Goal: Use online tool/utility: Use online tool/utility

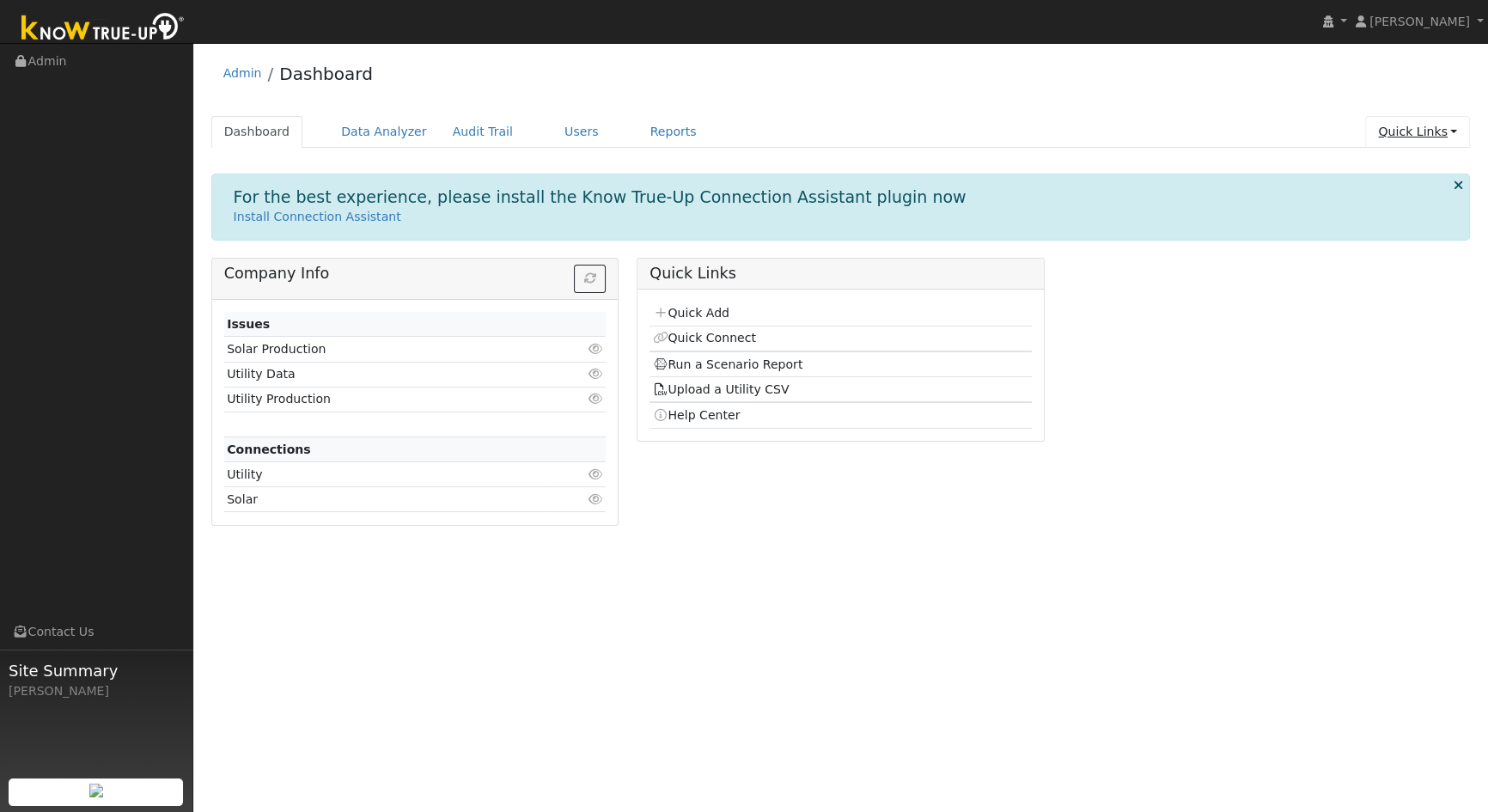
click at [1408, 129] on link "Quick Links" at bounding box center [1418, 132] width 105 height 32
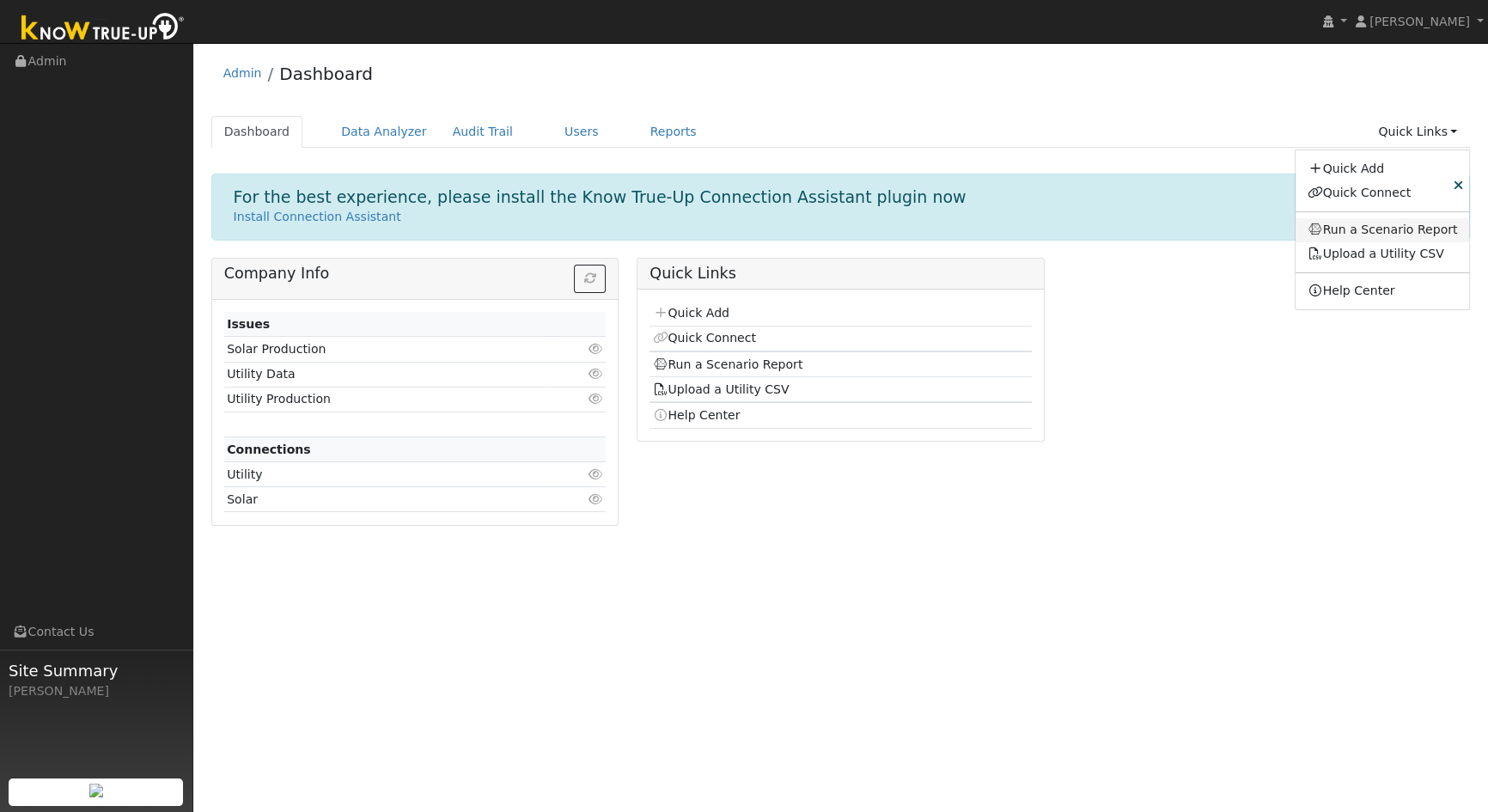
drag, startPoint x: 1375, startPoint y: 227, endPoint x: 1354, endPoint y: 224, distance: 21.2
click at [1375, 226] on link "Run a Scenario Report" at bounding box center [1382, 230] width 174 height 24
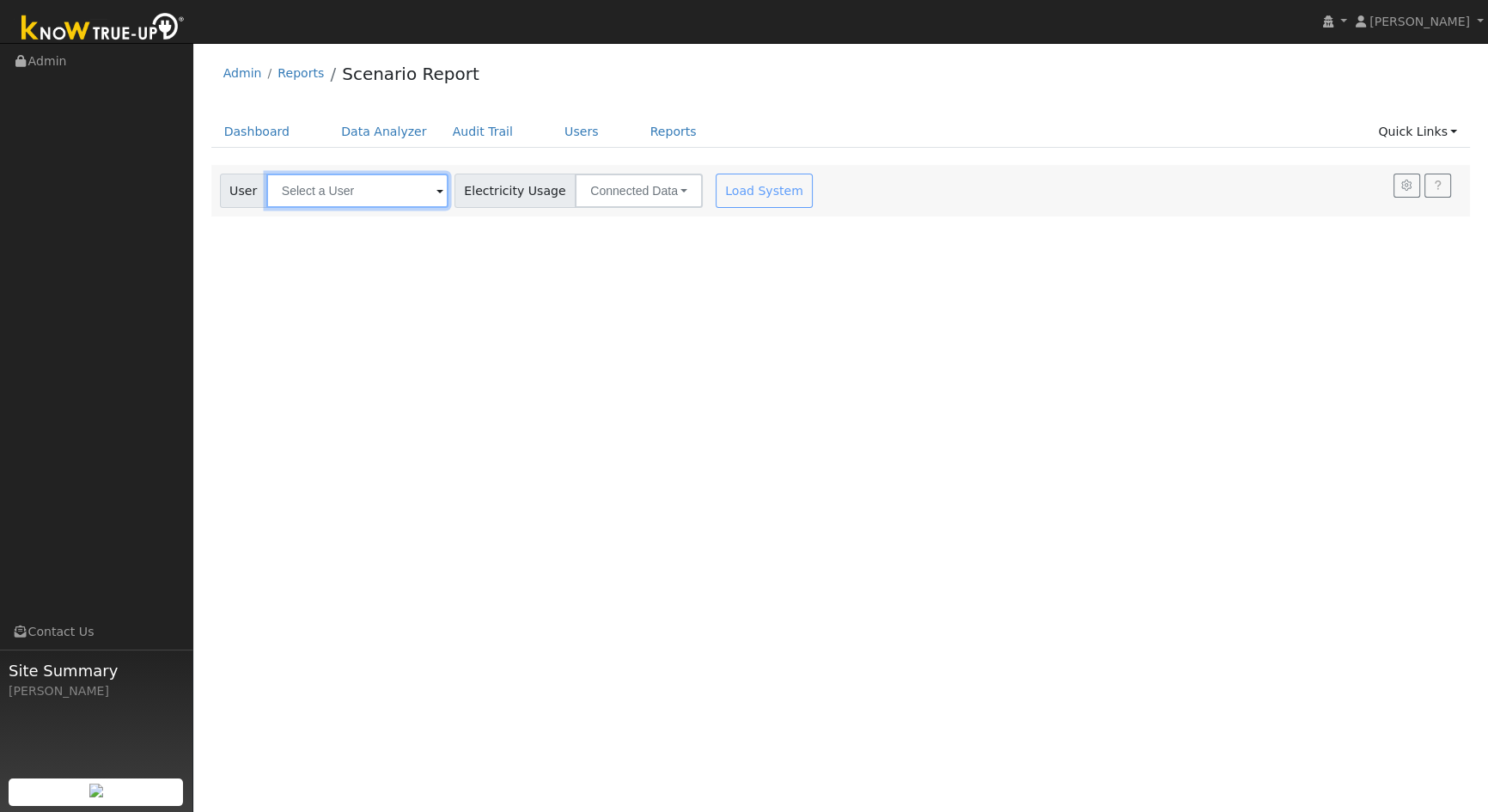
click at [294, 193] on input "text" at bounding box center [357, 190] width 182 height 34
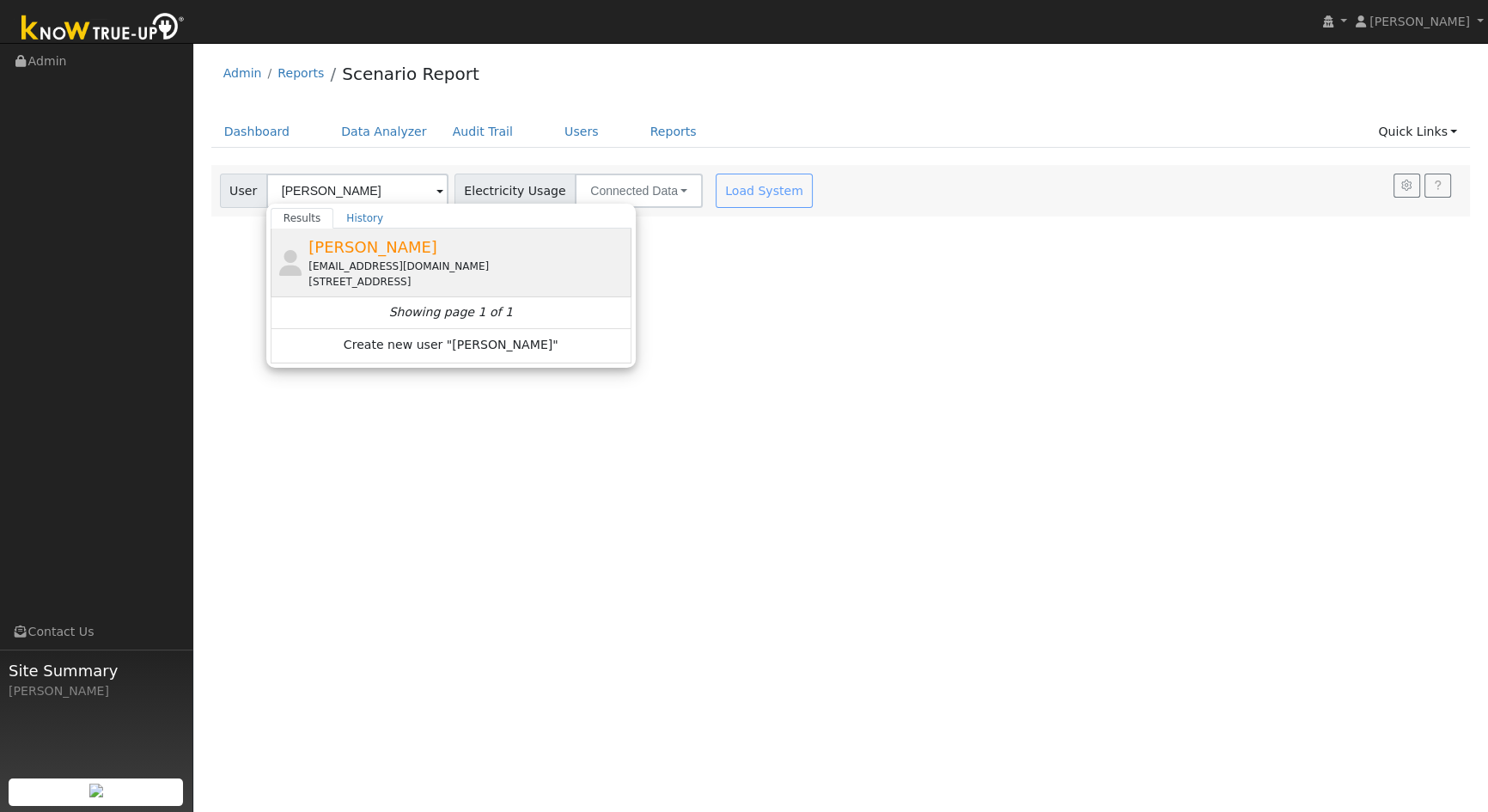
click at [351, 245] on span "[PERSON_NAME]" at bounding box center [373, 247] width 129 height 18
type input "[PERSON_NAME]"
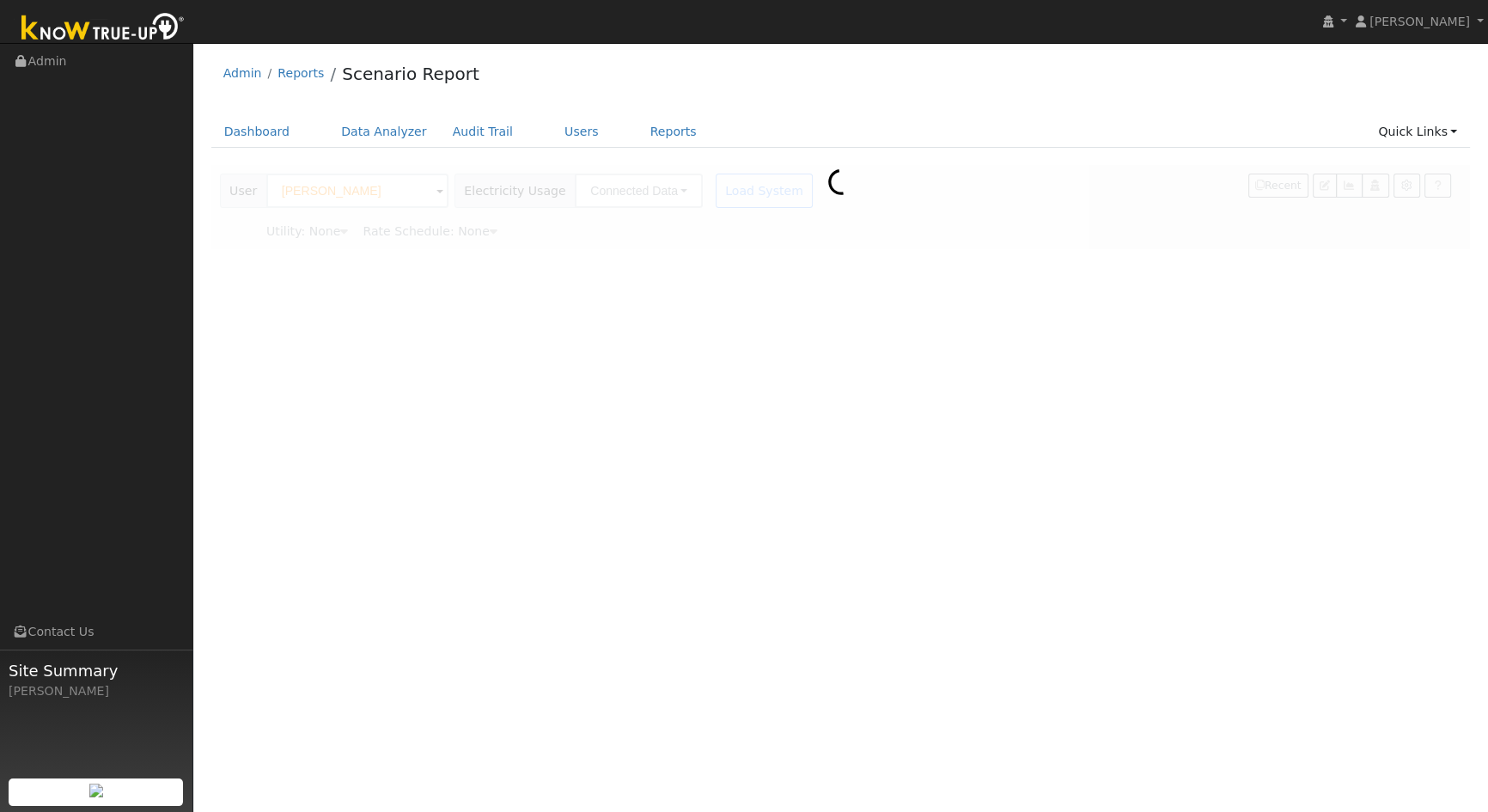
type input "Southern California Edison"
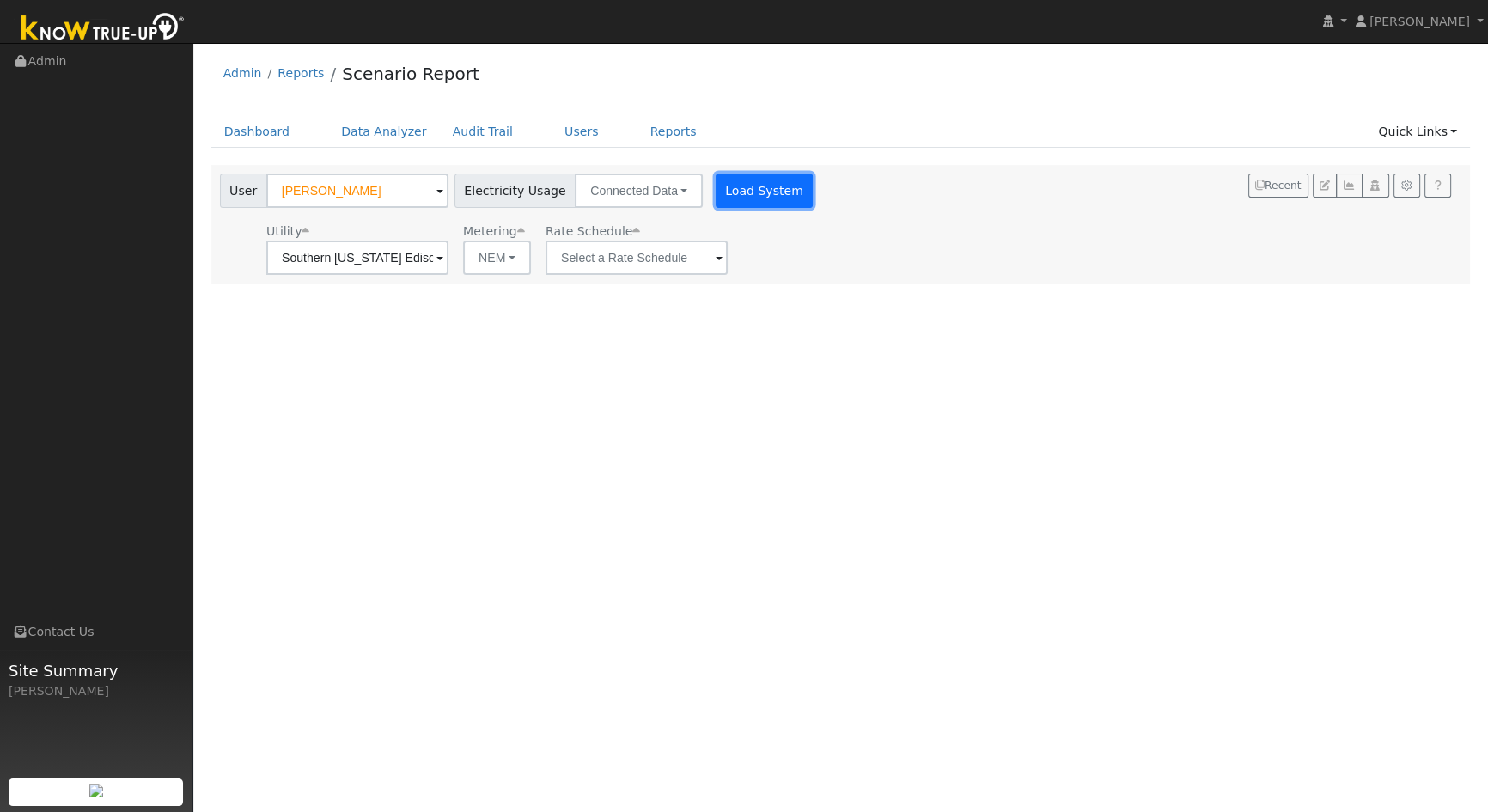
click at [726, 189] on button "Load System" at bounding box center [764, 190] width 98 height 34
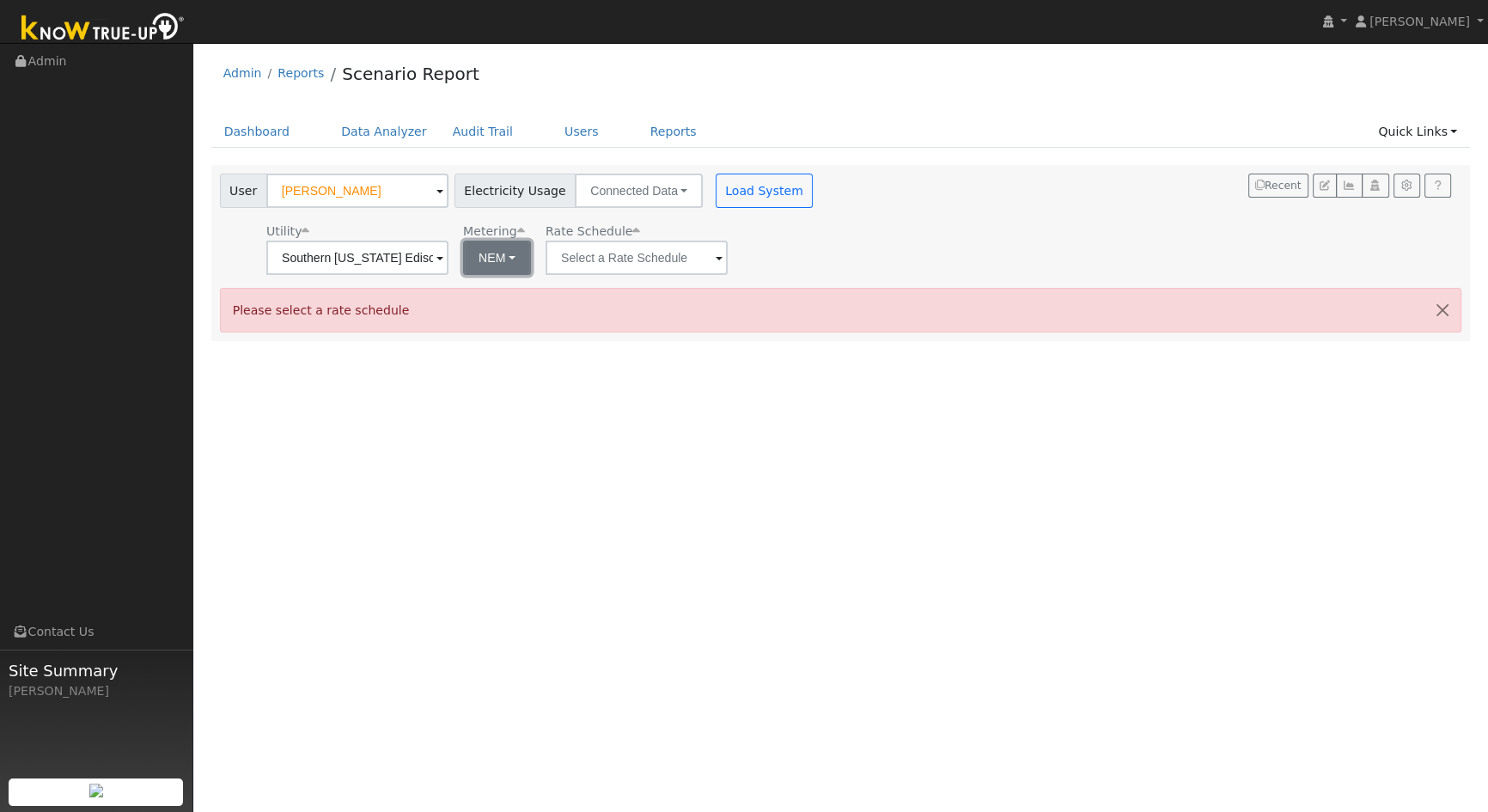
click at [487, 249] on button "NEM" at bounding box center [496, 258] width 68 height 34
click at [448, 257] on input "text" at bounding box center [357, 258] width 182 height 34
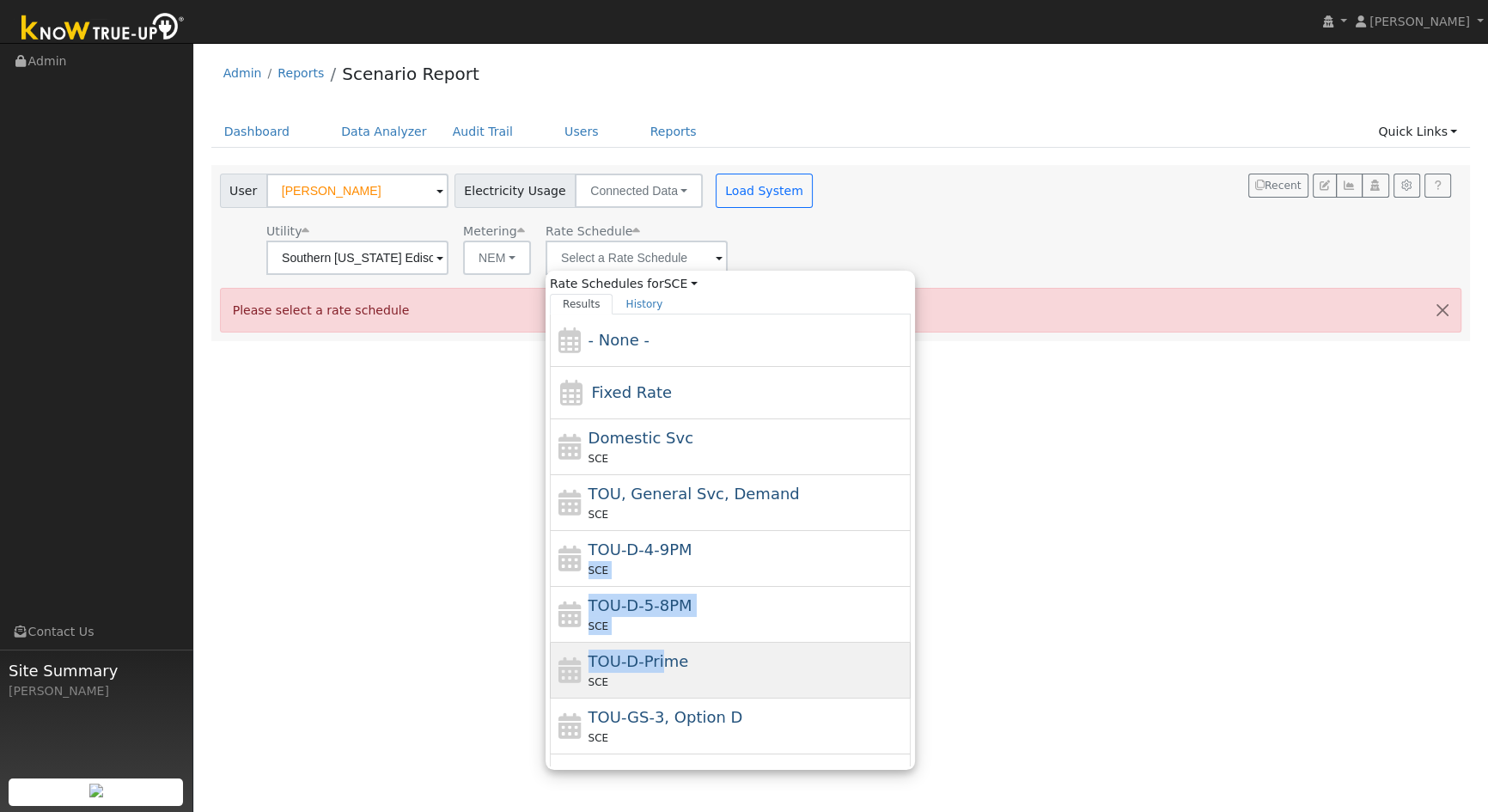
drag, startPoint x: 670, startPoint y: 559, endPoint x: 650, endPoint y: 667, distance: 109.8
click at [650, 668] on div "- None - Fixed Rate Domestic Svc SCE TOU, General Svc, Demand SCE TOU-D-4-9PM S…" at bounding box center [730, 540] width 361 height 451
click at [650, 665] on span "TOU-D-Prime" at bounding box center [638, 661] width 100 height 18
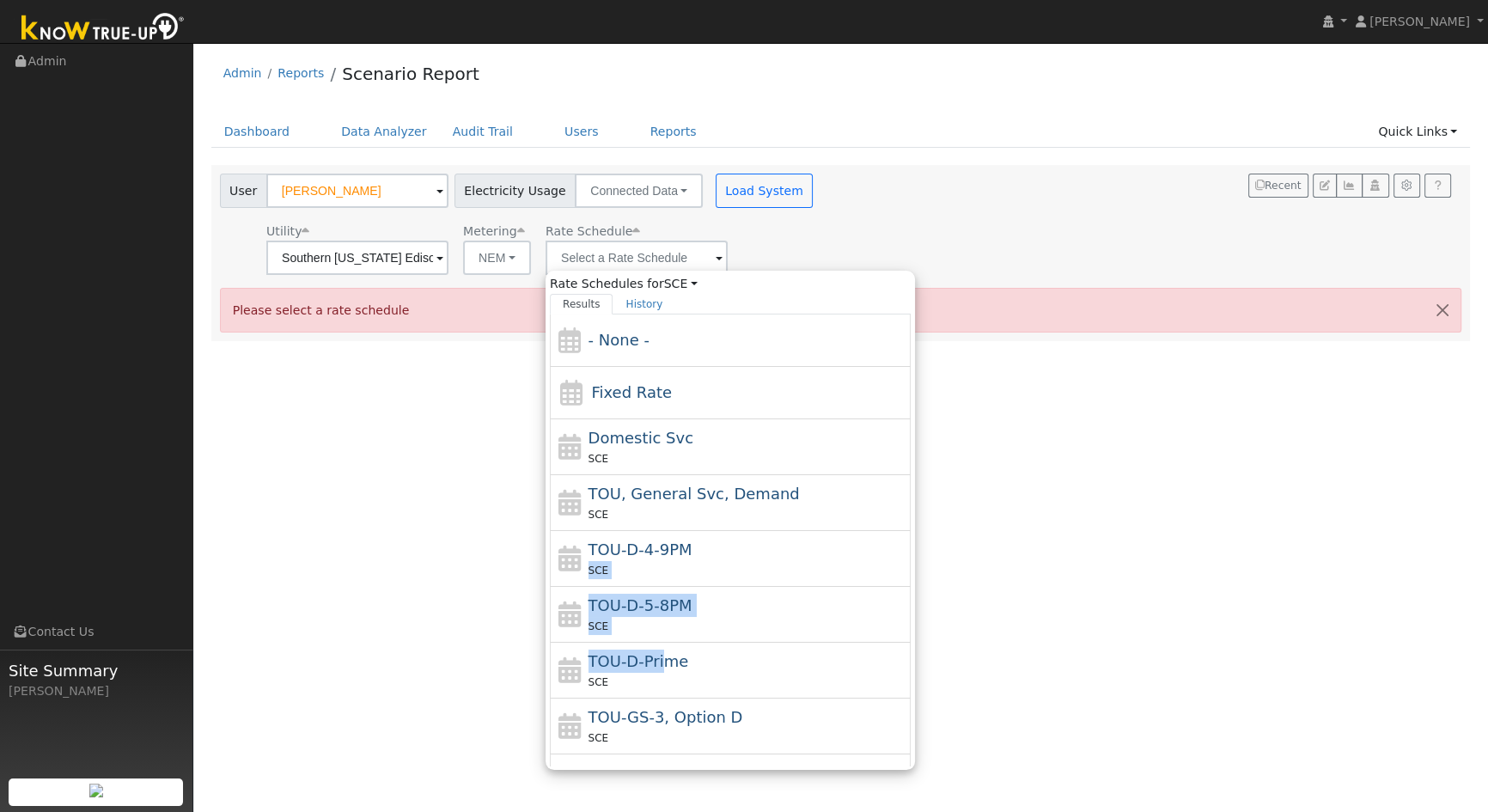
type input "TOU-D-Prime"
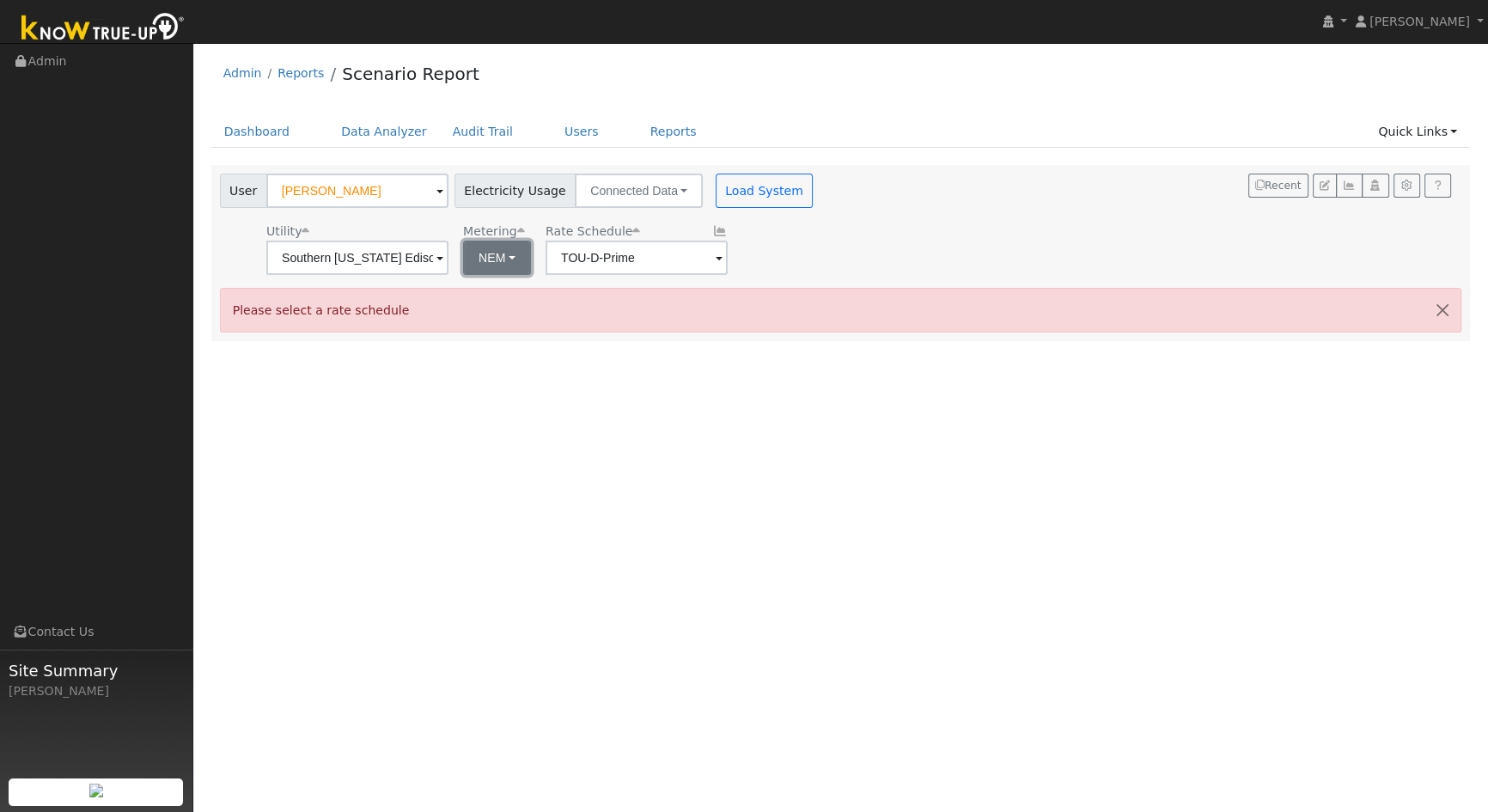
click at [488, 265] on button "NEM" at bounding box center [496, 258] width 68 height 34
drag, startPoint x: 486, startPoint y: 292, endPoint x: 497, endPoint y: 291, distance: 11.0
click at [488, 292] on link "NEM" at bounding box center [512, 295] width 119 height 24
drag, startPoint x: 790, startPoint y: 235, endPoint x: 776, endPoint y: 213, distance: 26.1
click at [787, 216] on div "User Sally Barnett Account Default Account Default Account 26360 Poppy Field Co…" at bounding box center [837, 221] width 1243 height 107
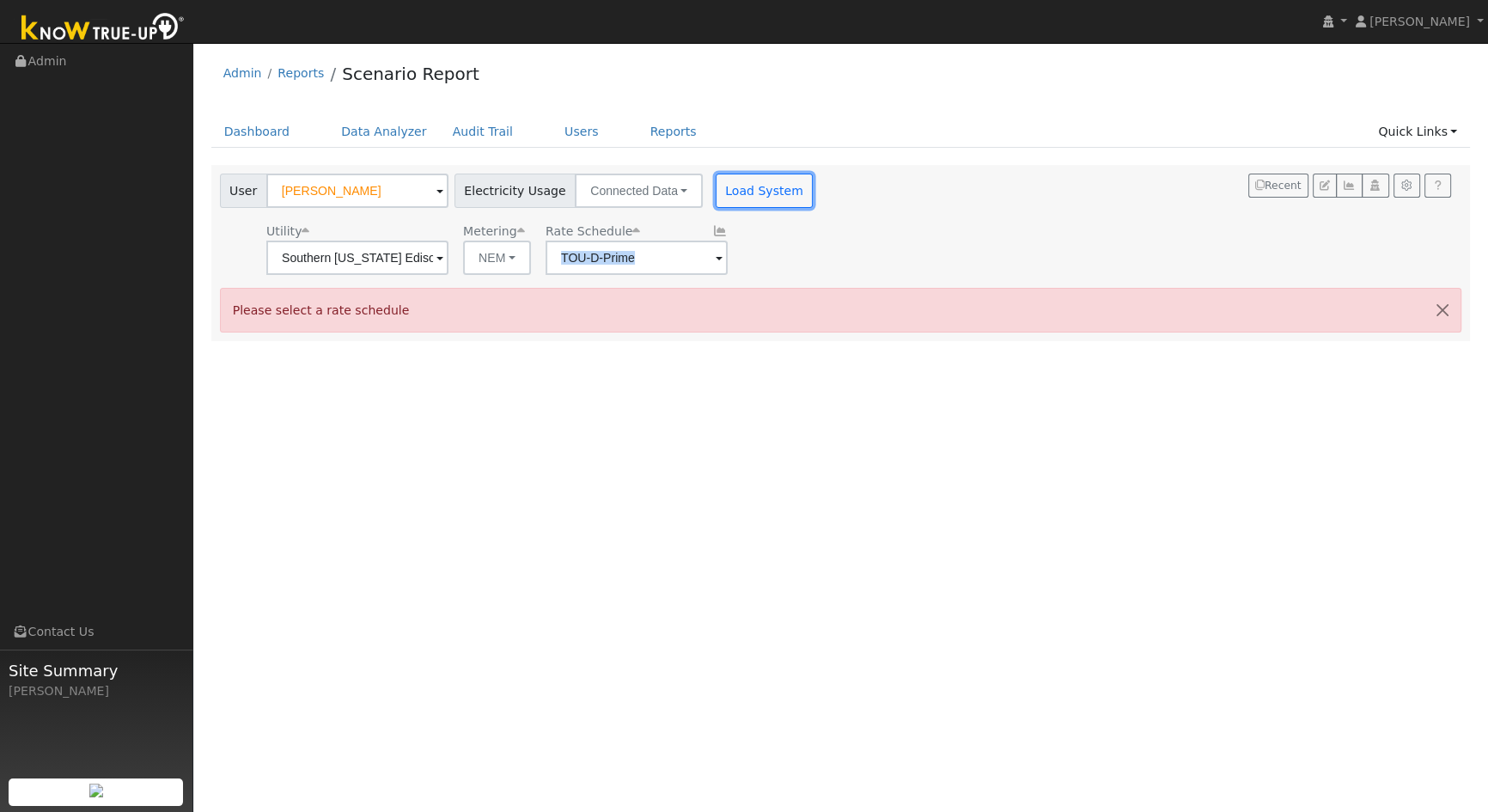
click at [716, 189] on button "Load System" at bounding box center [764, 190] width 98 height 34
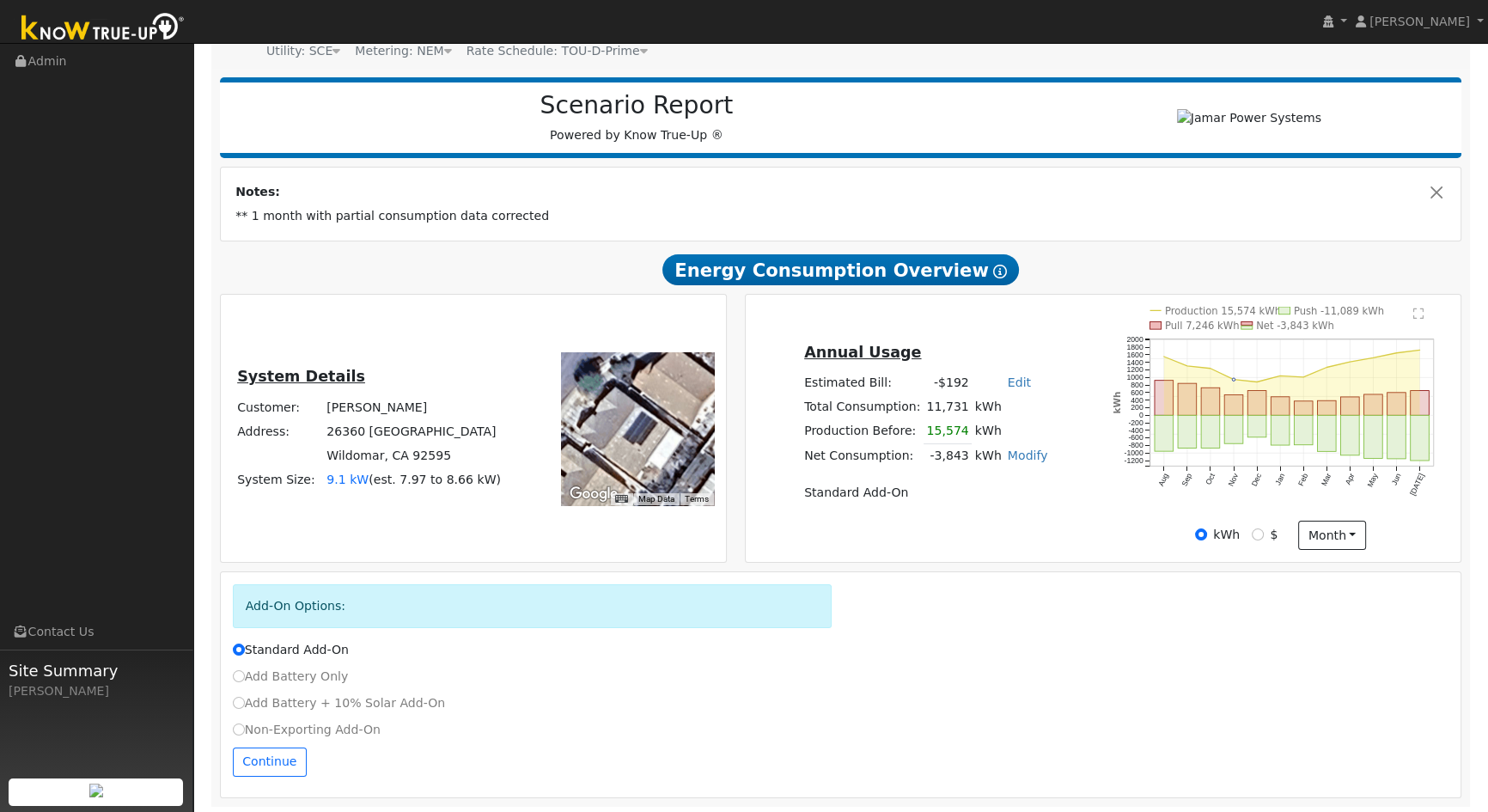
scroll to position [189, 0]
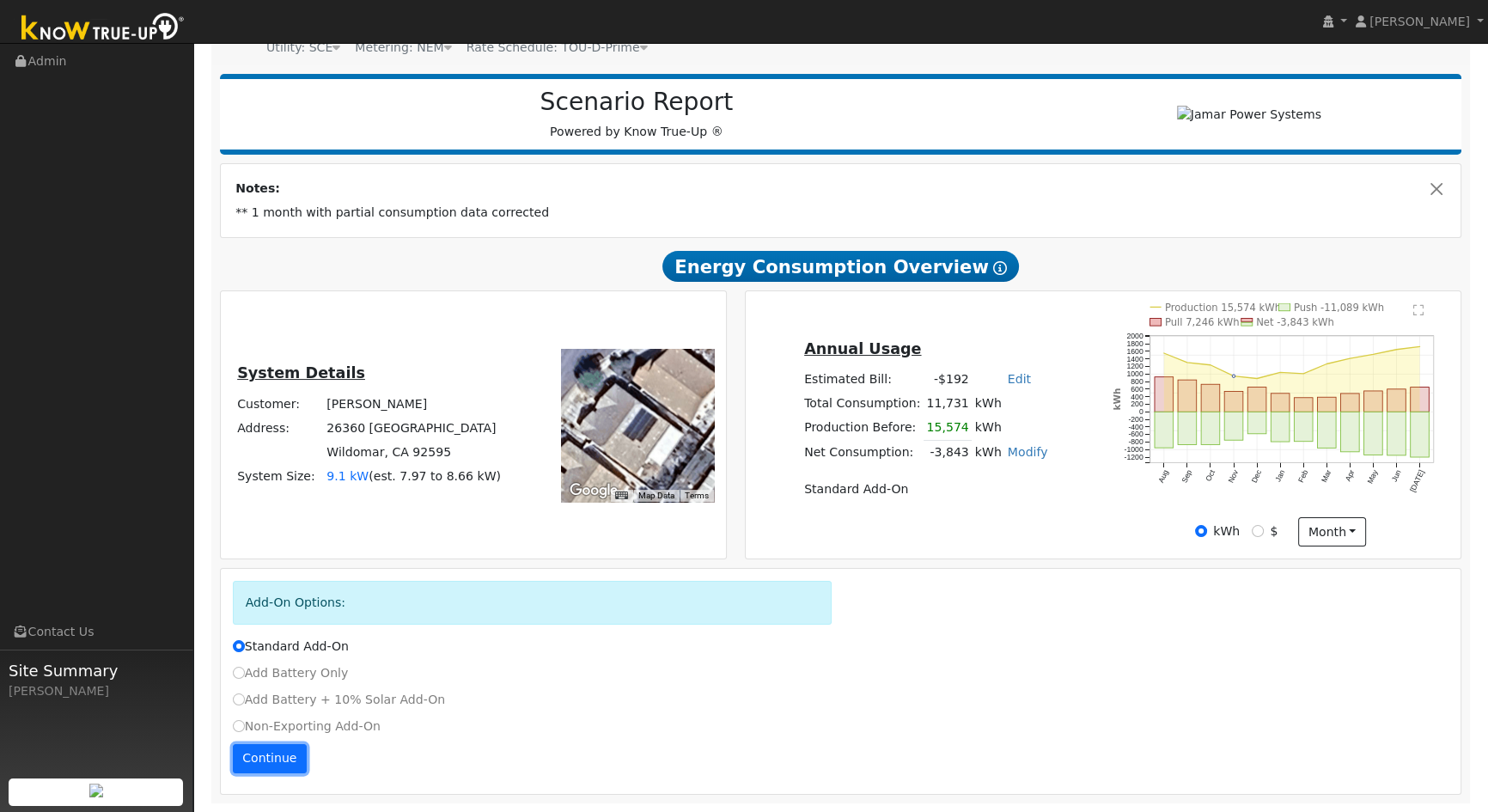
click at [268, 760] on button "Continue" at bounding box center [270, 759] width 74 height 29
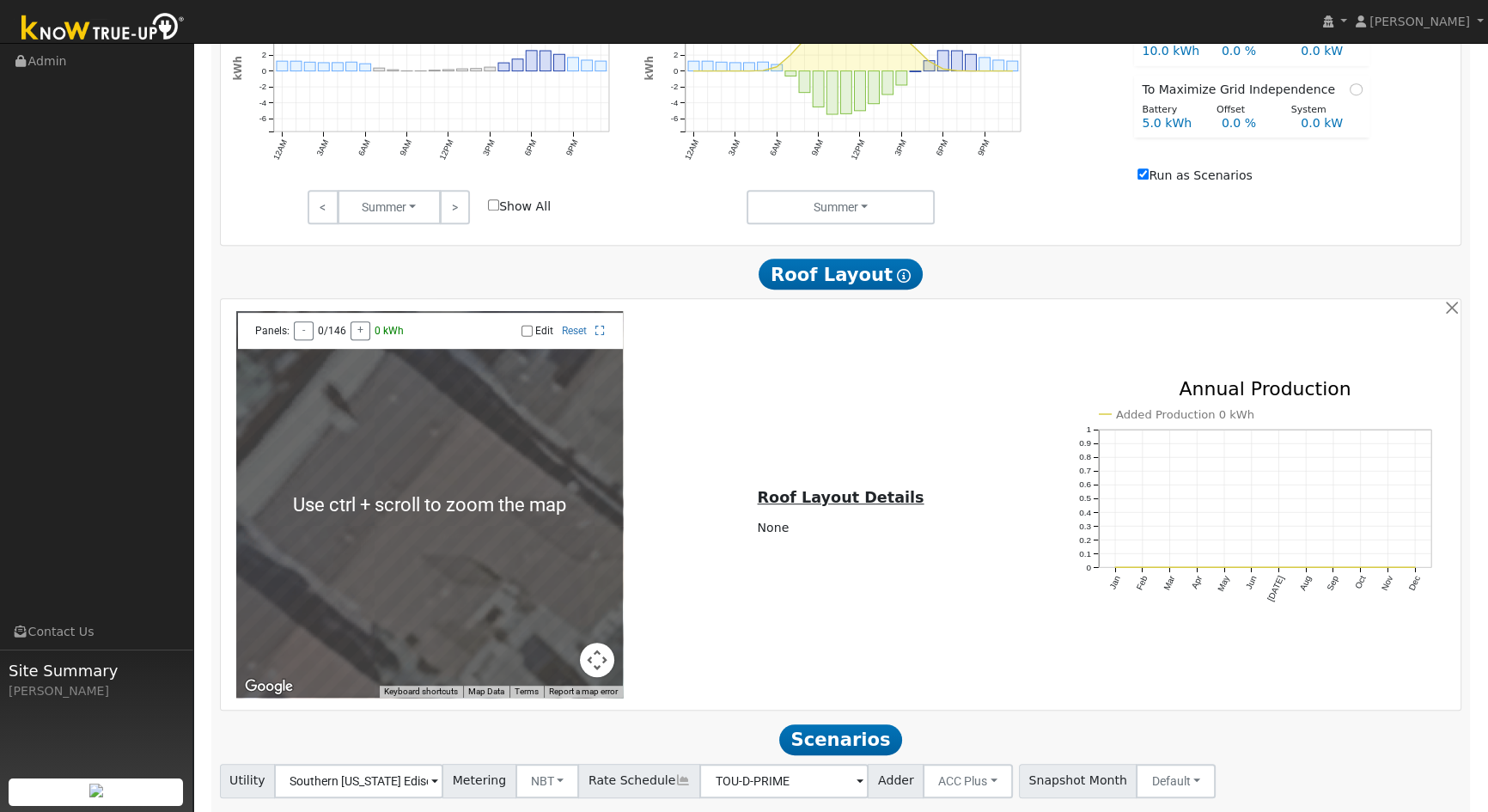
scroll to position [1181, 0]
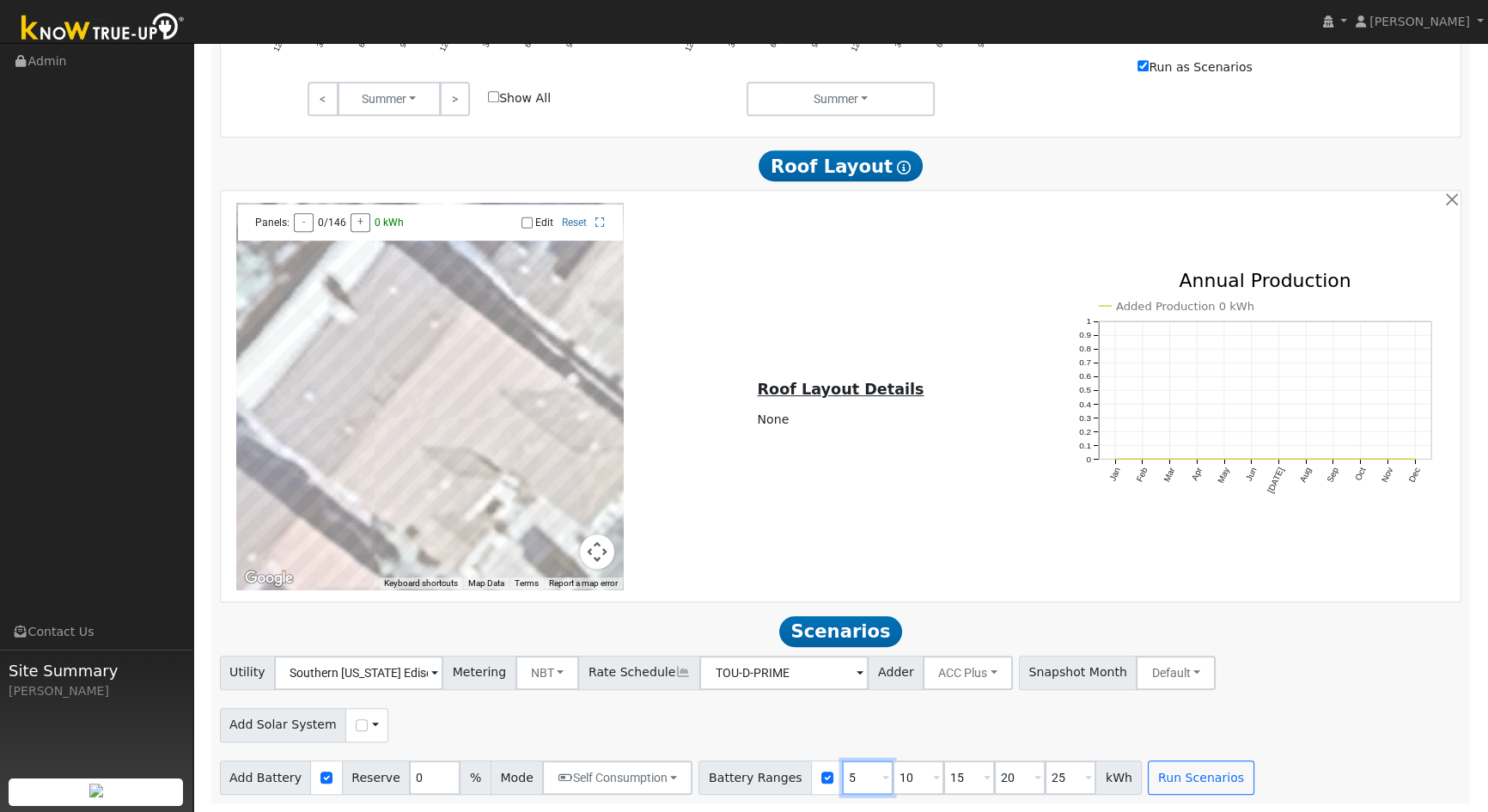
drag, startPoint x: 841, startPoint y: 778, endPoint x: 781, endPoint y: 773, distance: 60.2
click at [785, 778] on div "Battery Ranges 5 Overrides Reserve % Mode None None Self Consumption Peak Savin…" at bounding box center [920, 778] width 443 height 34
type input "8"
drag, startPoint x: 886, startPoint y: 777, endPoint x: 797, endPoint y: 781, distance: 89.1
click at [799, 782] on div "Battery Ranges 8 Overrides Reserve % Mode None None Self Consumption Peak Savin…" at bounding box center [920, 778] width 443 height 34
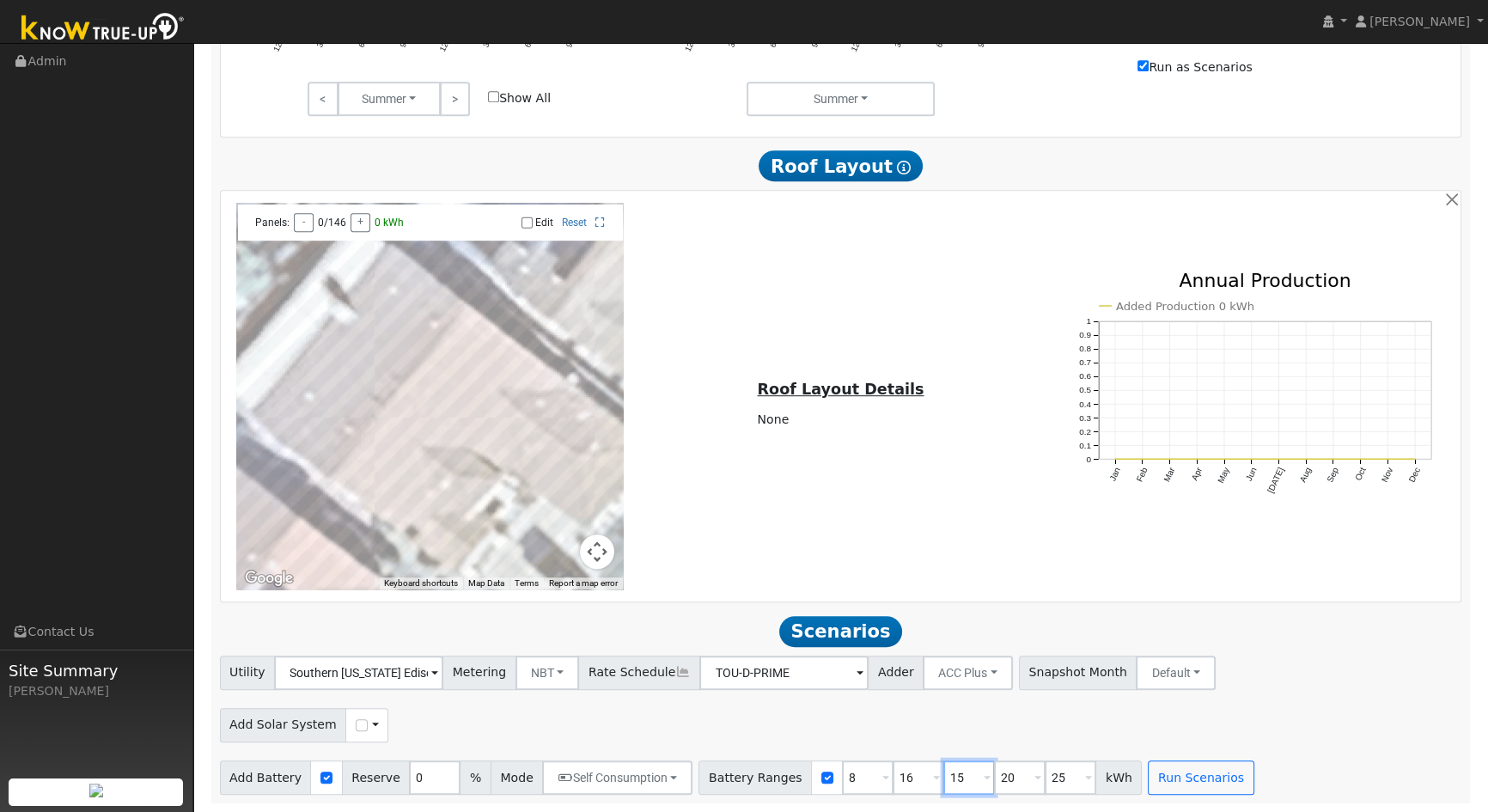
type input "15"
type input "16"
drag, startPoint x: 941, startPoint y: 781, endPoint x: 890, endPoint y: 780, distance: 51.0
click at [836, 783] on div "Battery Ranges 8 Overrides Reserve % Mode None None Self Consumption Peak Savin…" at bounding box center [920, 778] width 443 height 34
drag, startPoint x: 892, startPoint y: 780, endPoint x: 833, endPoint y: 781, distance: 59.0
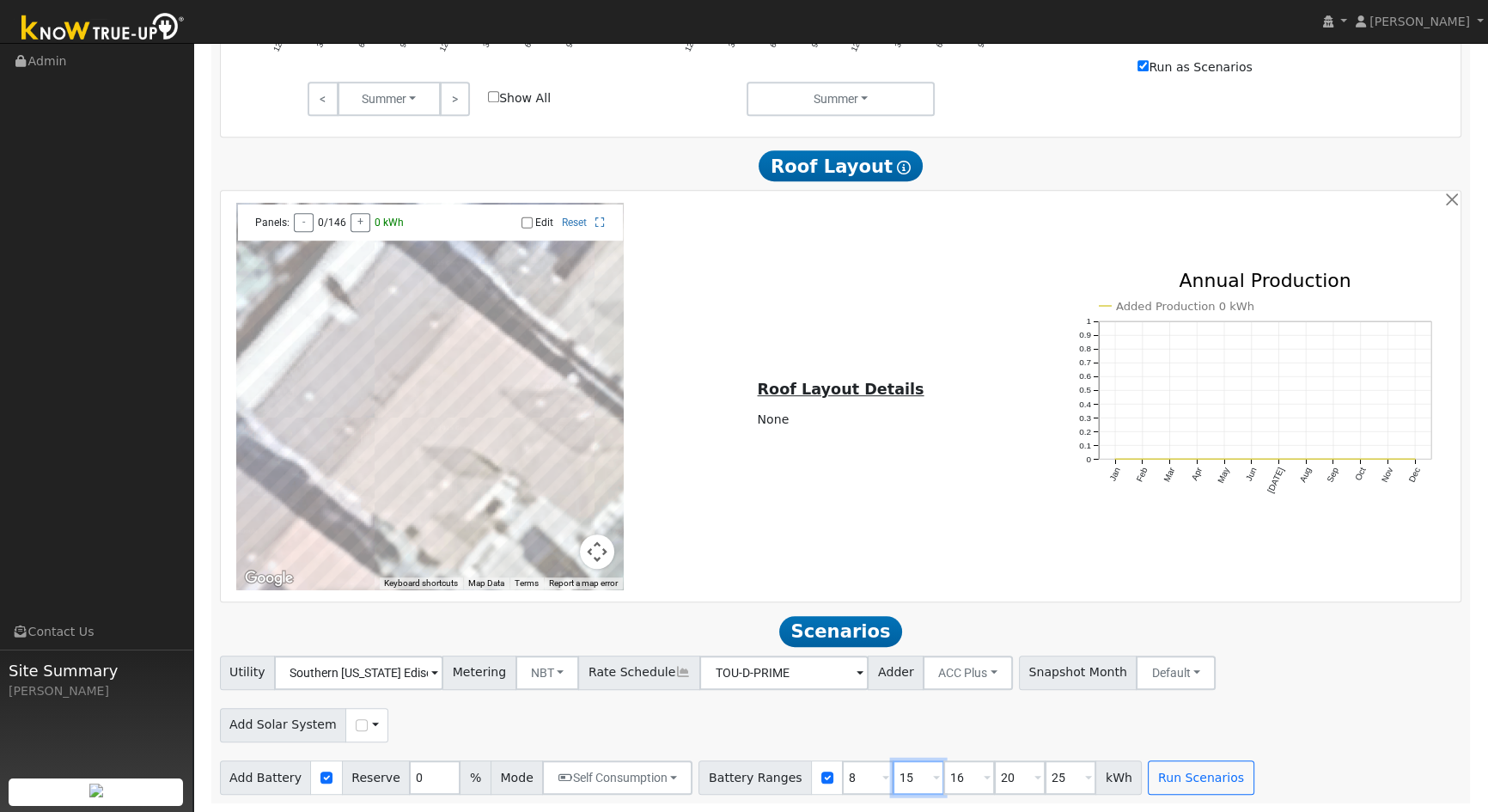
click at [833, 781] on div "Battery Ranges 8 Overrides Reserve % Mode None None Self Consumption Peak Savin…" at bounding box center [920, 778] width 443 height 34
type input "16"
type input "20"
type input "24"
click at [994, 781] on input "24" at bounding box center [1020, 778] width 51 height 34
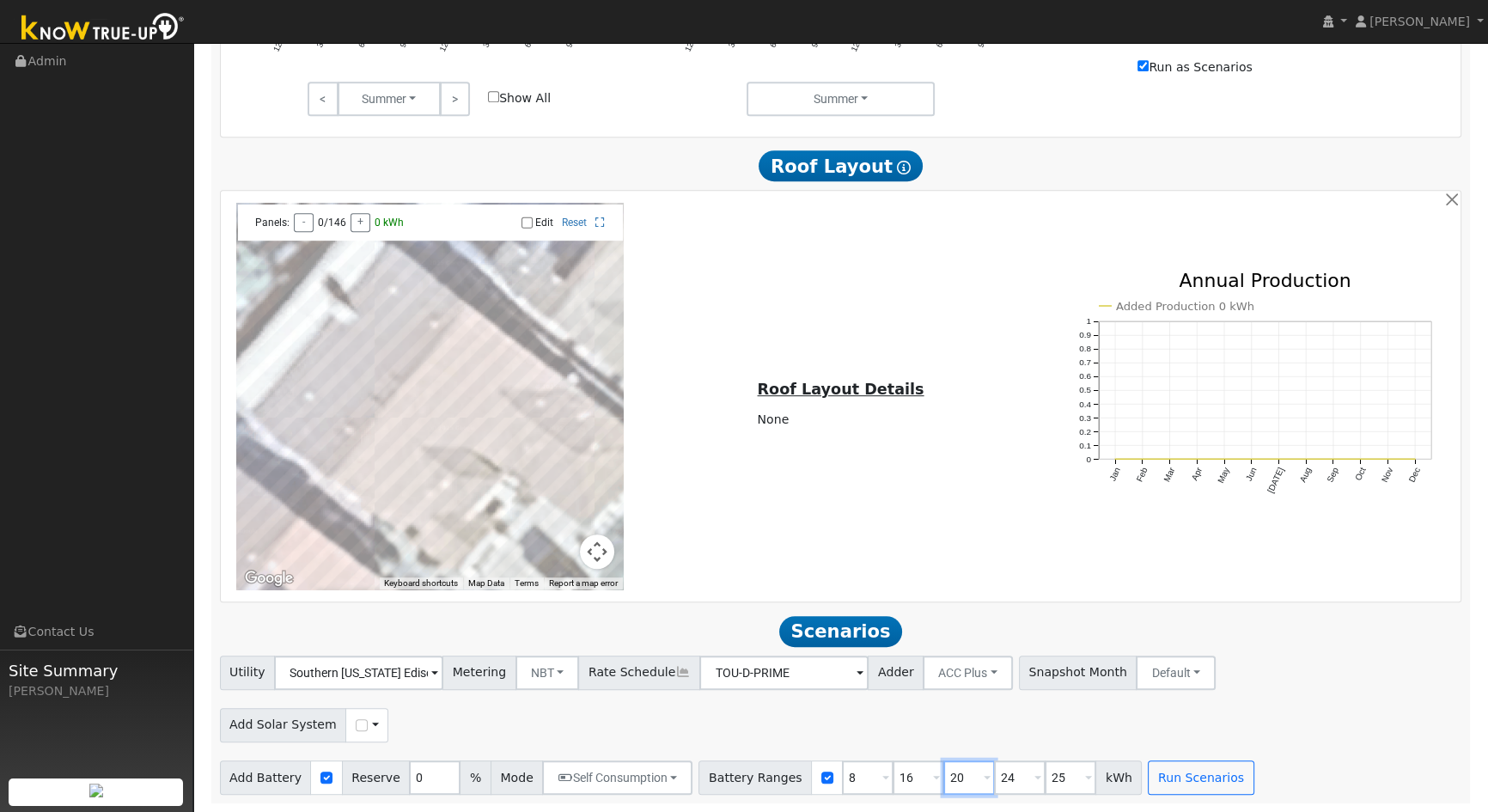
drag, startPoint x: 948, startPoint y: 781, endPoint x: 886, endPoint y: 797, distance: 64.0
type input "0"
type input "8"
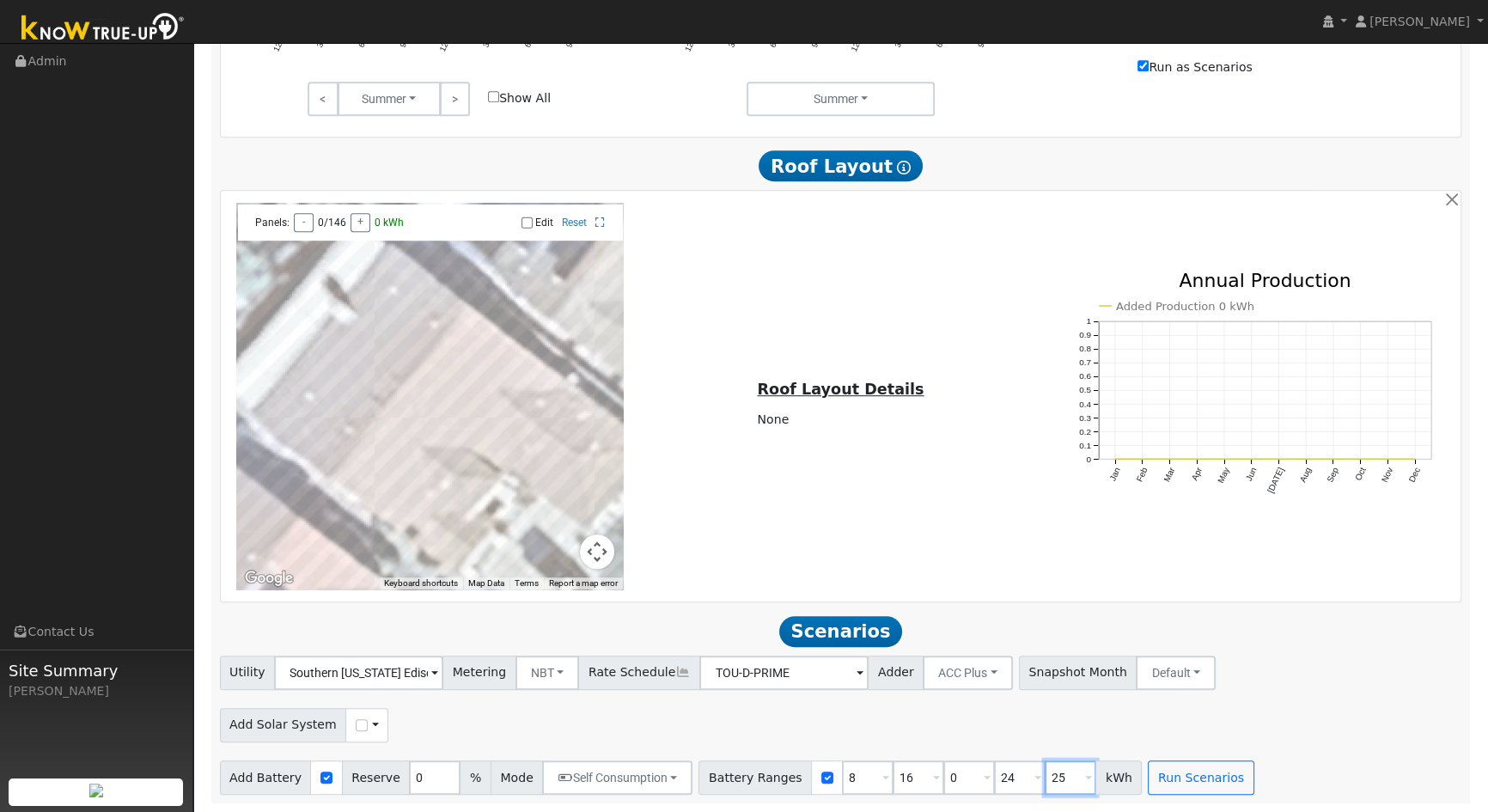
type input "16"
drag, startPoint x: 1038, startPoint y: 780, endPoint x: 987, endPoint y: 781, distance: 51.0
click at [987, 781] on div "Battery Ranges 0 Overrides Reserve % Mode None None Self Consumption Peak Savin…" at bounding box center [920, 778] width 443 height 34
type input "32"
click at [1263, 713] on div "Add Solar System Use CSV Data" at bounding box center [841, 722] width 1249 height 41
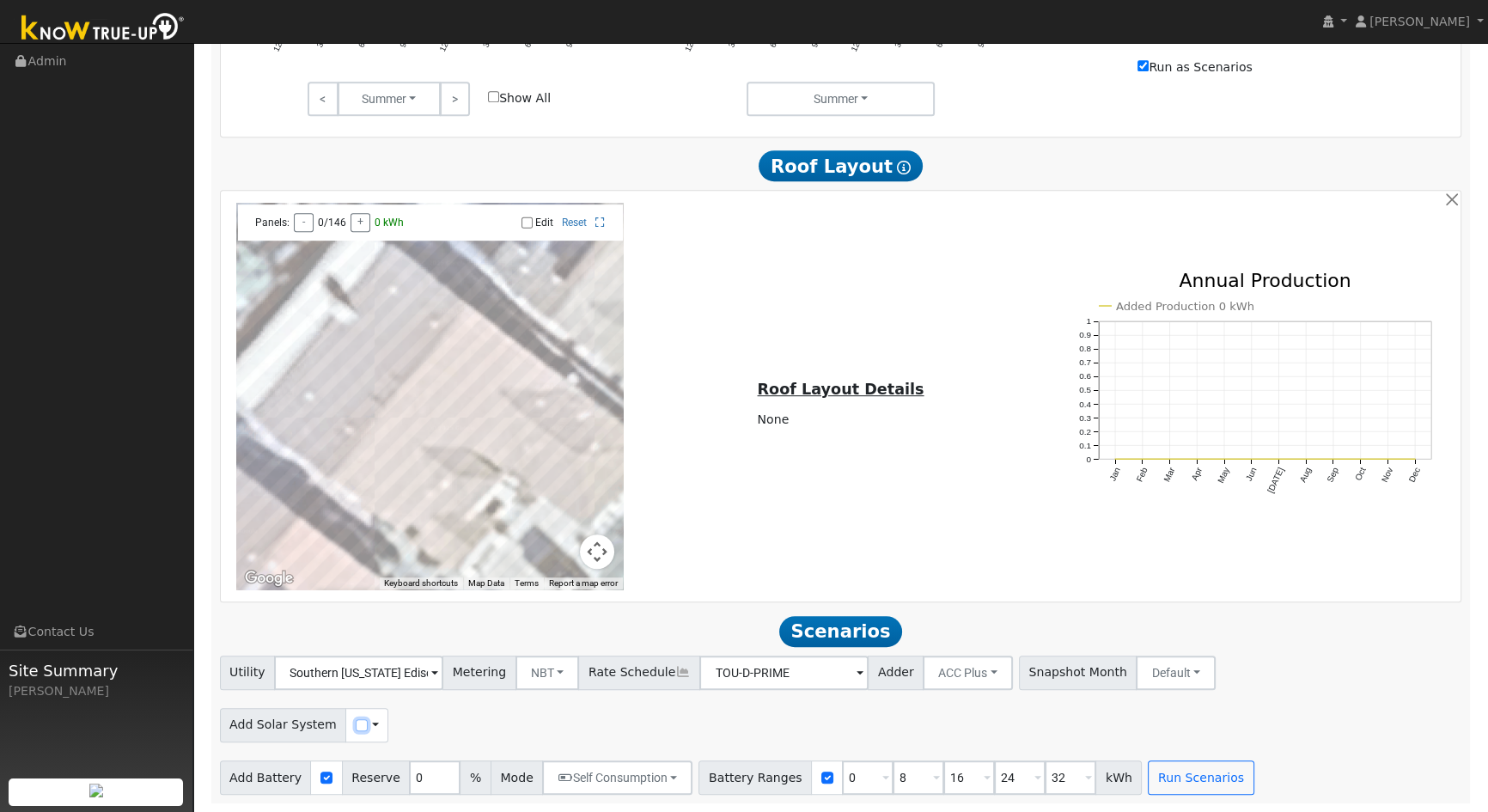
click at [356, 726] on input "checkbox" at bounding box center [361, 724] width 12 height 12
checkbox input "true"
drag, startPoint x: 744, startPoint y: 725, endPoint x: 685, endPoint y: 724, distance: 59.0
click at [685, 724] on div "Production Ranges 100 125 150 %" at bounding box center [786, 725] width 397 height 34
type input "0"
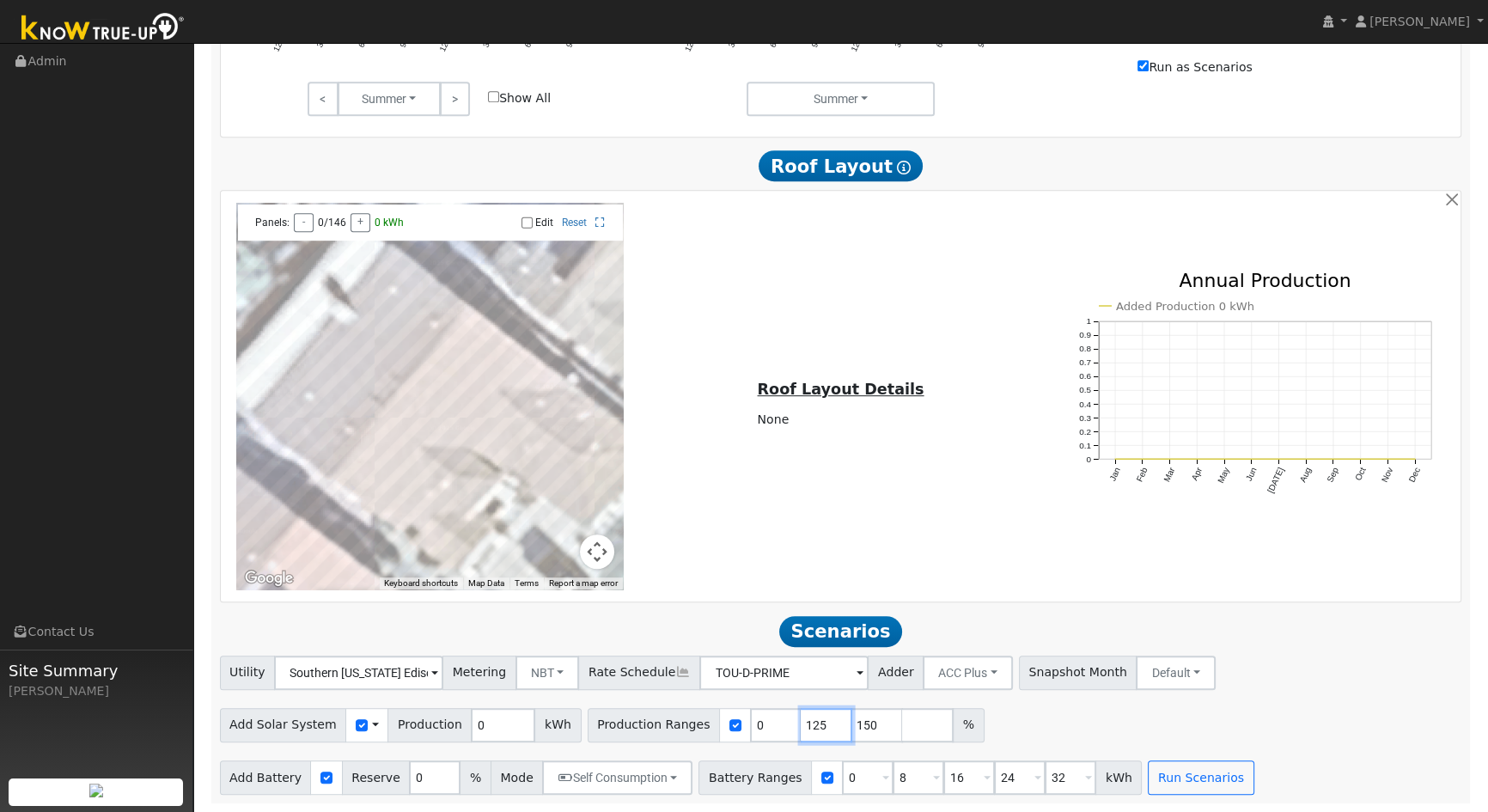
drag, startPoint x: 795, startPoint y: 725, endPoint x: 712, endPoint y: 730, distance: 83.2
click at [712, 728] on div "Production Ranges 0 125 150 %" at bounding box center [786, 725] width 397 height 34
type input "50"
drag, startPoint x: 846, startPoint y: 726, endPoint x: 763, endPoint y: 738, distance: 83.9
click at [764, 732] on div "Production Ranges 0 50 150 %" at bounding box center [786, 725] width 397 height 34
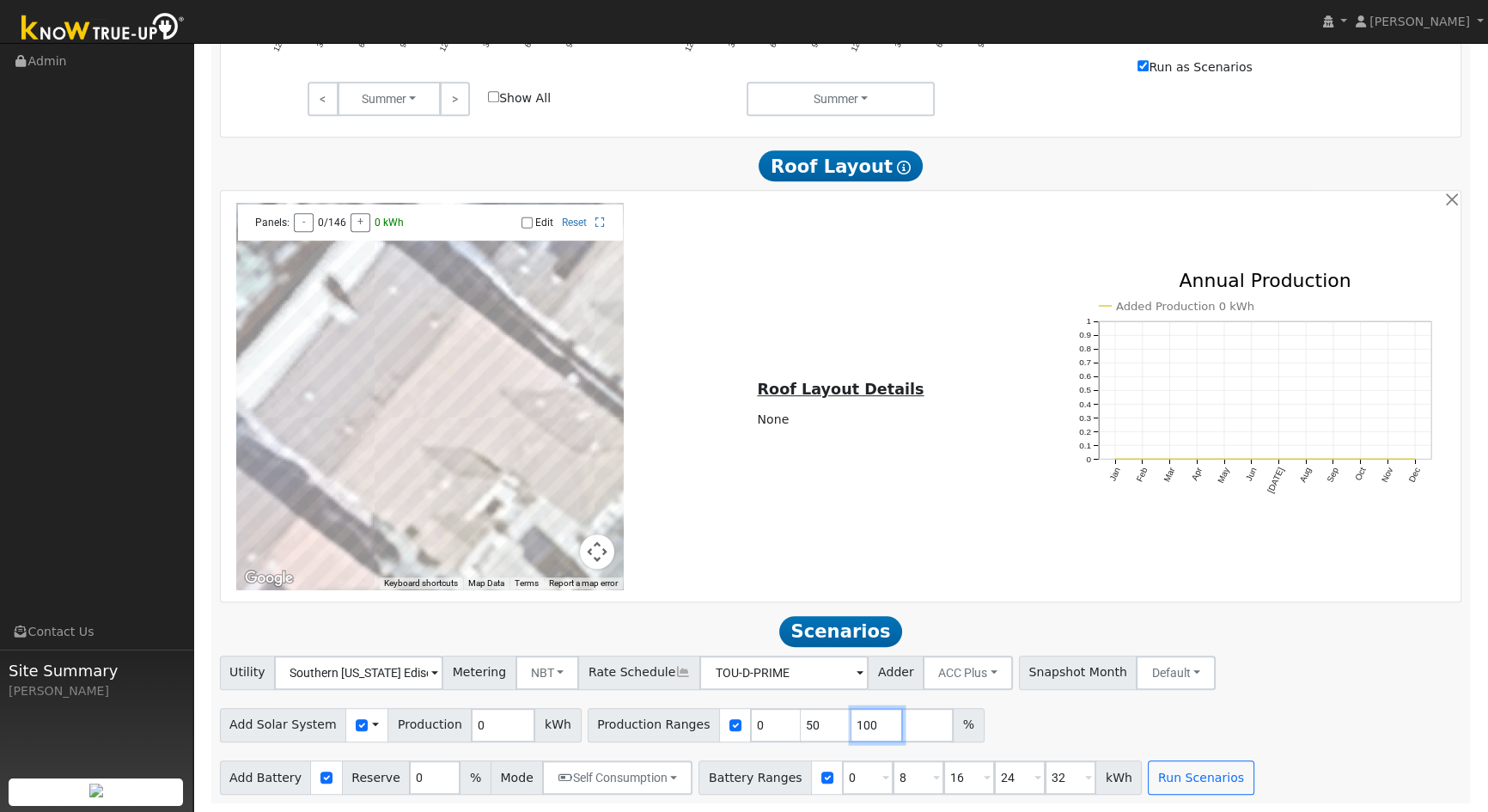
type input "100"
click at [902, 728] on input "number" at bounding box center [928, 725] width 51 height 34
type input "150"
click at [1306, 730] on div "Add Solar System Use CSV Data Production 0 kWh Production Ranges 0 50 100 150 %" at bounding box center [841, 722] width 1249 height 41
drag, startPoint x: 411, startPoint y: 778, endPoint x: 325, endPoint y: 776, distance: 86.0
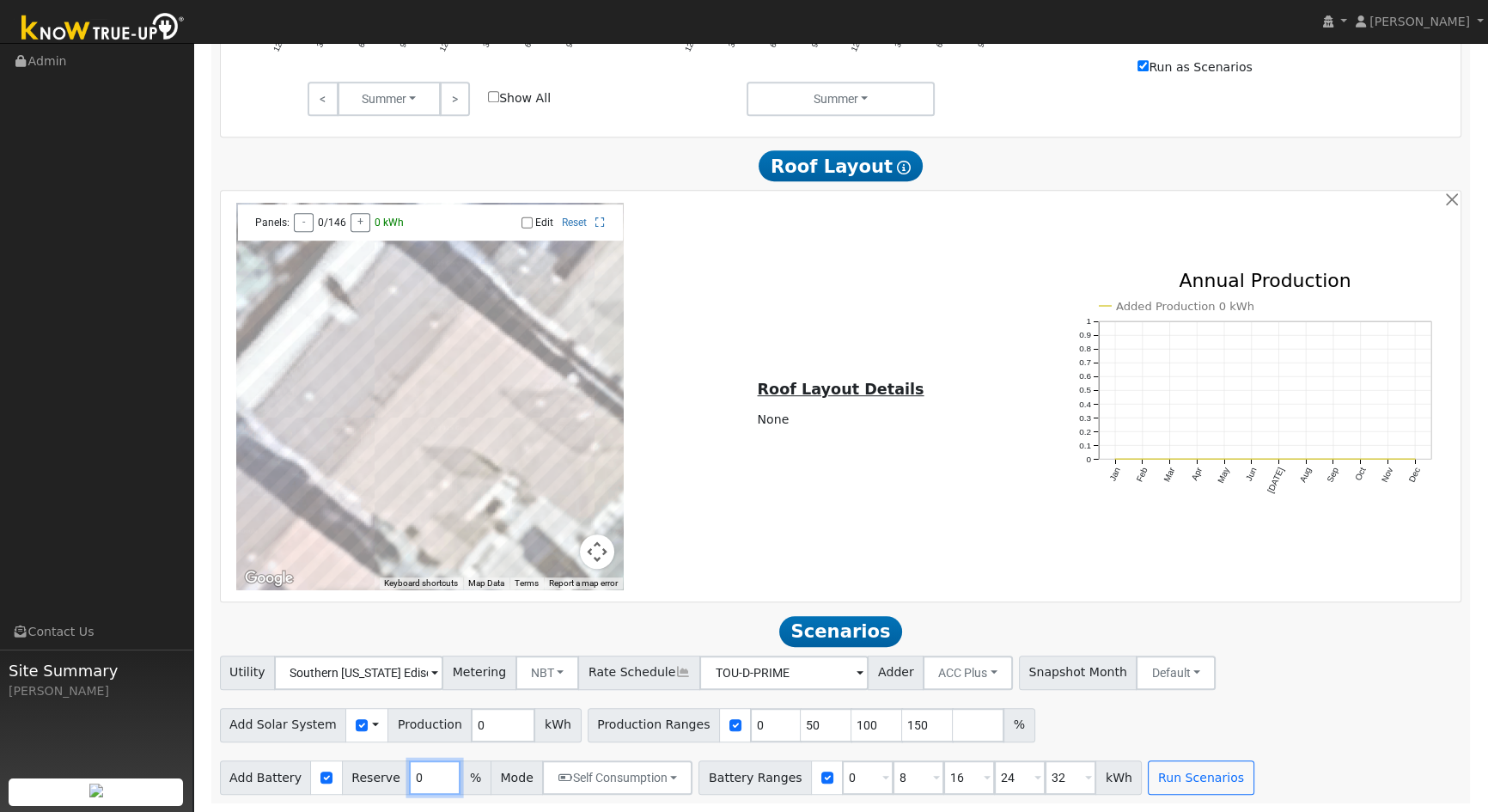
click at [326, 776] on div "Add Battery Reserve 0 % Mode Self Consumption Self Consumption Peak Savings ACC…" at bounding box center [457, 778] width 474 height 34
type input "50"
click at [654, 777] on button "Self Consumption" at bounding box center [617, 778] width 151 height 34
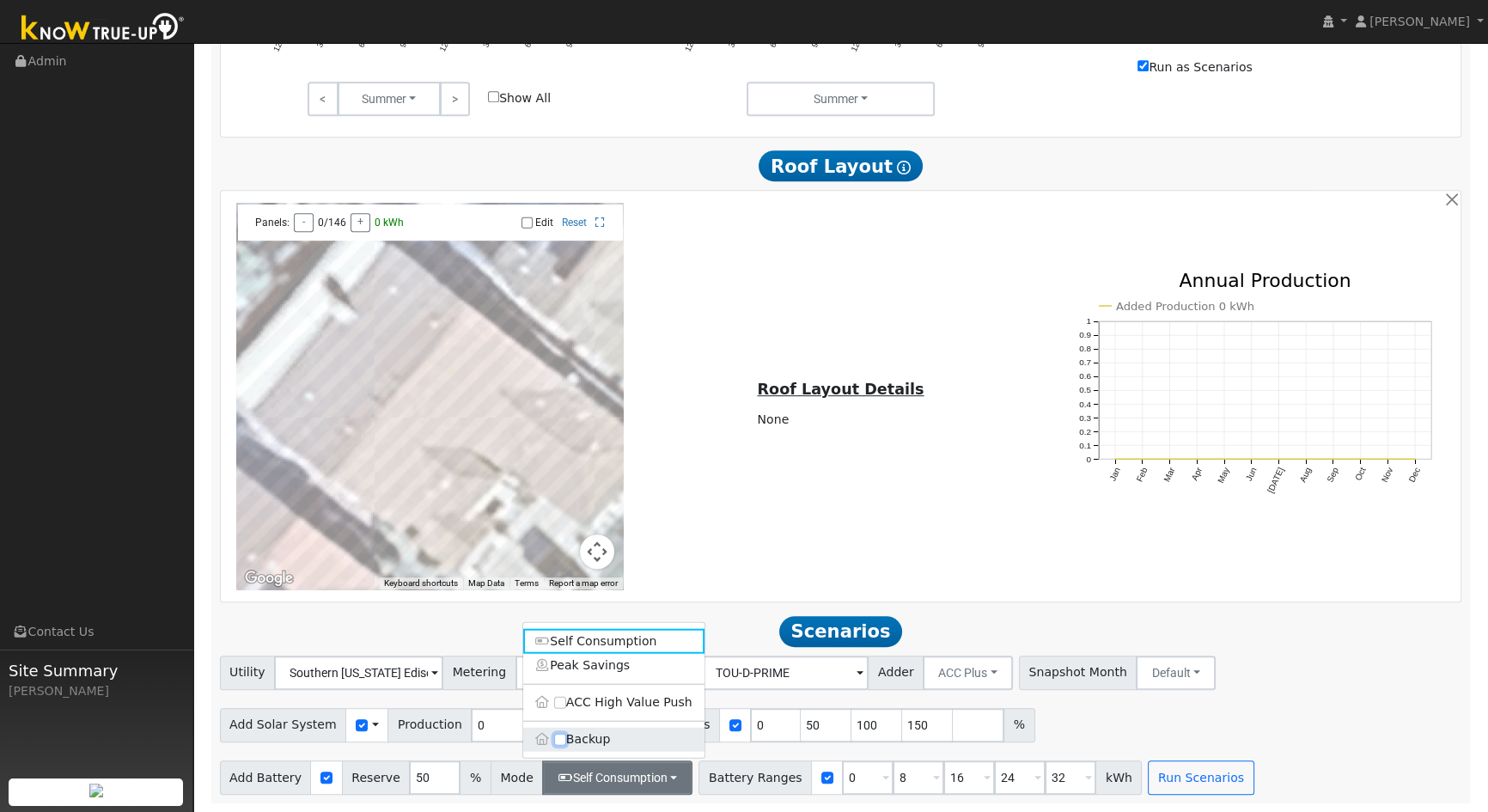
click at [559, 738] on input "Backup" at bounding box center [559, 738] width 12 height 12
checkbox input "true"
type input "20"
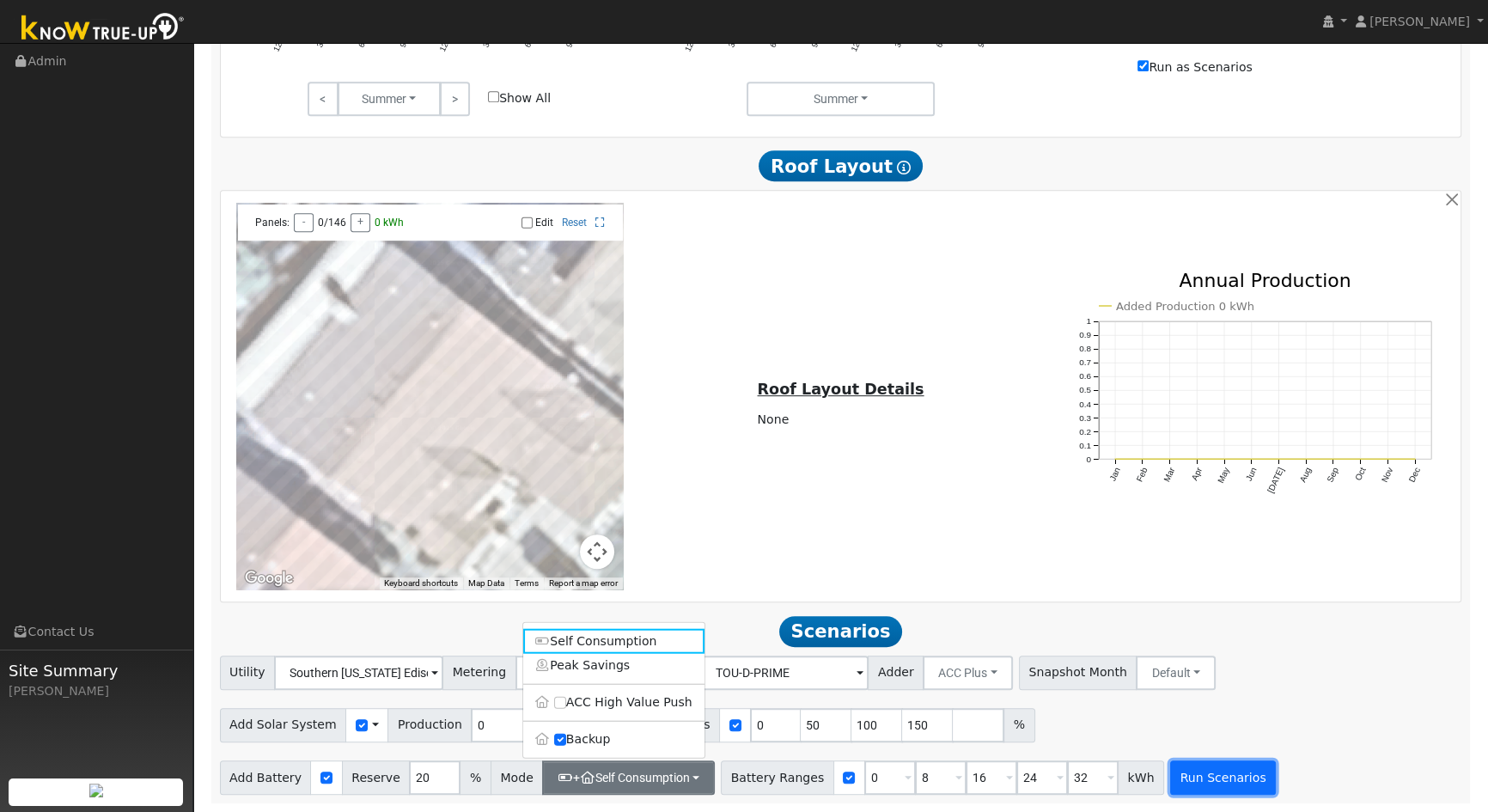
click at [1170, 774] on button "Run Scenarios" at bounding box center [1223, 778] width 106 height 34
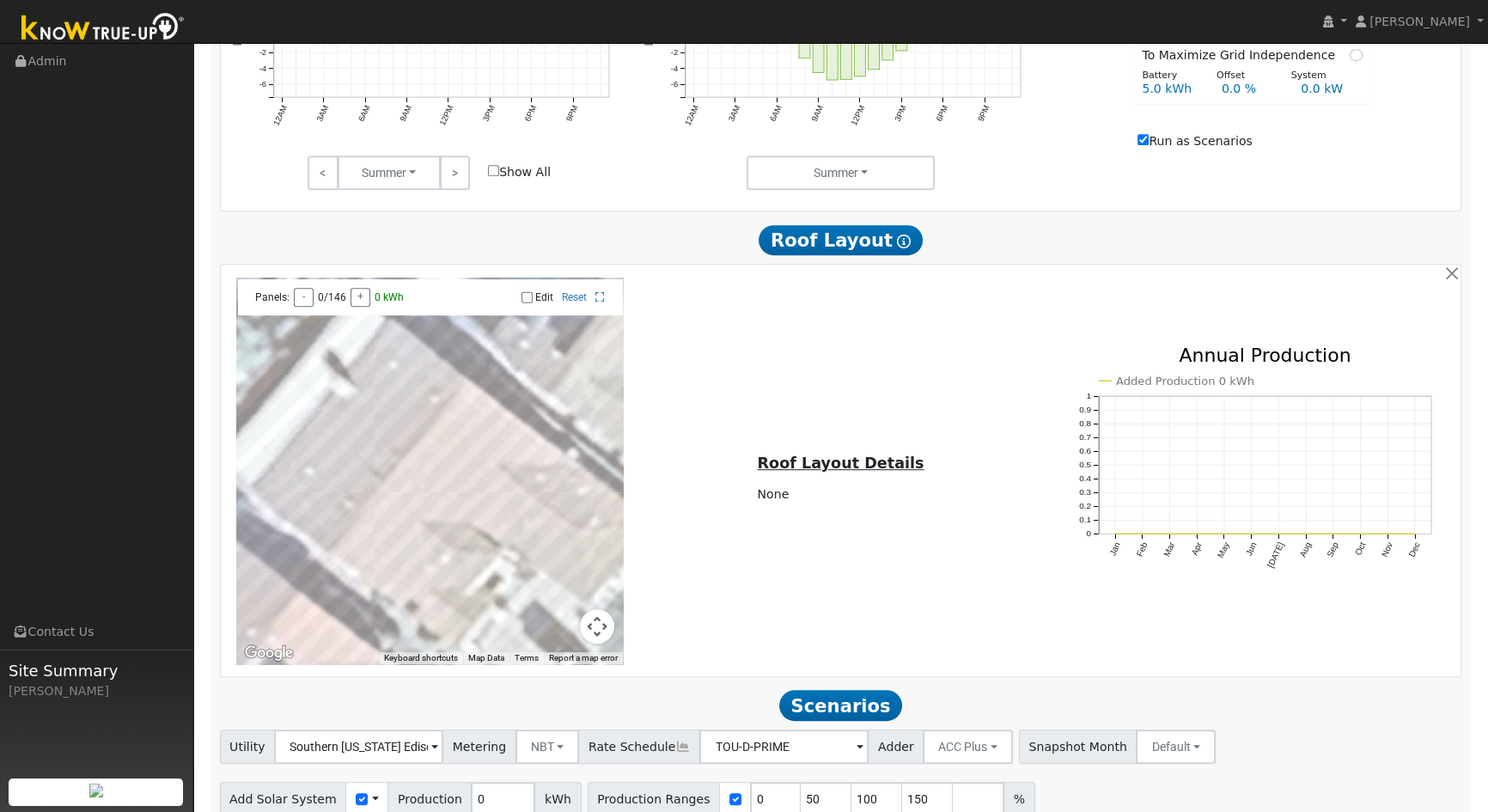
scroll to position [1238, 0]
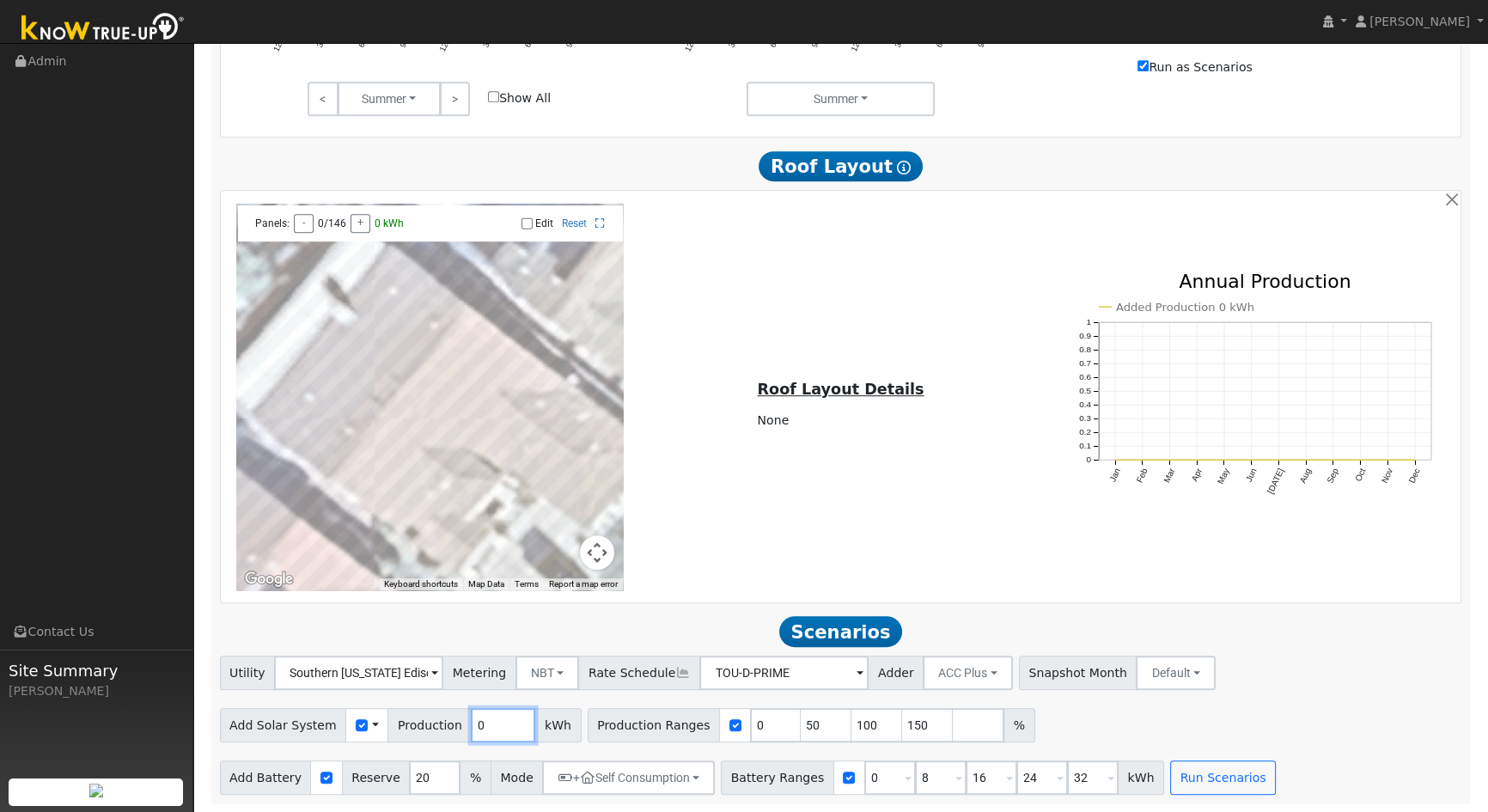
drag, startPoint x: 476, startPoint y: 728, endPoint x: 442, endPoint y: 722, distance: 34.5
click at [442, 722] on div "Add Solar System Use CSV Data Production 0 kWh" at bounding box center [401, 725] width 362 height 34
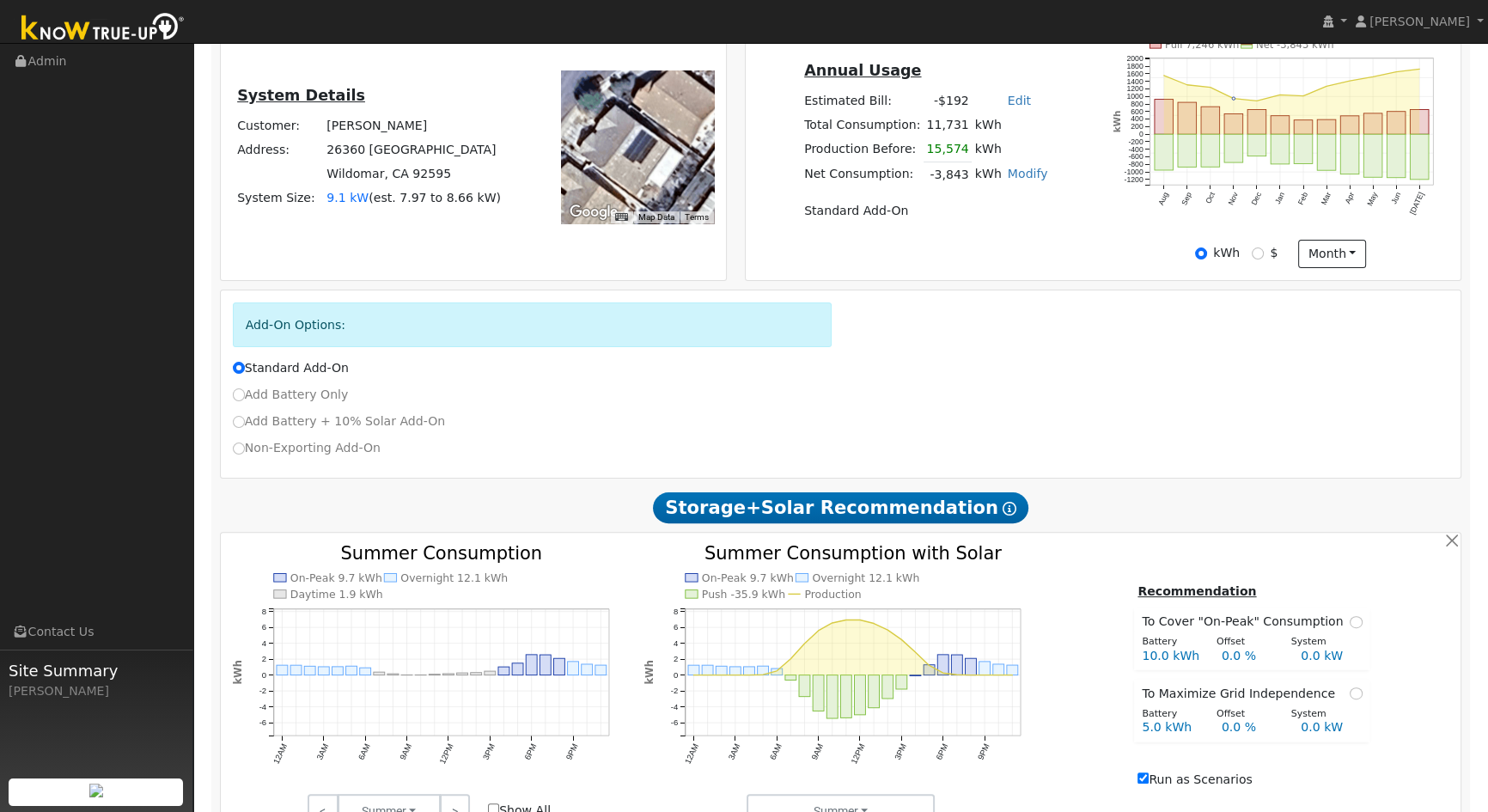
scroll to position [457, 0]
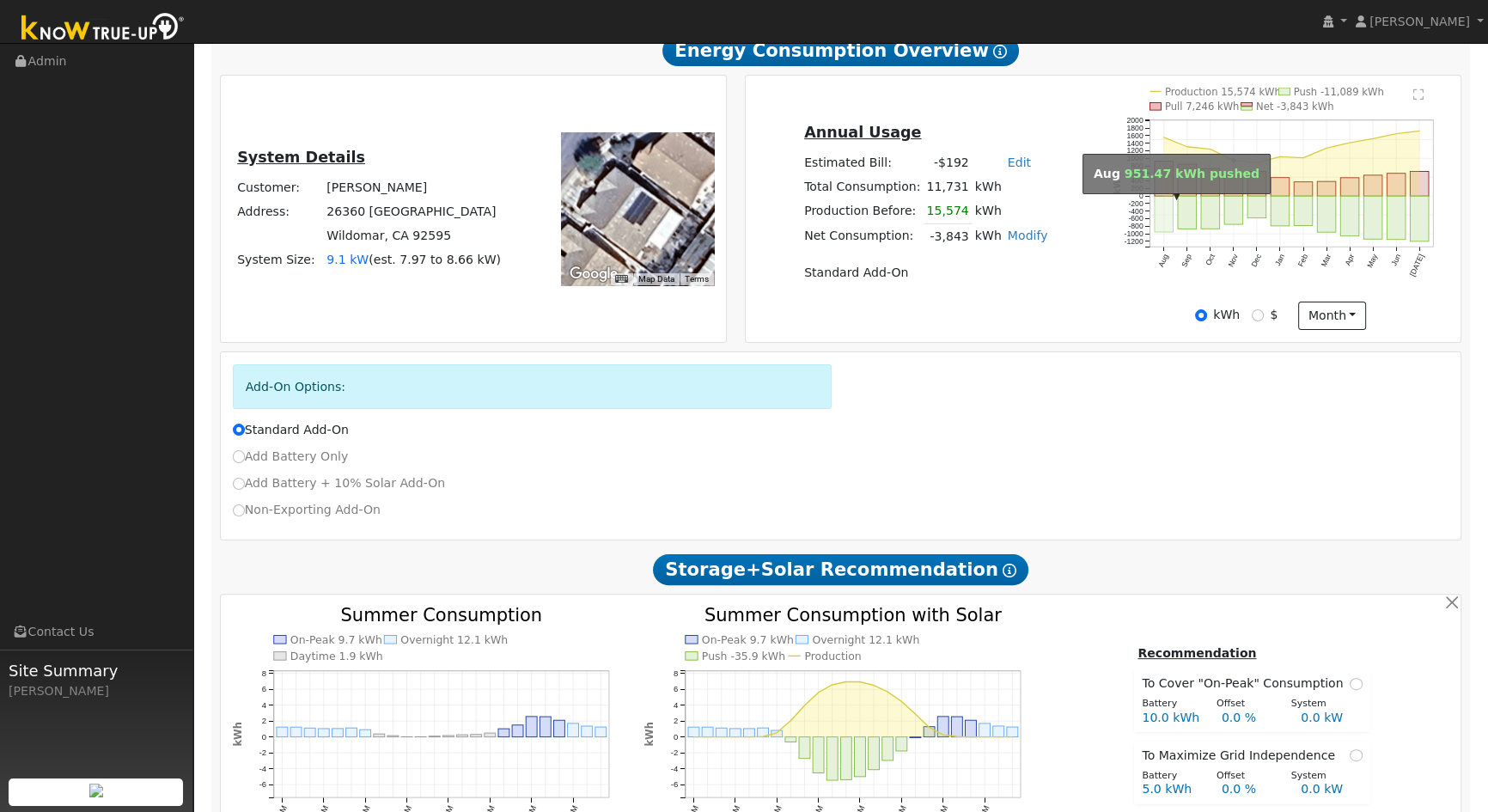
click at [1168, 227] on rect "onclick=""" at bounding box center [1164, 214] width 19 height 36
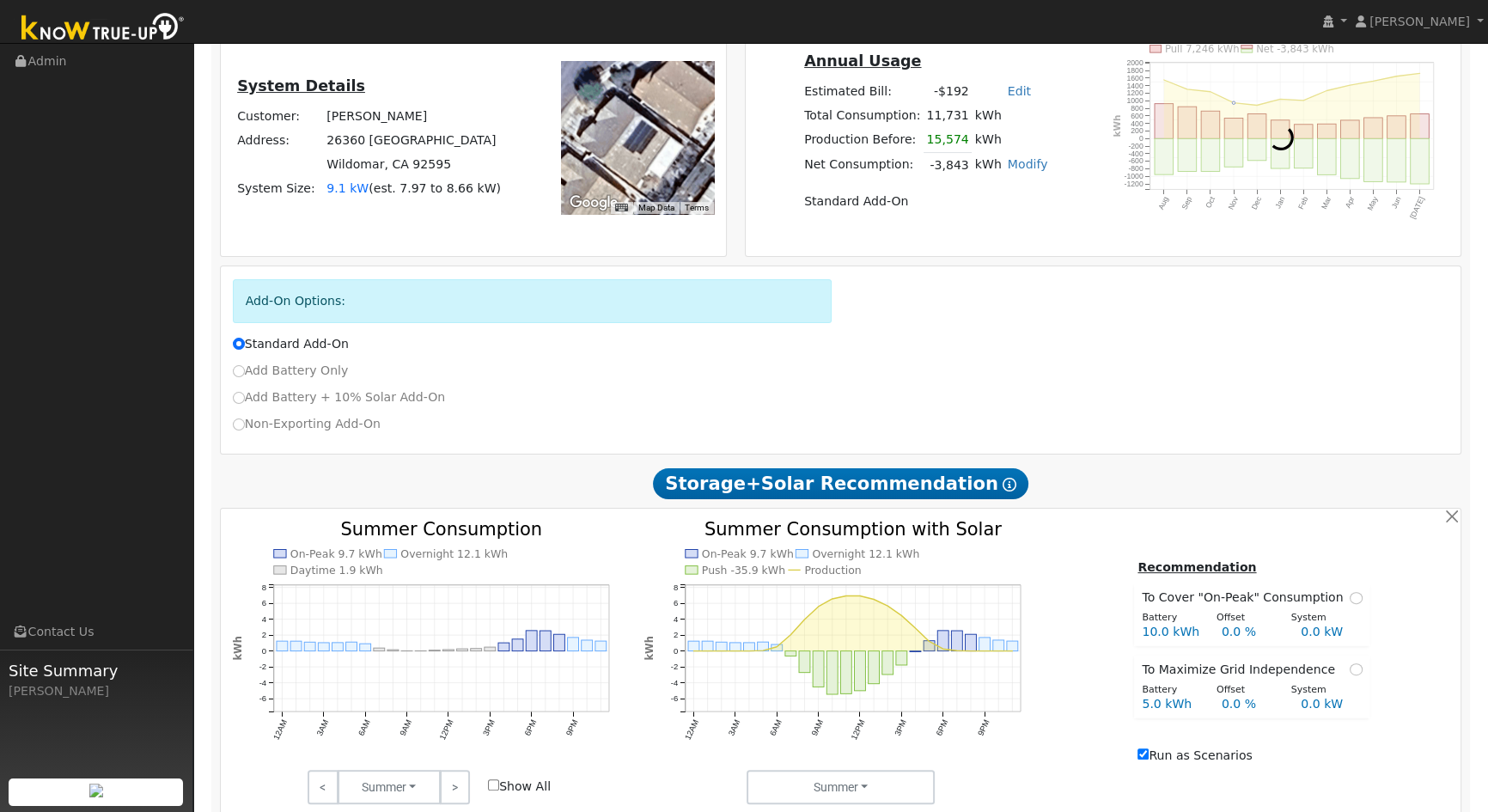
scroll to position [401, 0]
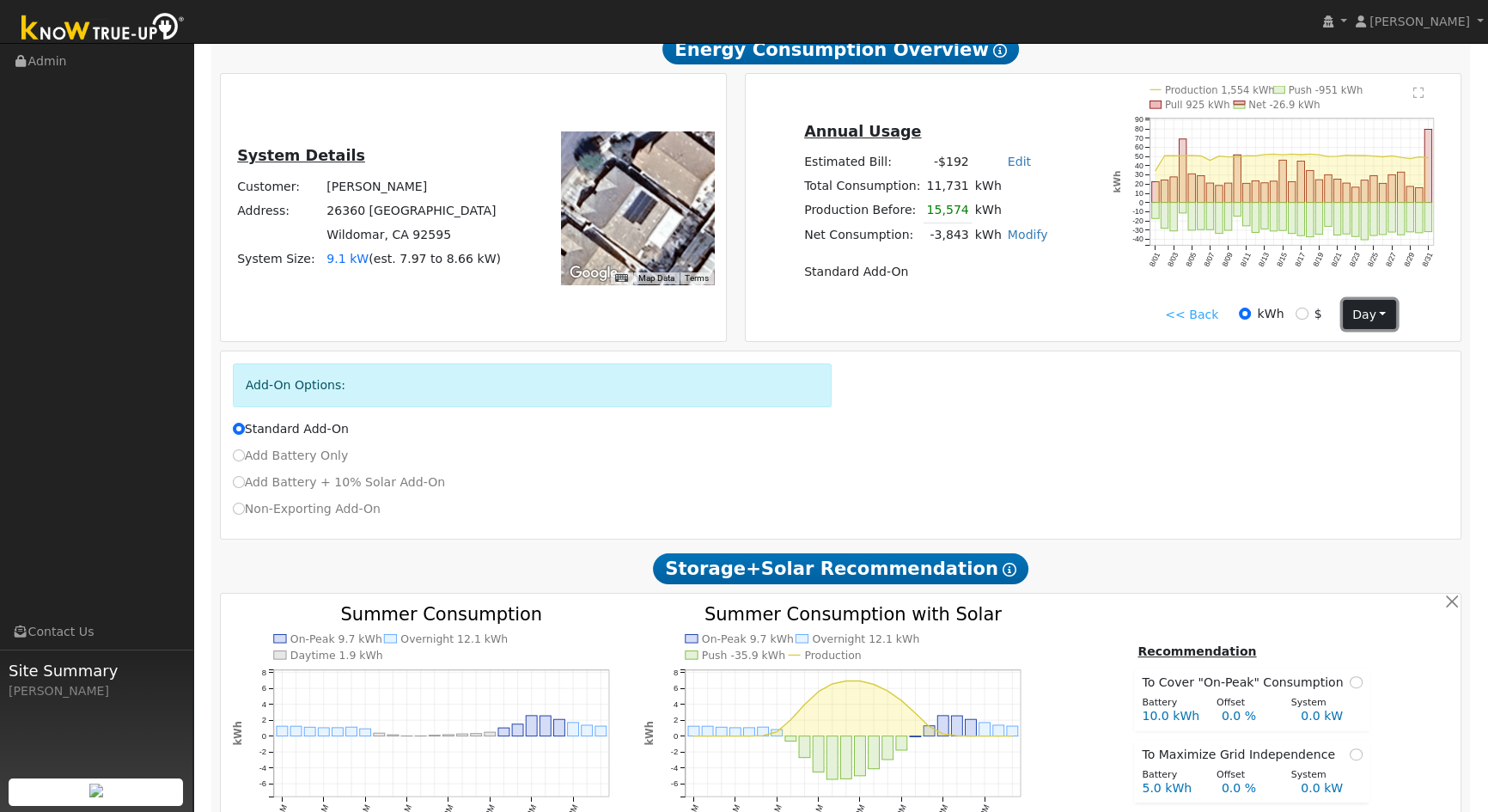
click at [1357, 327] on button "day" at bounding box center [1369, 314] width 53 height 29
click at [1363, 402] on link "Month" at bounding box center [1403, 398] width 119 height 24
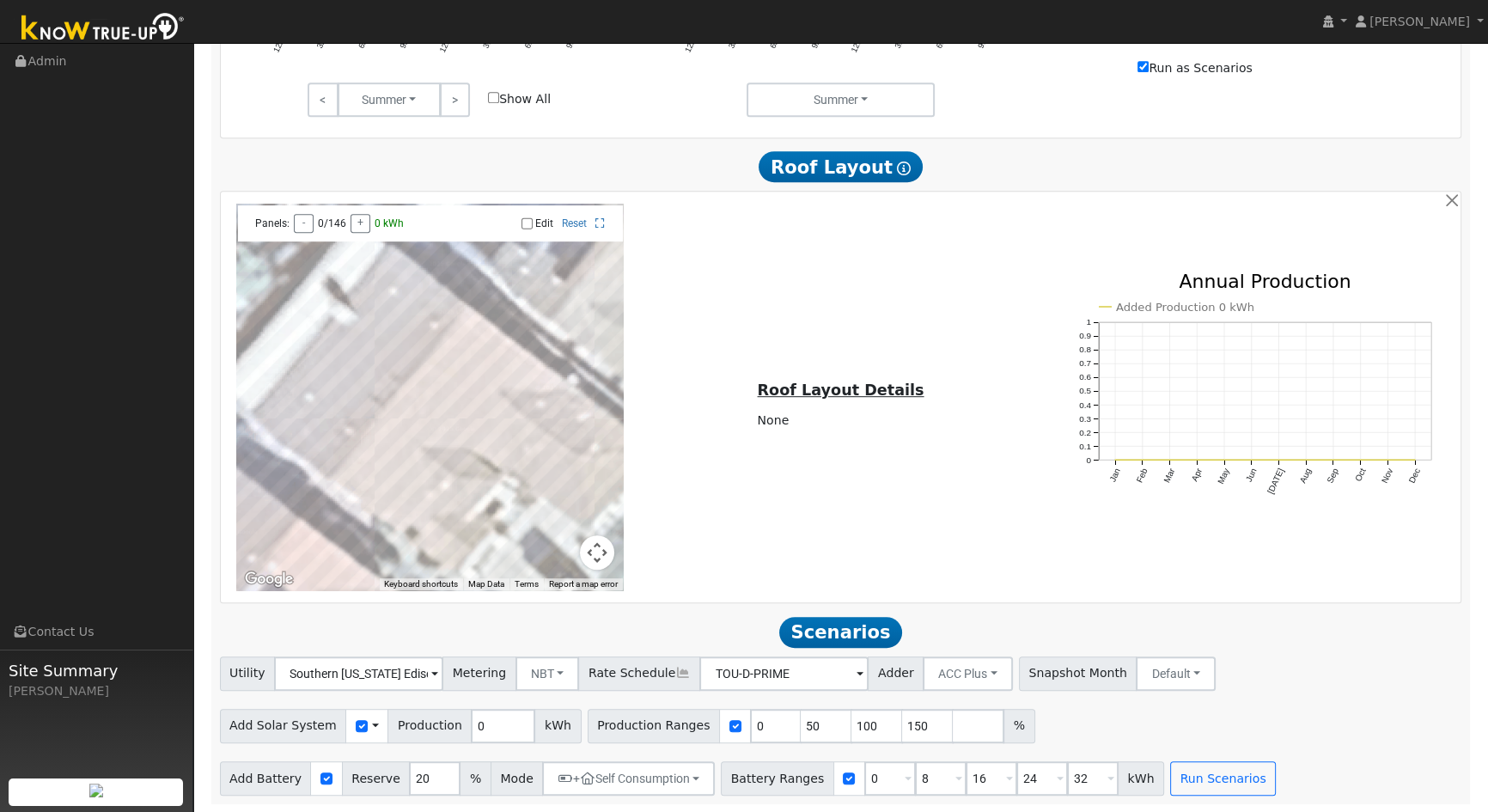
scroll to position [1181, 0]
click at [350, 717] on div "Use CSV Data" at bounding box center [367, 725] width 43 height 34
click at [356, 726] on input "checkbox" at bounding box center [361, 724] width 12 height 12
checkbox input "false"
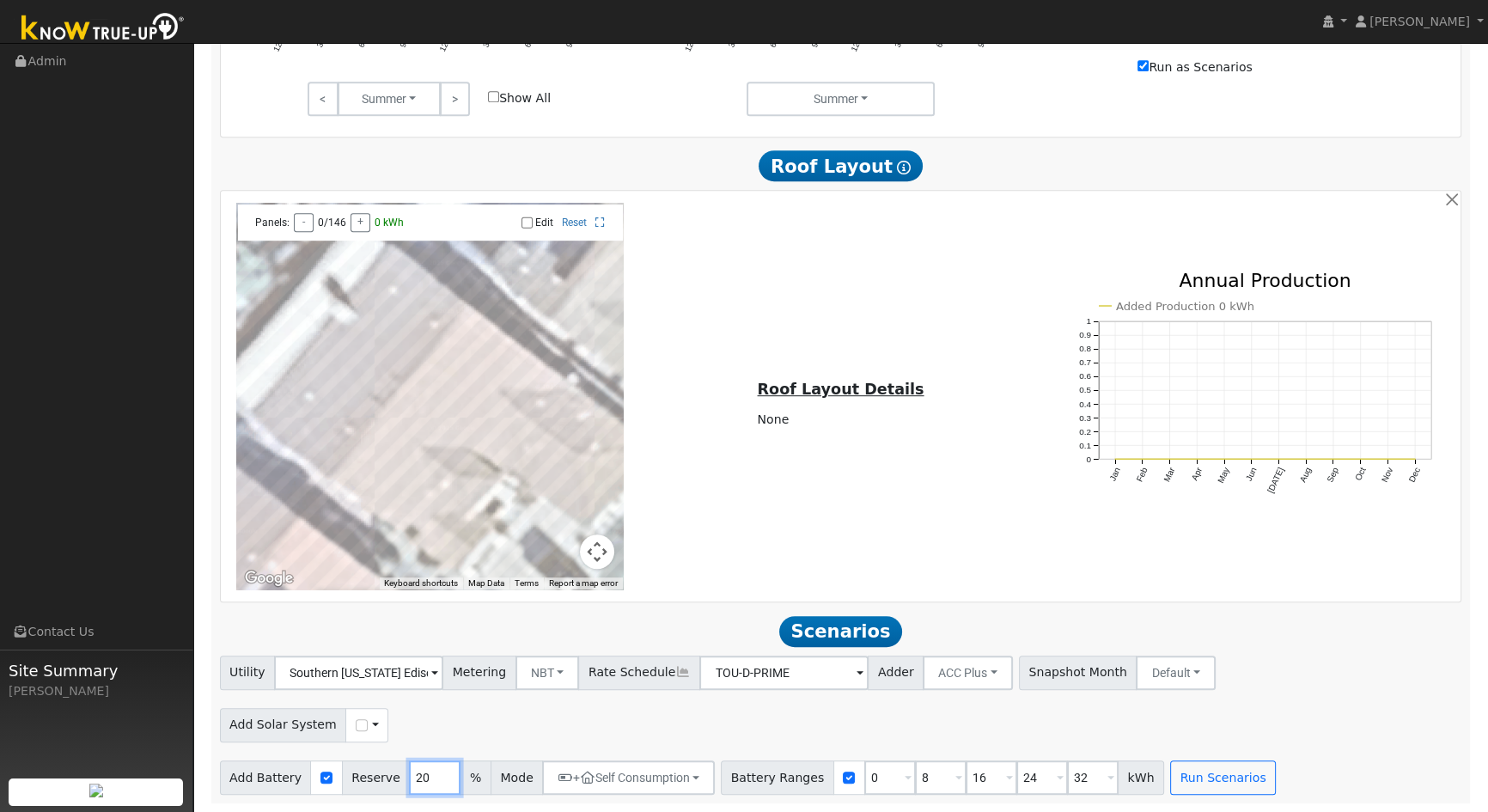
drag, startPoint x: 422, startPoint y: 782, endPoint x: 319, endPoint y: 781, distance: 103.0
click at [319, 781] on div "Add Battery Reserve 20 % Mode + Self Consumption Self Consumption Peak Savings …" at bounding box center [467, 778] width 495 height 34
type input "50"
click at [678, 772] on button "+ Self Consumption" at bounding box center [628, 778] width 172 height 34
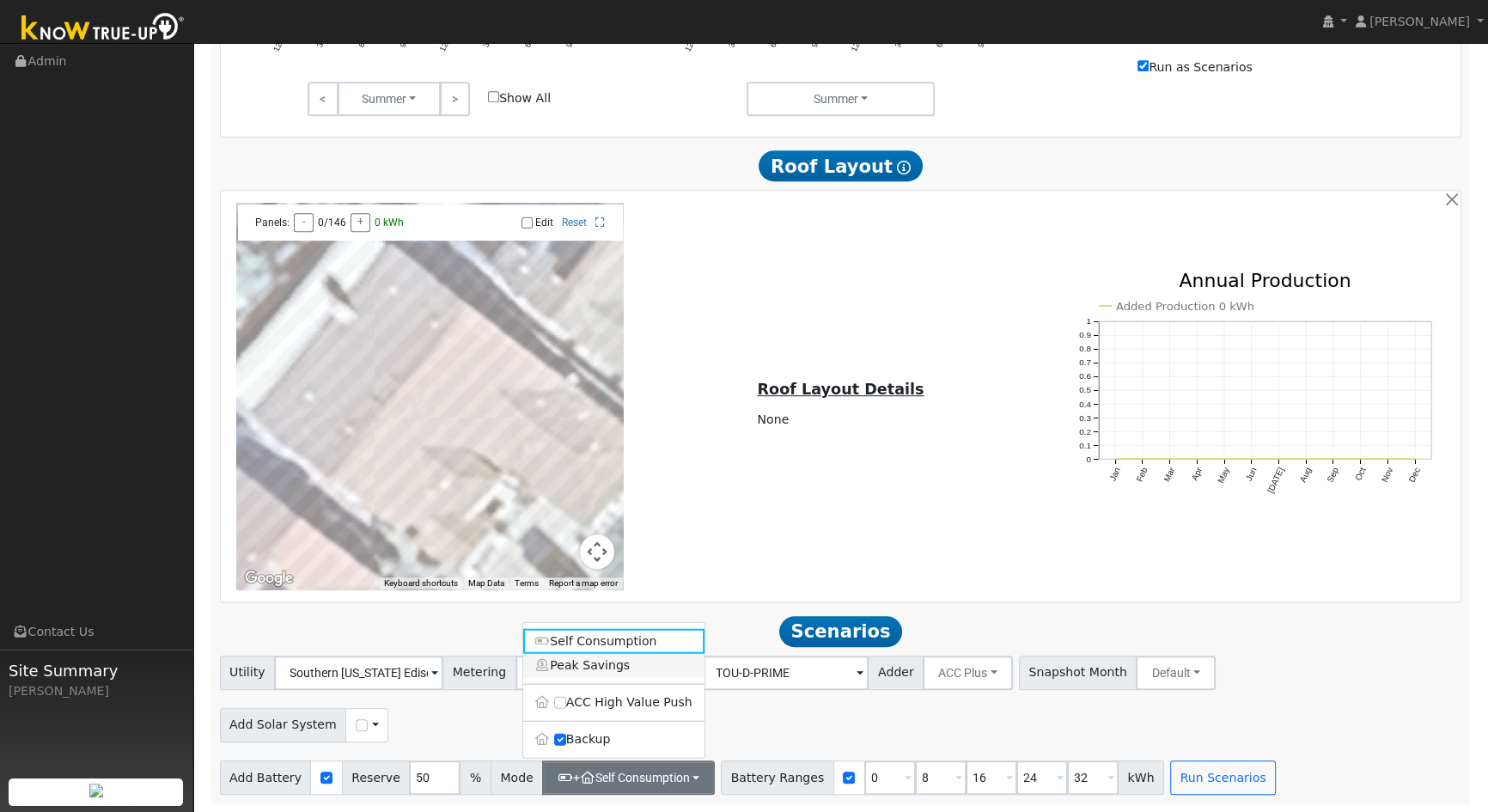
click at [568, 659] on link "Peak Savings" at bounding box center [614, 665] width 181 height 24
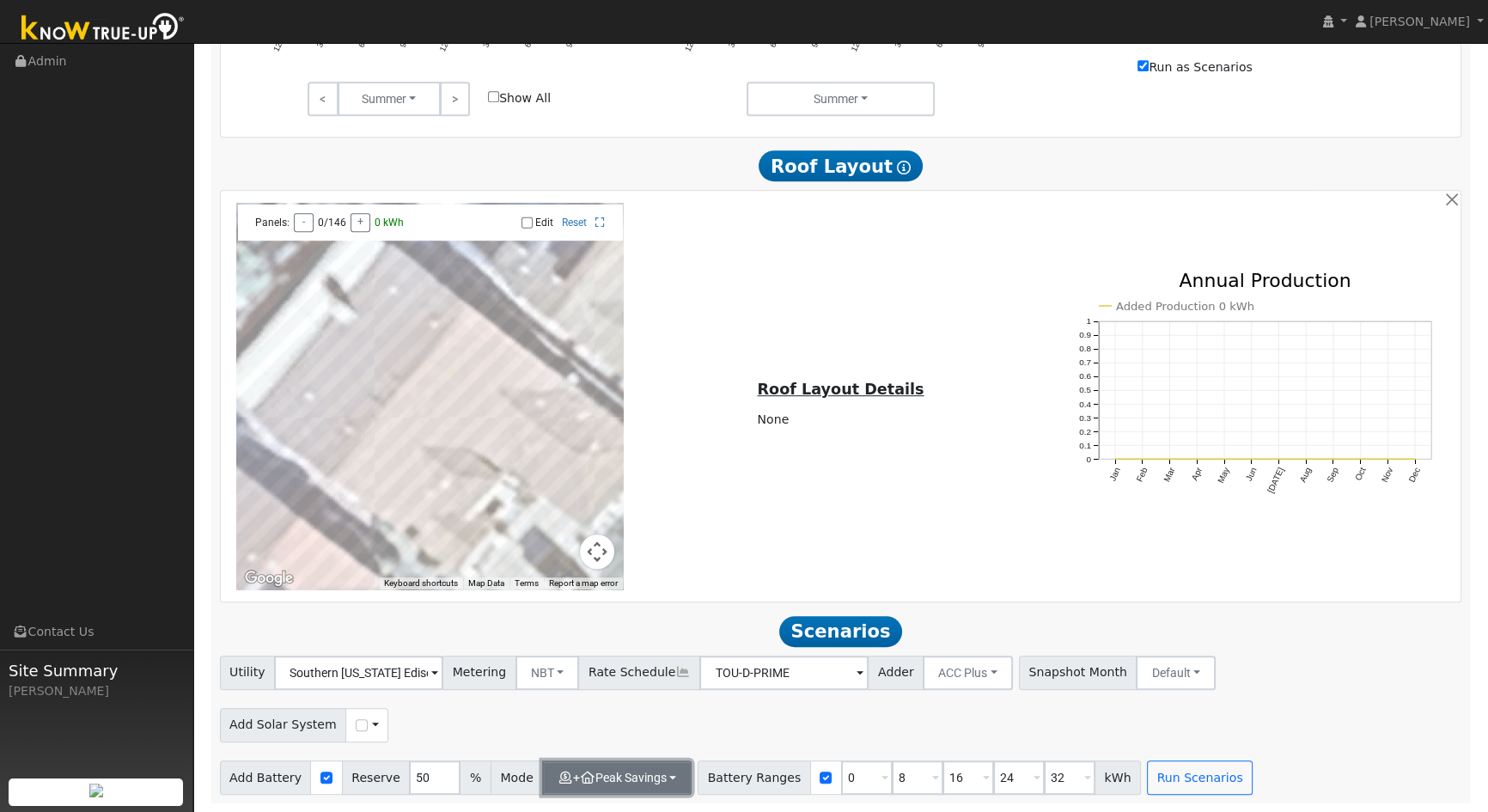
click at [653, 774] on button "+ Peak Savings" at bounding box center [617, 778] width 150 height 34
click at [930, 729] on div "Add Solar System Use CSV Data" at bounding box center [841, 722] width 1249 height 41
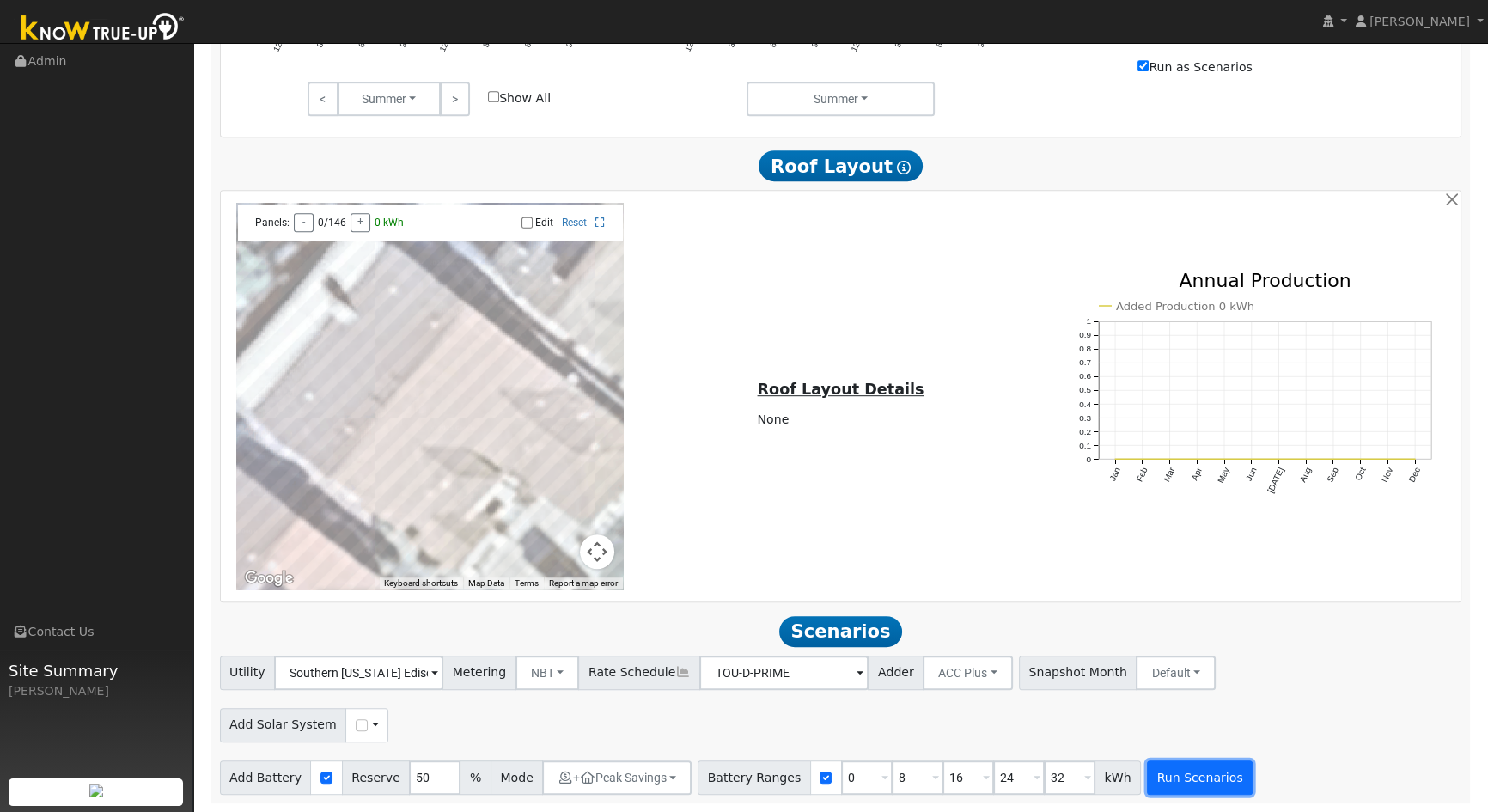
click at [1172, 780] on button "Run Scenarios" at bounding box center [1199, 778] width 106 height 34
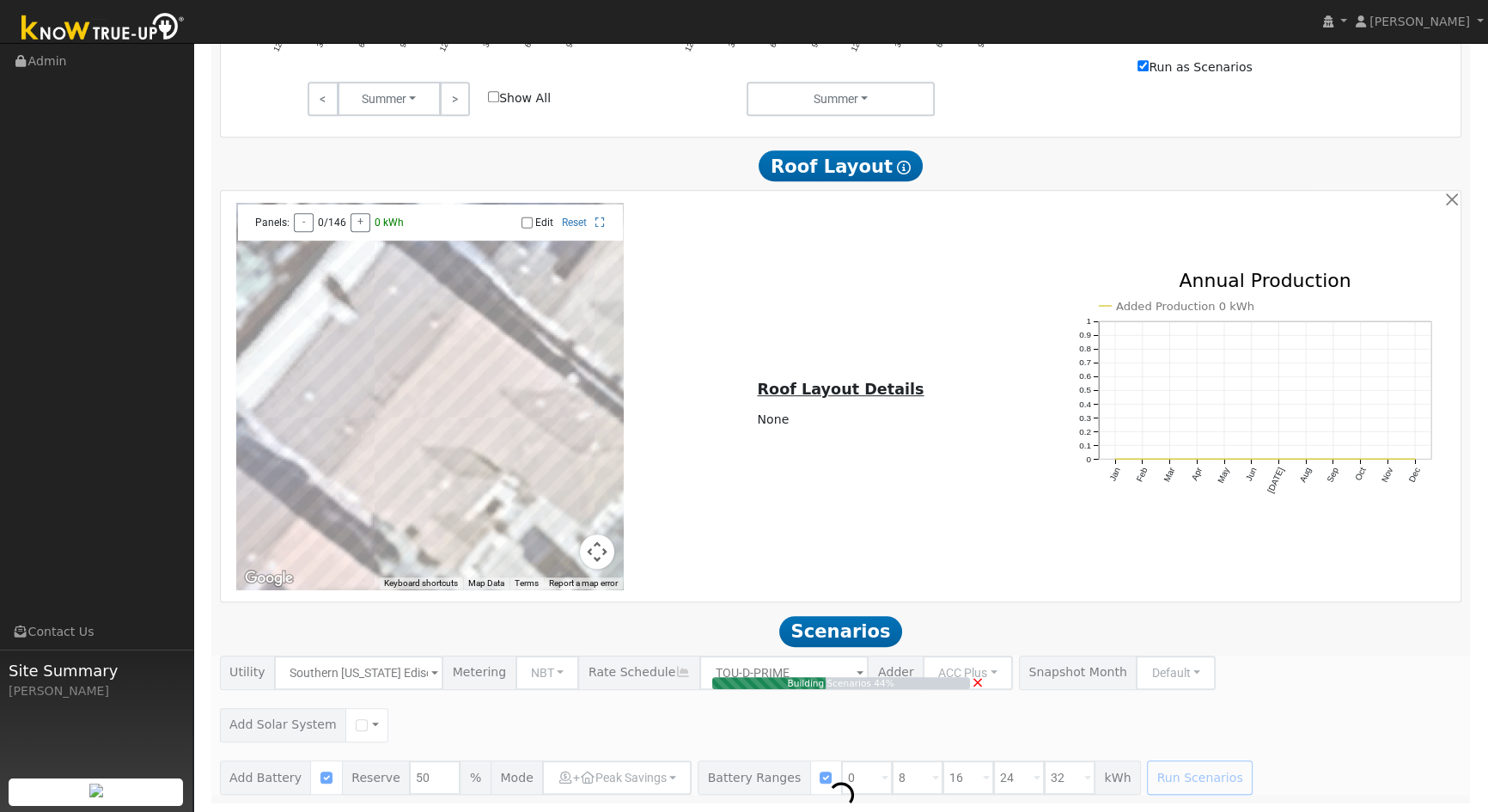
click at [533, 670] on div "Building Scenarios 44% ×" at bounding box center [840, 725] width 1261 height 139
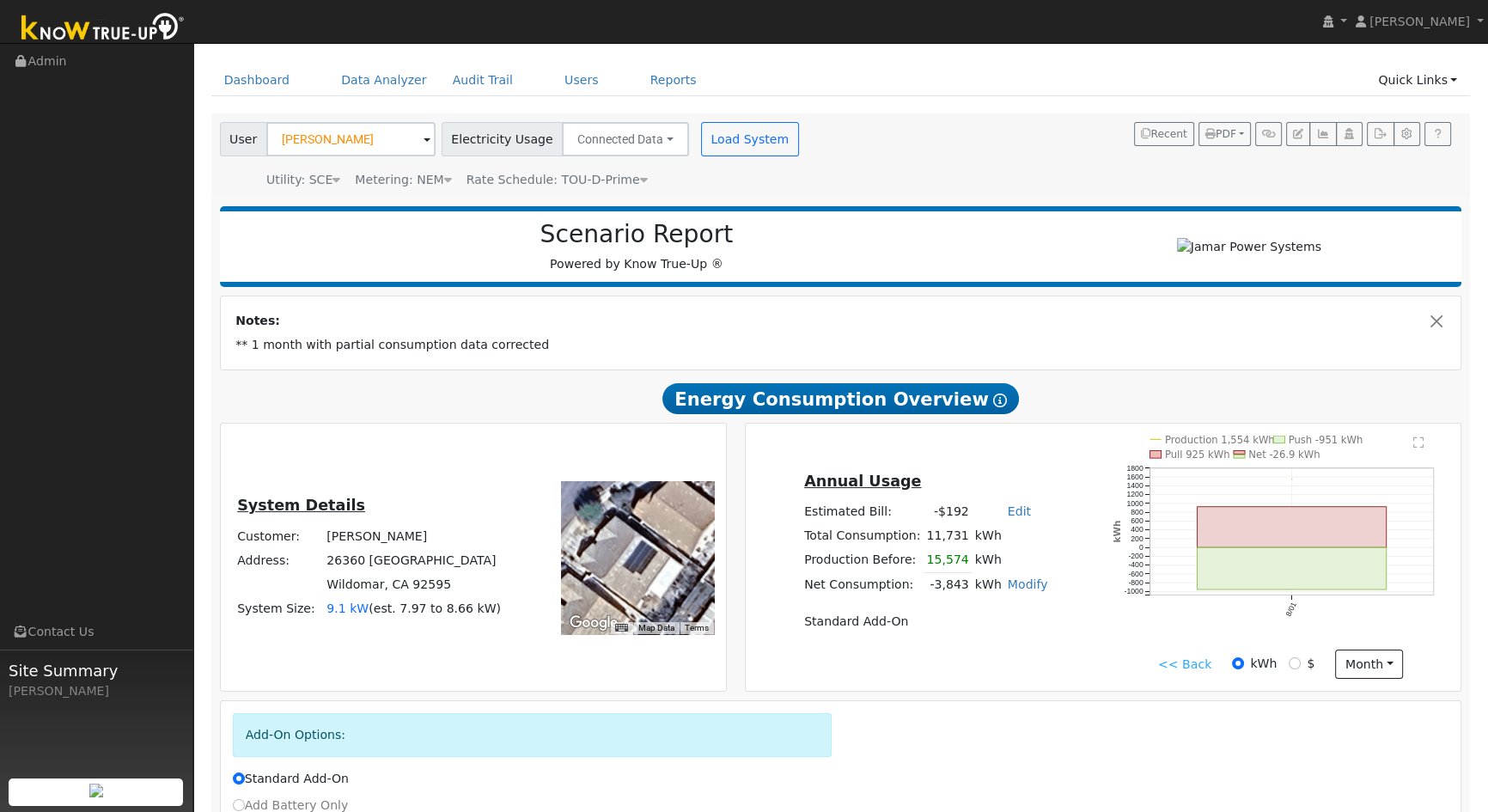
scroll to position [0, 0]
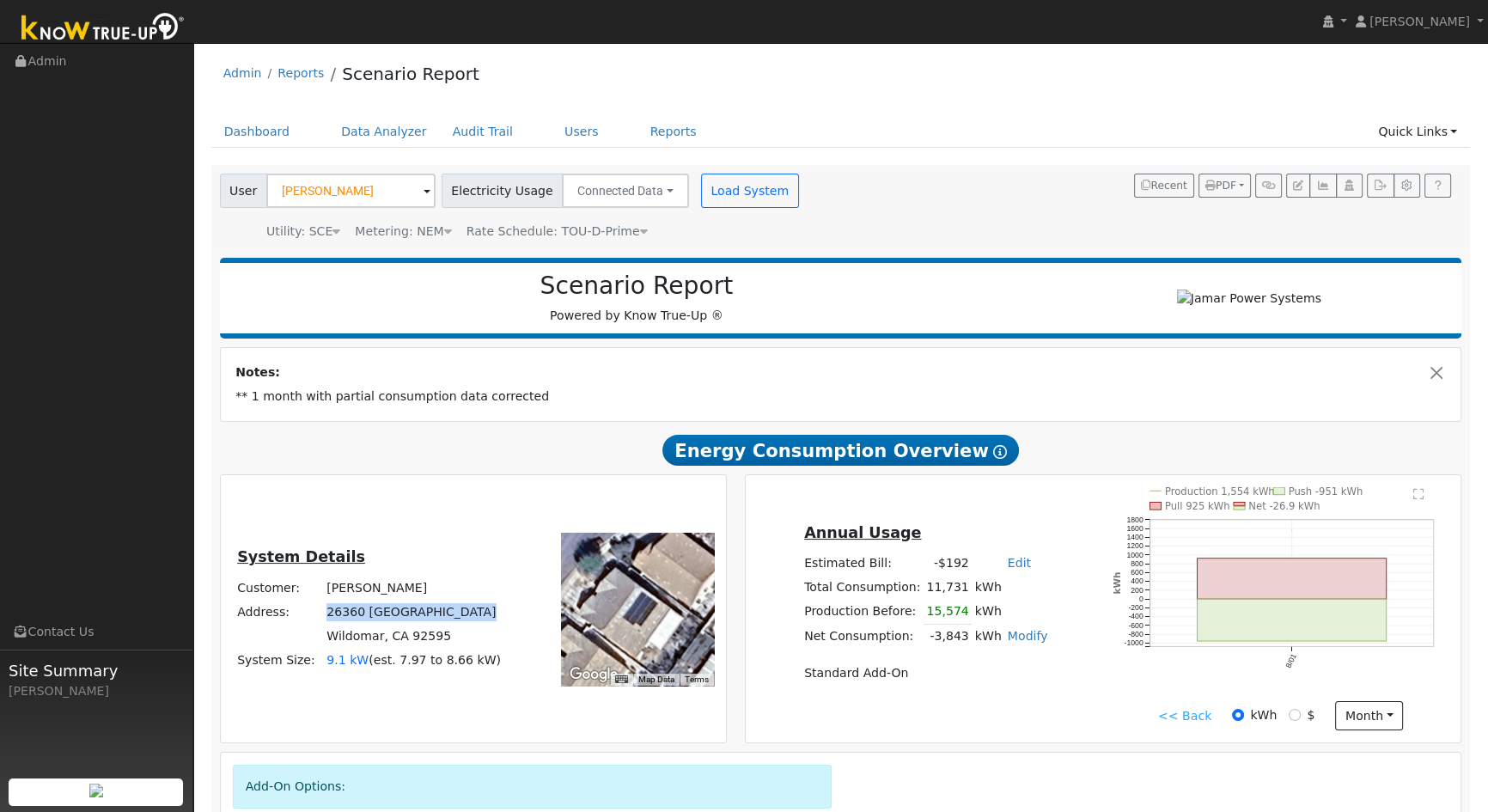
drag, startPoint x: 332, startPoint y: 617, endPoint x: 463, endPoint y: 625, distance: 131.2
click at [463, 623] on td "26360 [GEOGRAPHIC_DATA]" at bounding box center [414, 612] width 180 height 24
copy td "26360 [GEOGRAPHIC_DATA]"
click at [1368, 725] on button "month" at bounding box center [1369, 715] width 68 height 29
click at [1178, 705] on icon "Production 1,554 kWh Push -951 kWh Pull 925 kWh Net -26.9 kWh 8/01 -1000 -800 -…" at bounding box center [1280, 597] width 337 height 221
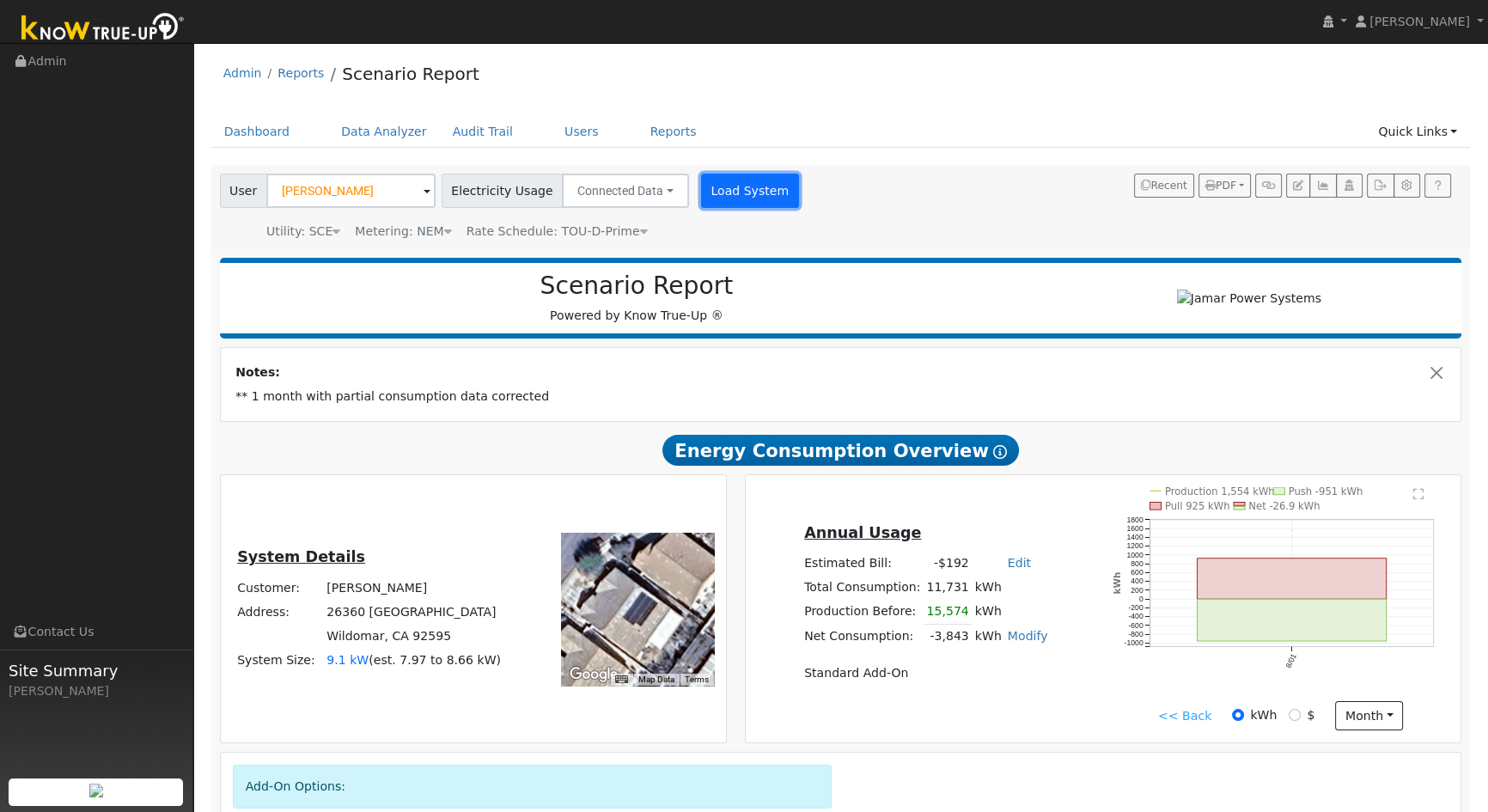
click at [728, 188] on button "Load System" at bounding box center [750, 190] width 98 height 34
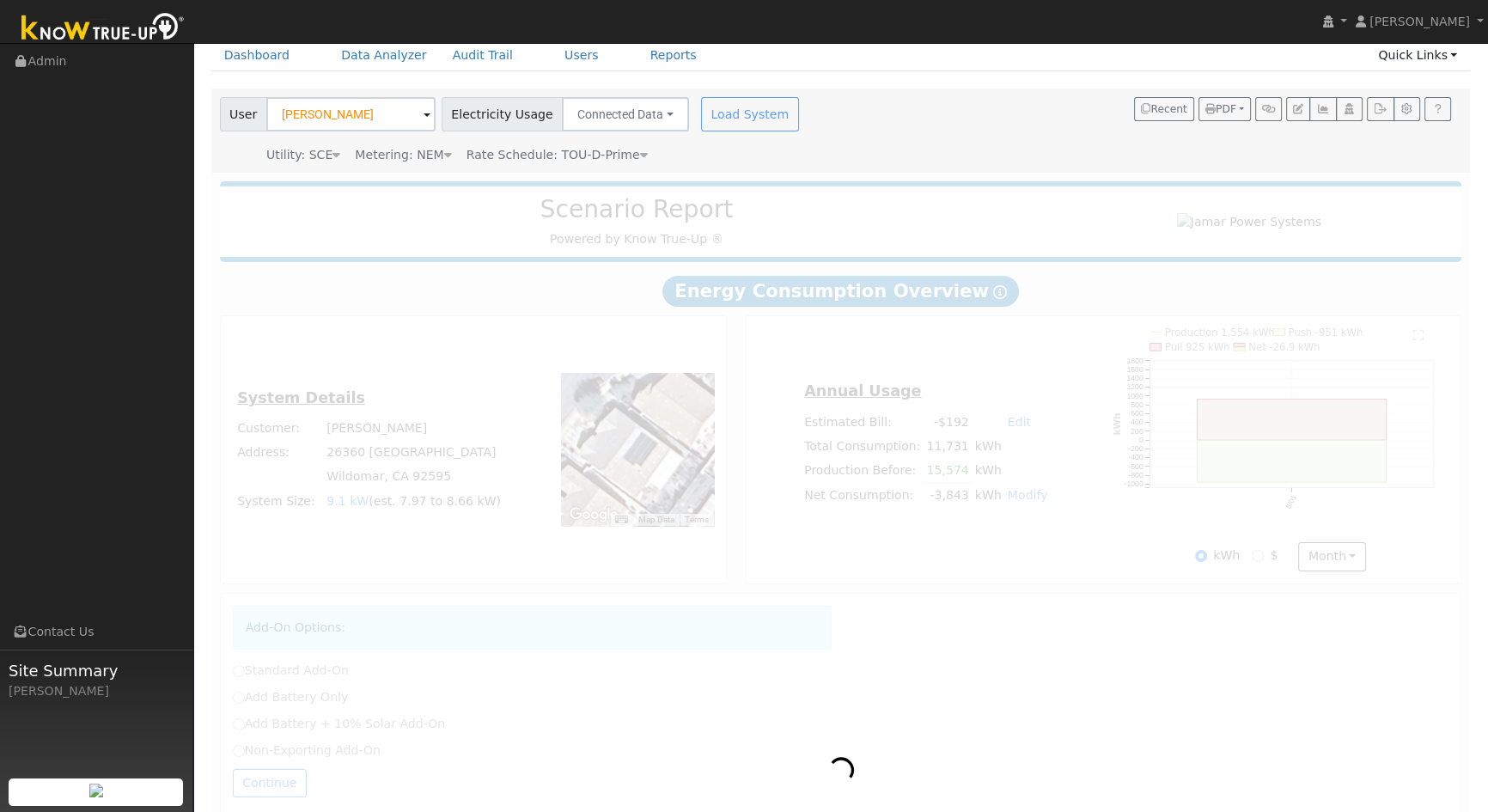
scroll to position [312, 0]
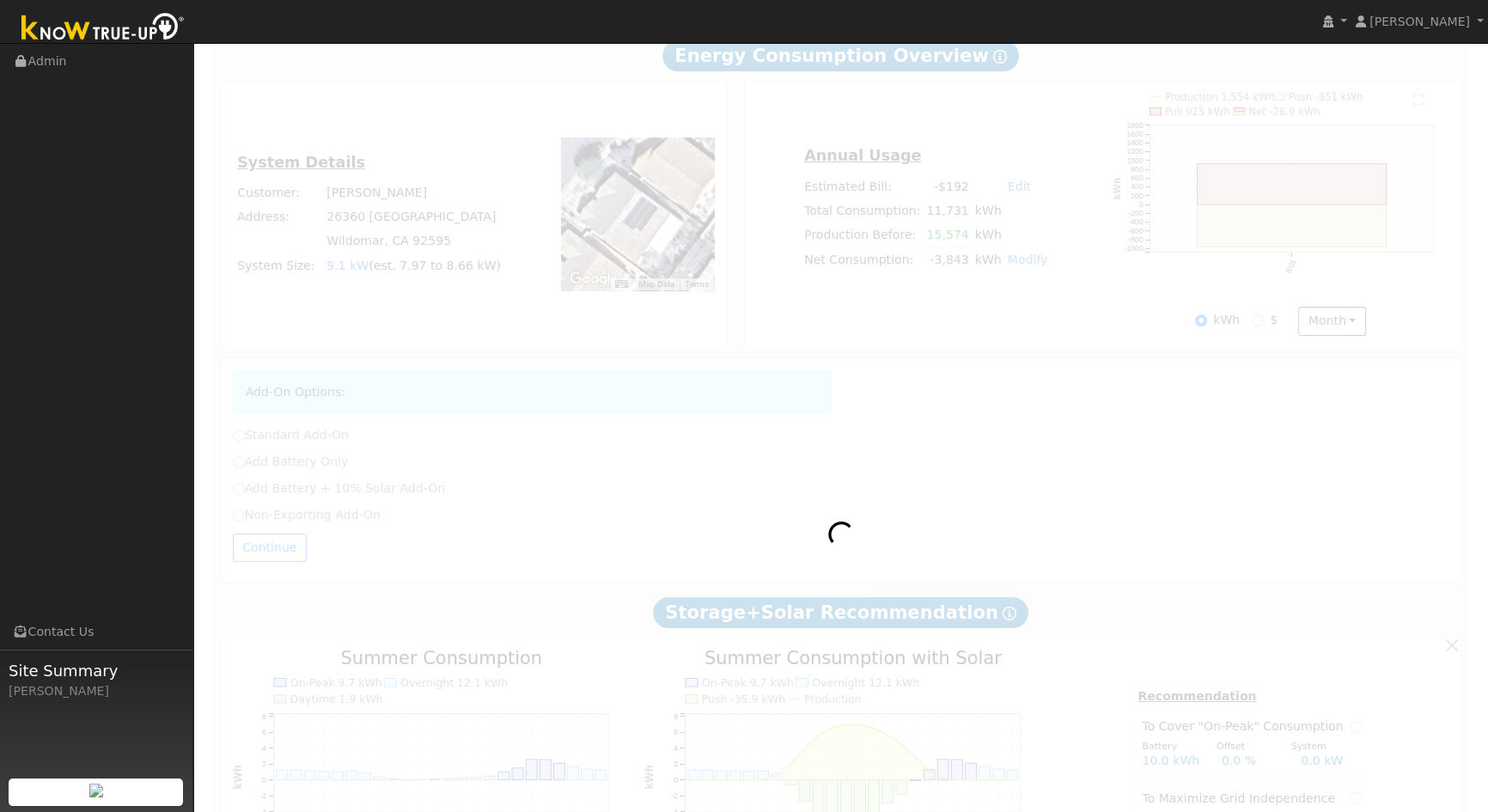
radio input "true"
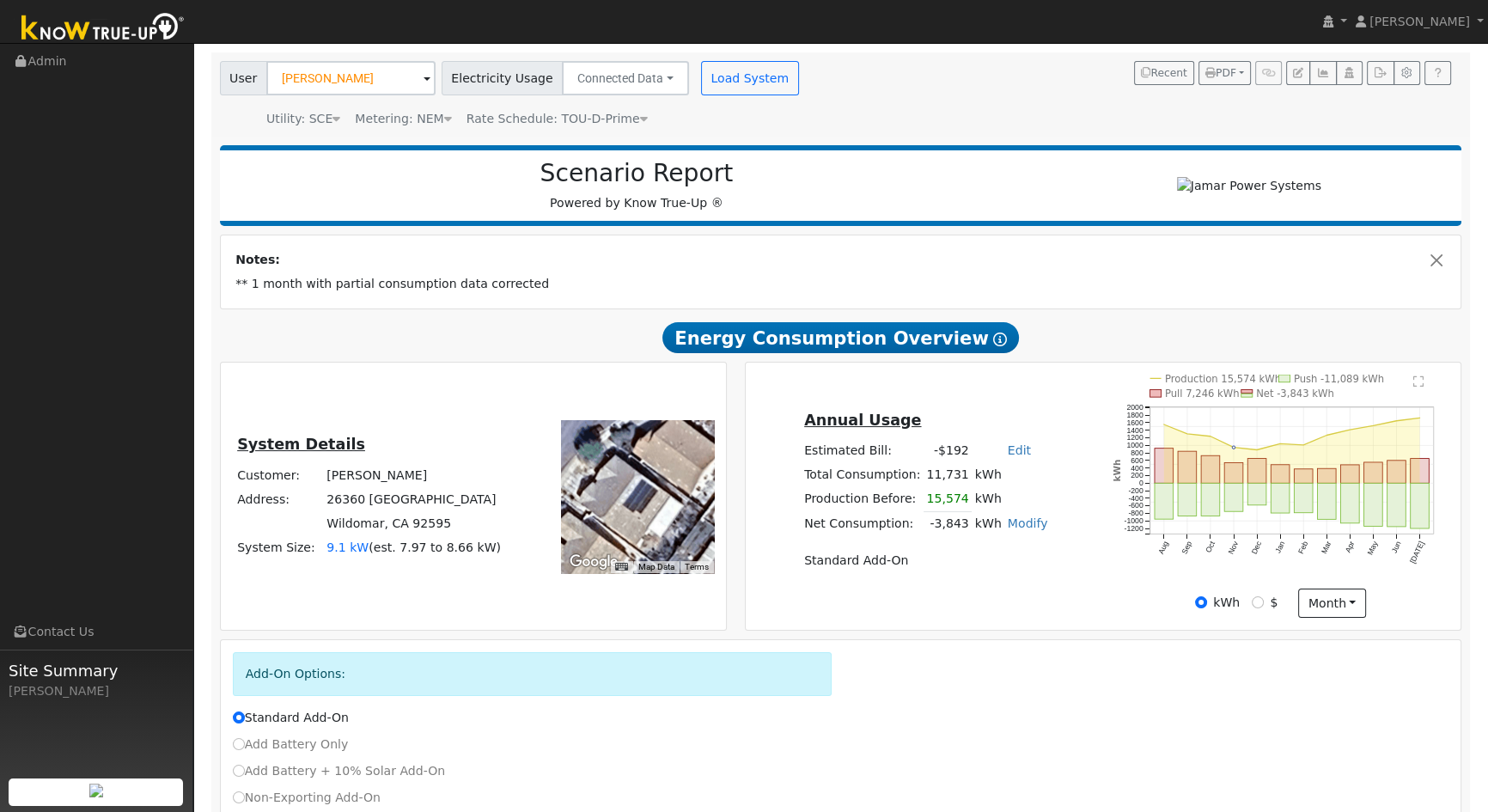
scroll to position [189, 0]
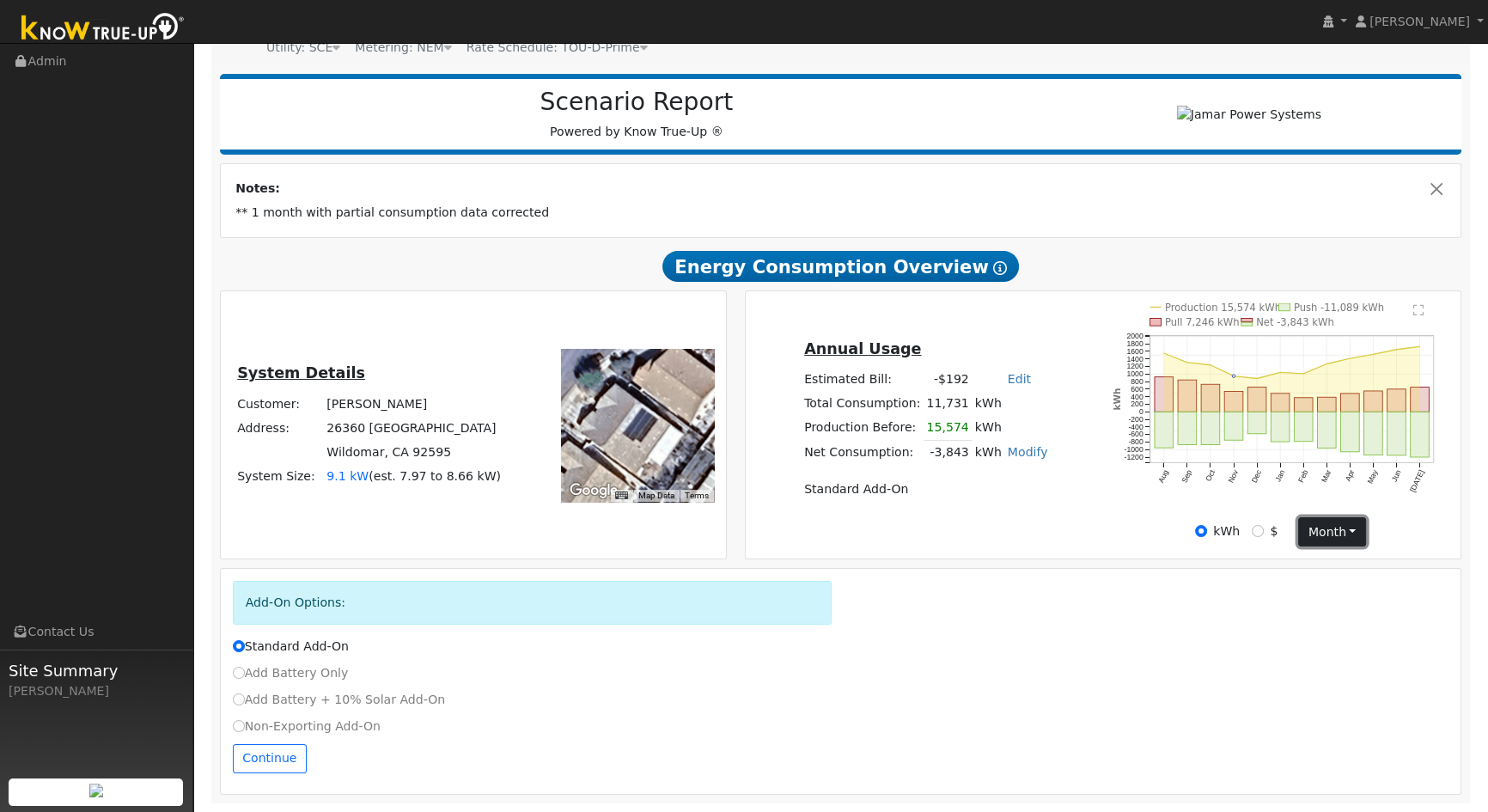
click at [1323, 527] on button "month" at bounding box center [1332, 531] width 68 height 29
click at [1322, 567] on link "Day" at bounding box center [1359, 566] width 119 height 24
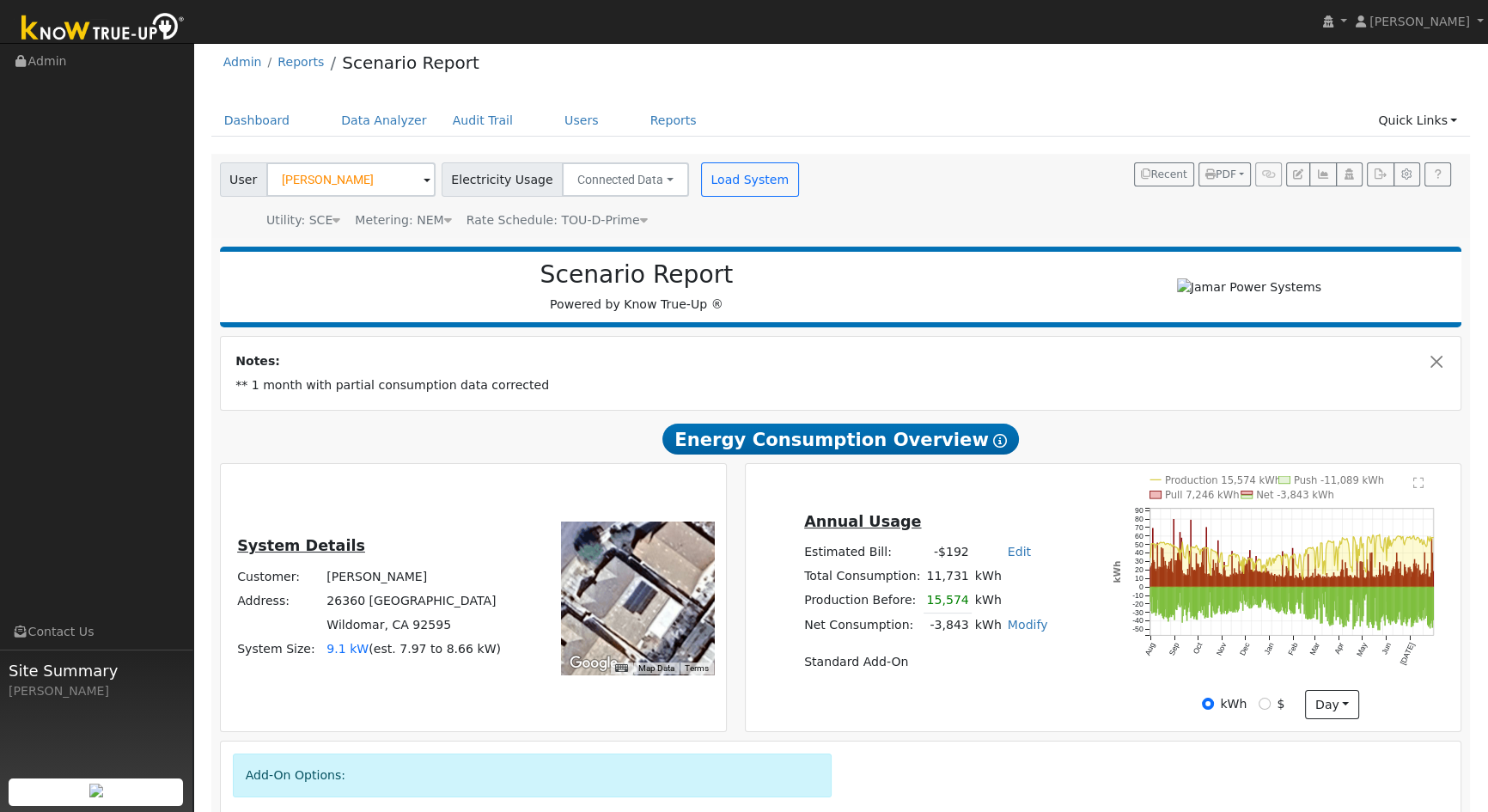
scroll to position [0, 0]
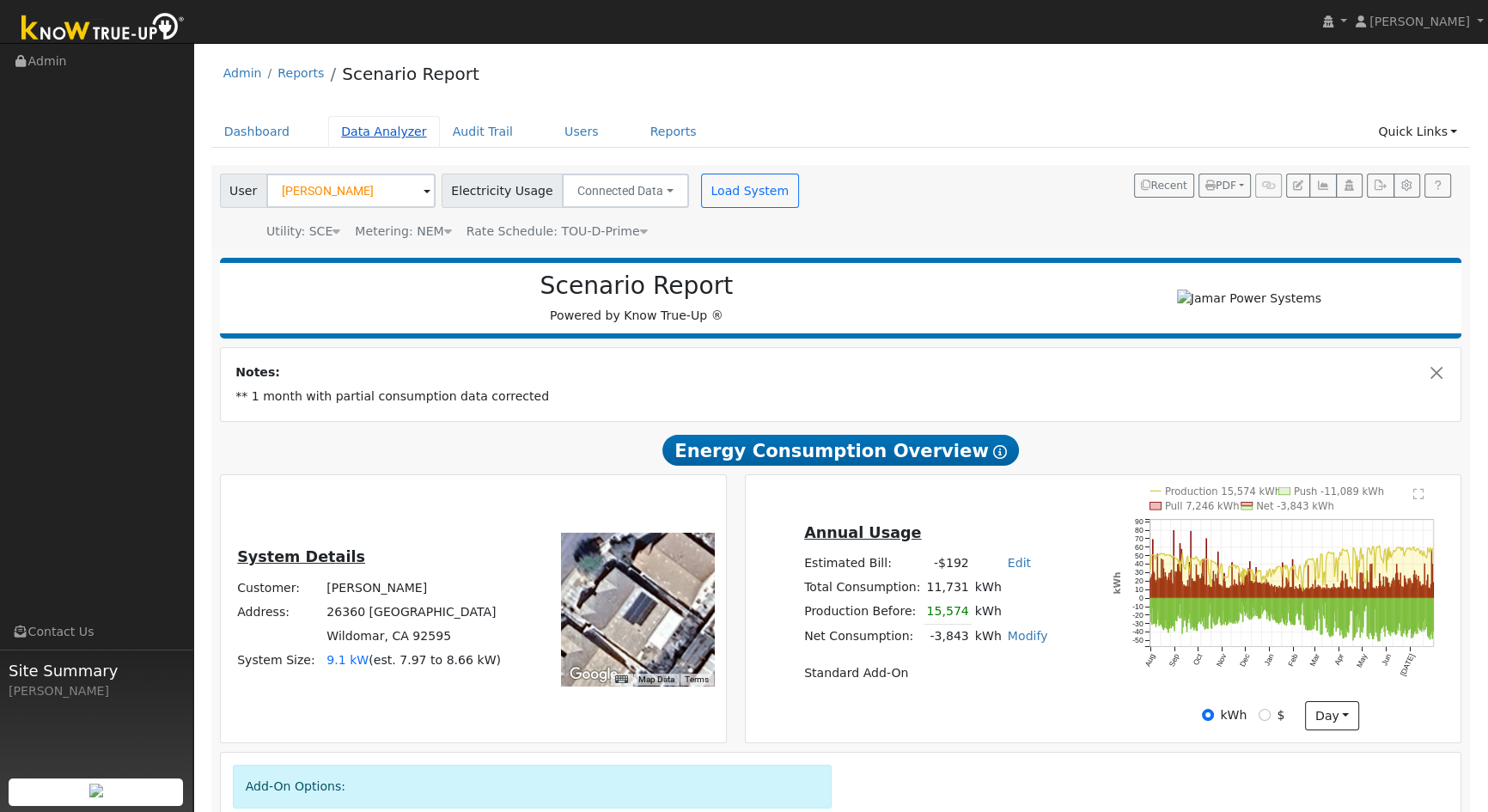
click at [379, 129] on link "Data Analyzer" at bounding box center [384, 132] width 112 height 32
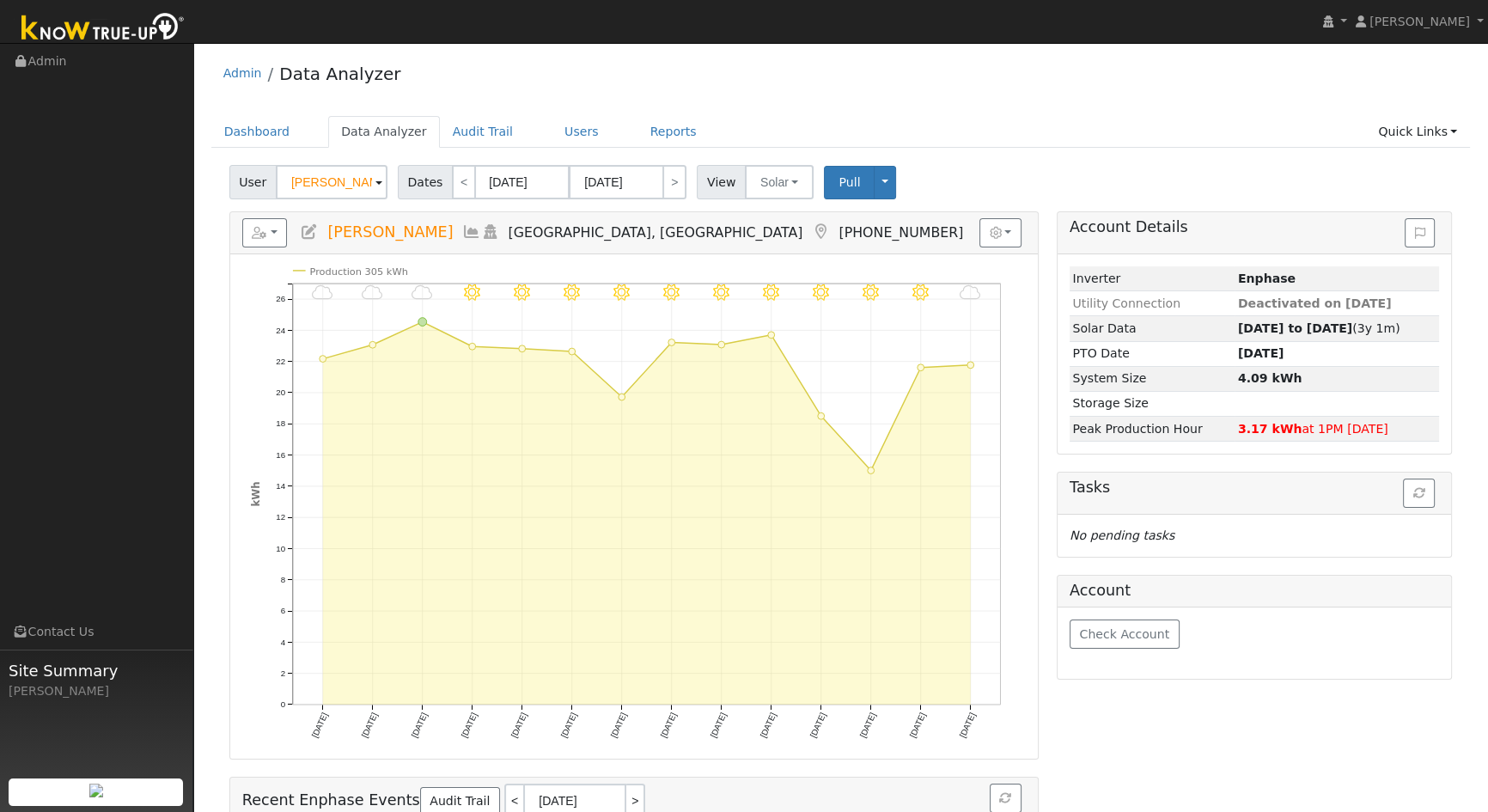
click at [375, 182] on span at bounding box center [379, 183] width 7 height 20
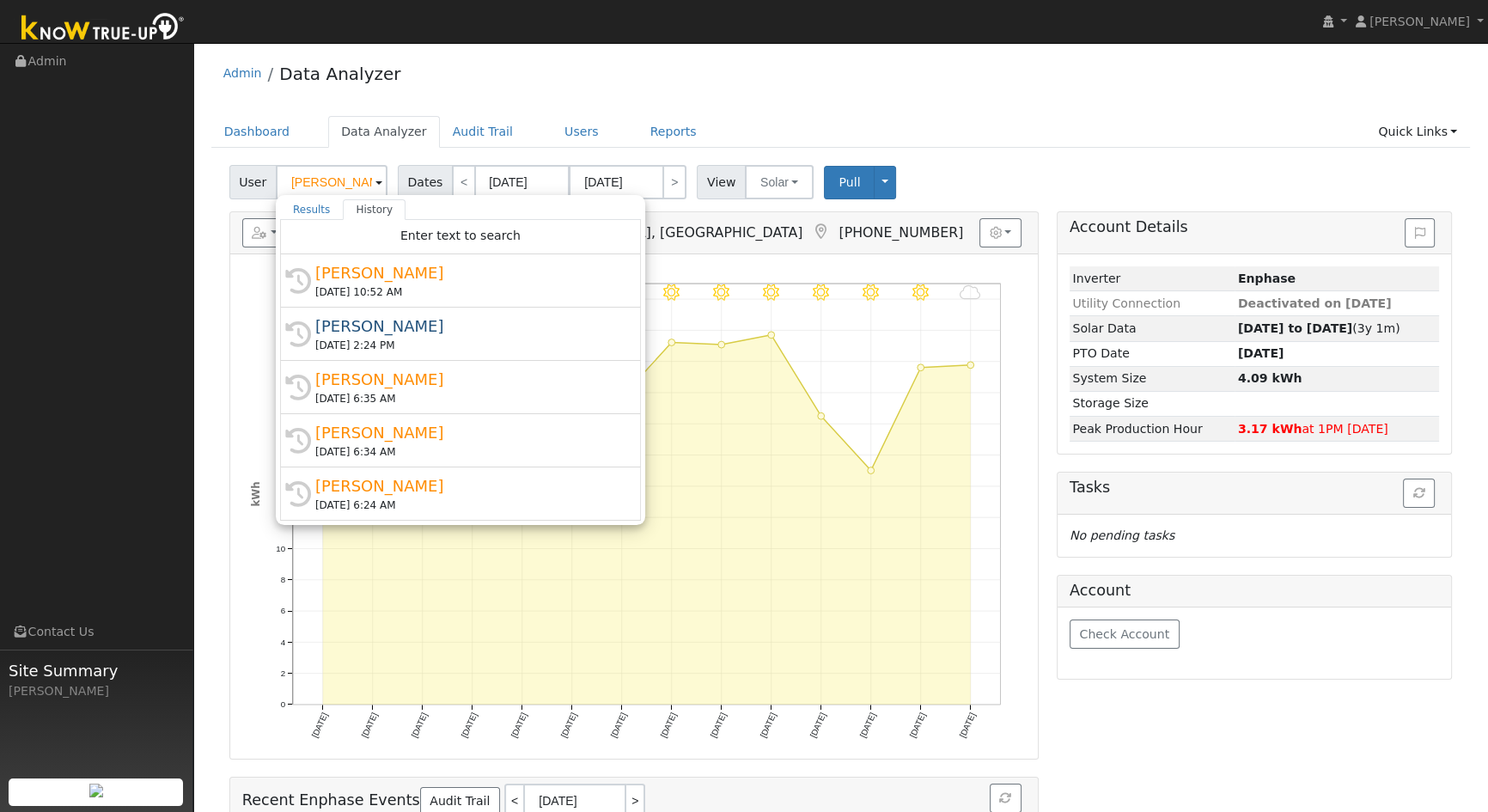
click at [329, 433] on div "[PERSON_NAME]" at bounding box center [467, 433] width 306 height 23
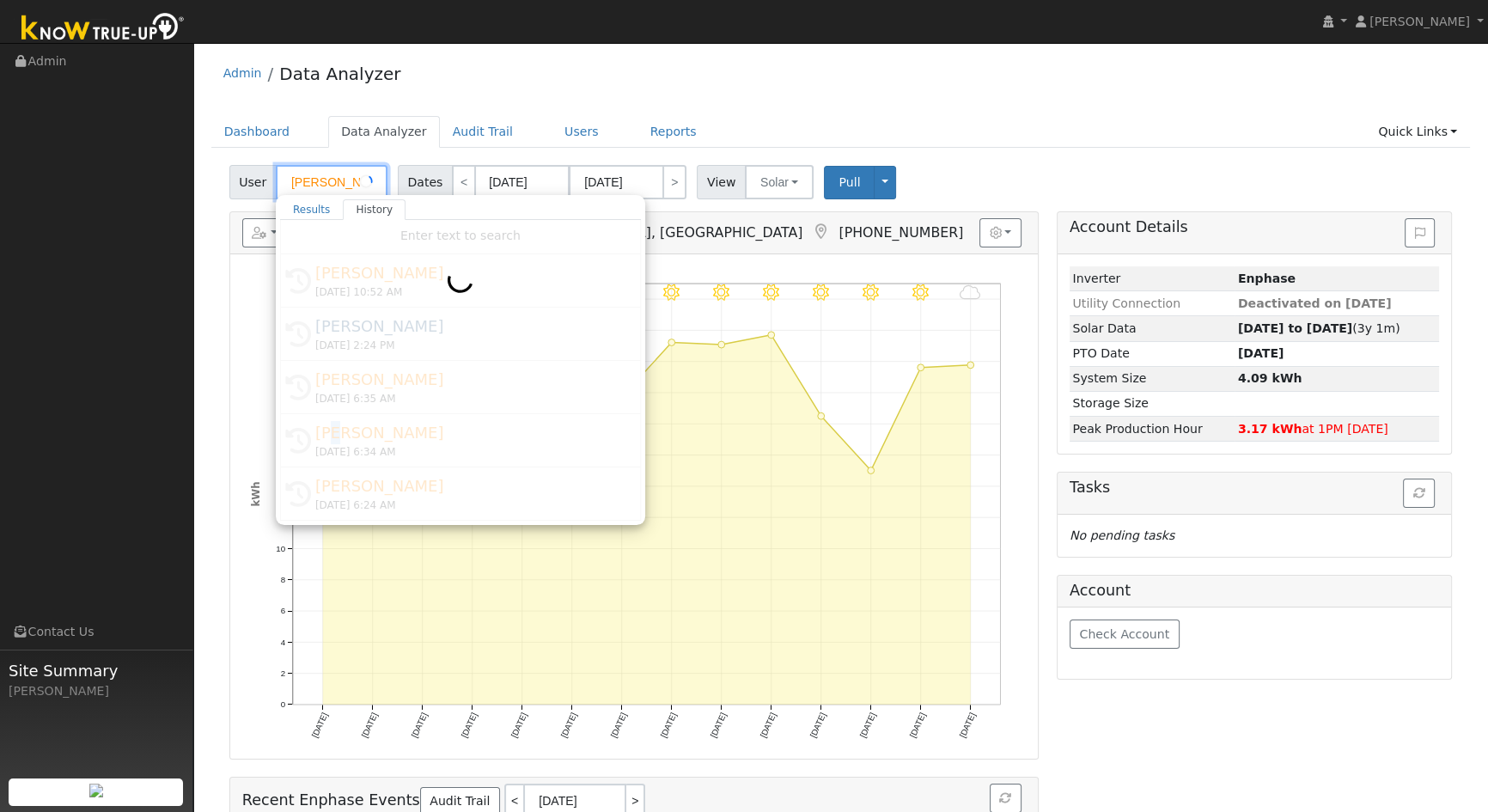
type input "[PERSON_NAME]"
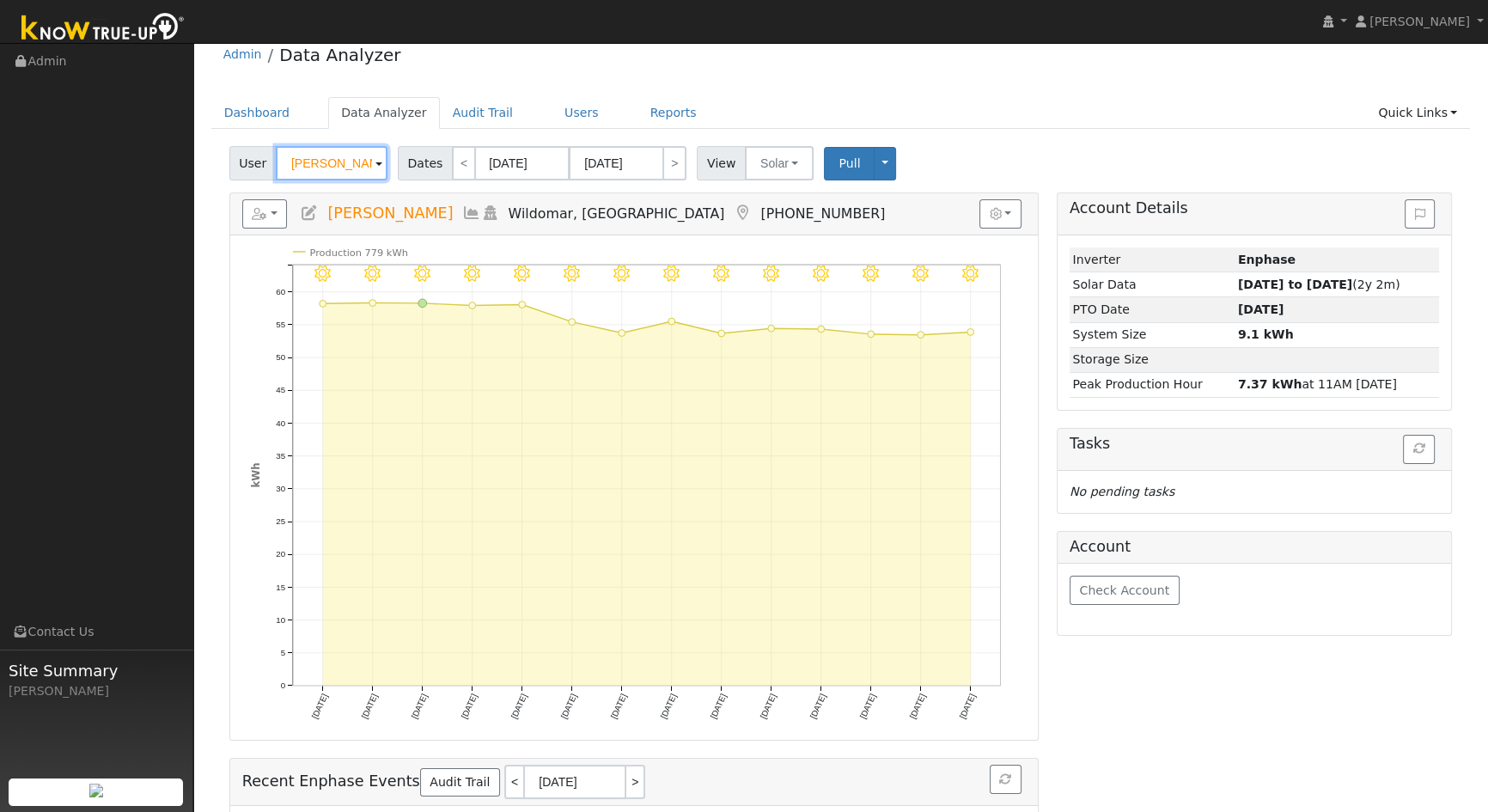
scroll to position [18, 0]
click at [504, 776] on link "<" at bounding box center [513, 782] width 19 height 34
type input "[DATE]"
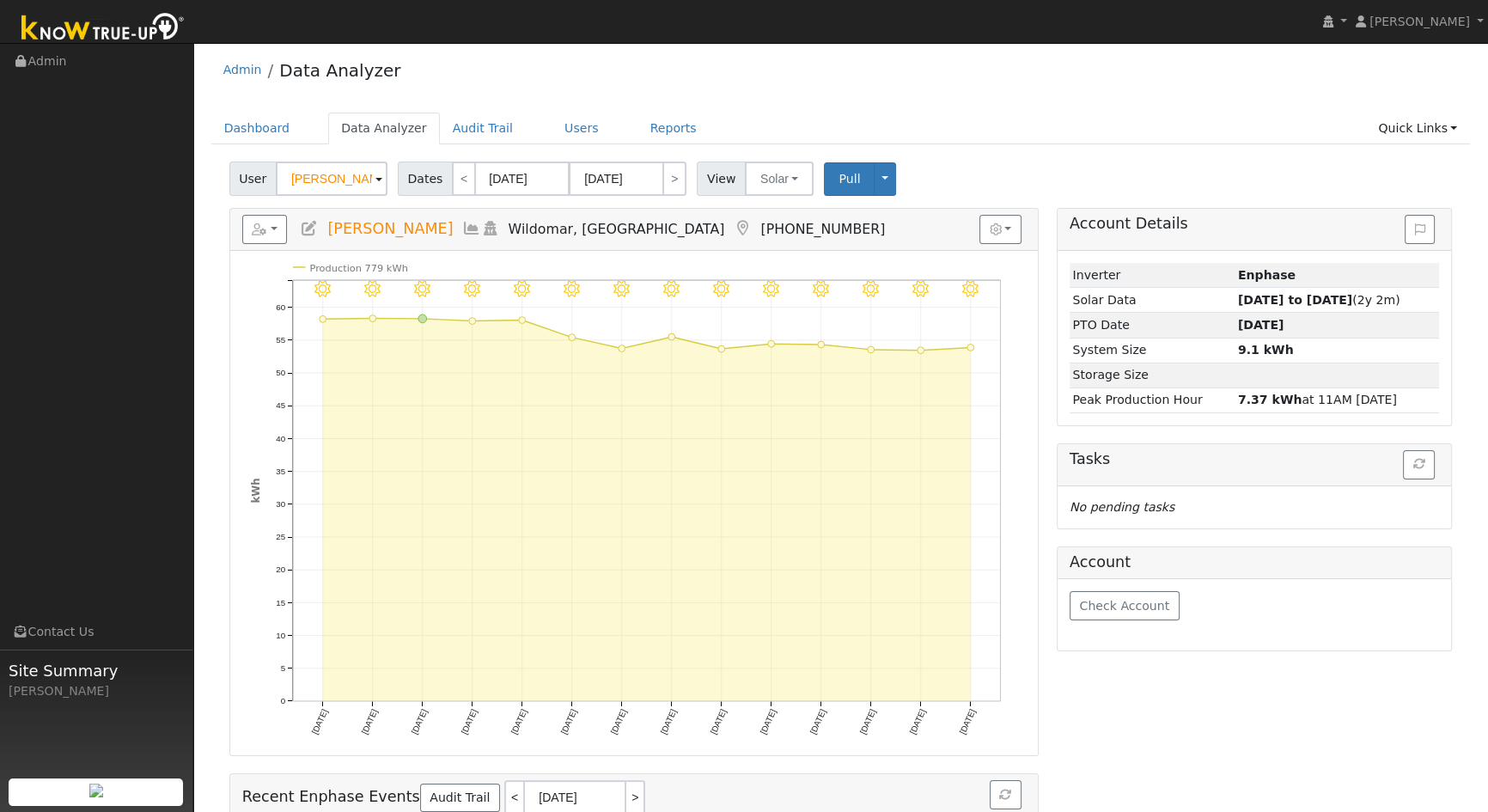
scroll to position [0, 0]
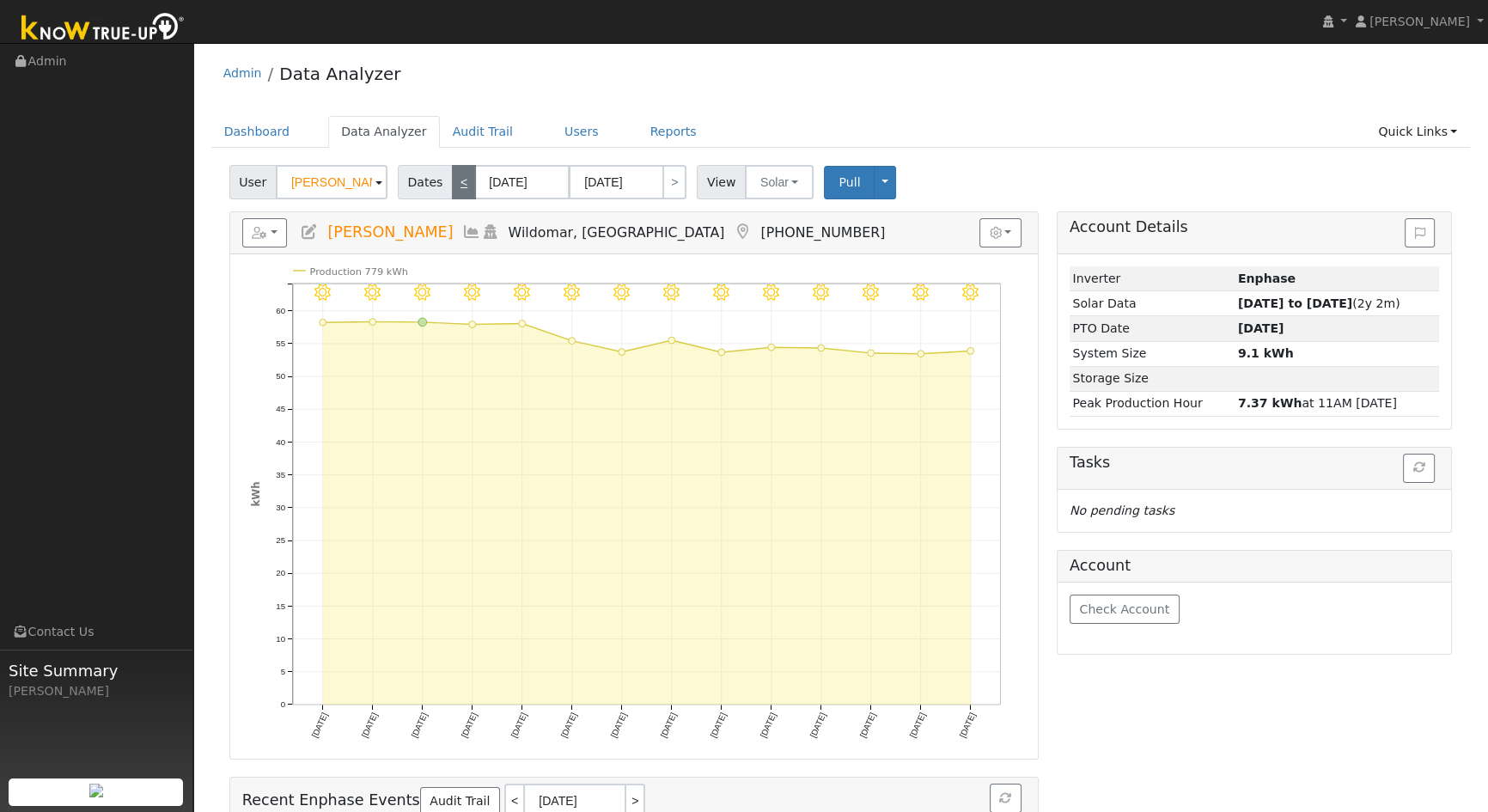
click at [461, 183] on link "<" at bounding box center [464, 182] width 24 height 34
type input "[DATE]"
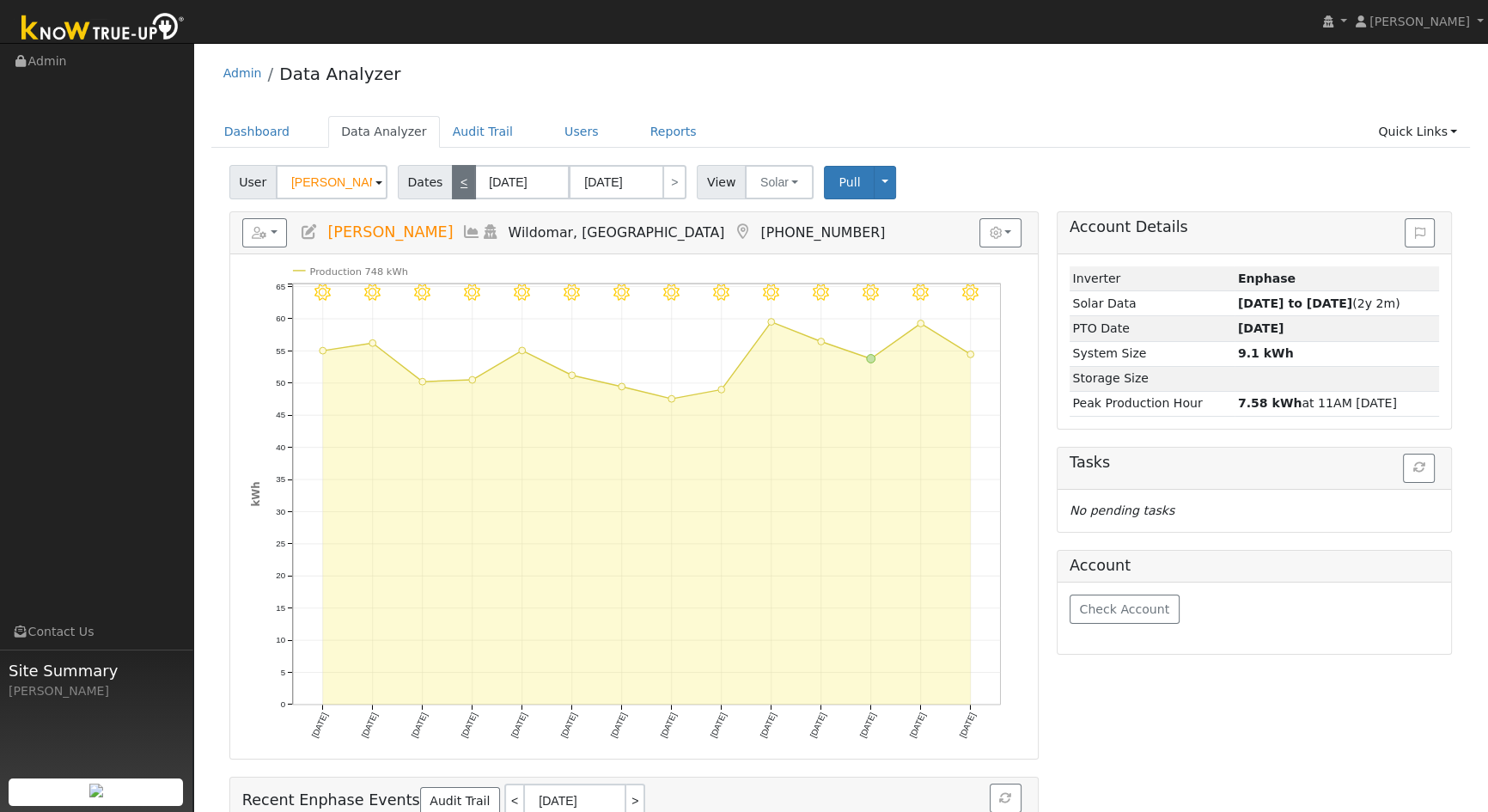
click at [460, 182] on link "<" at bounding box center [464, 182] width 24 height 34
type input "[DATE]"
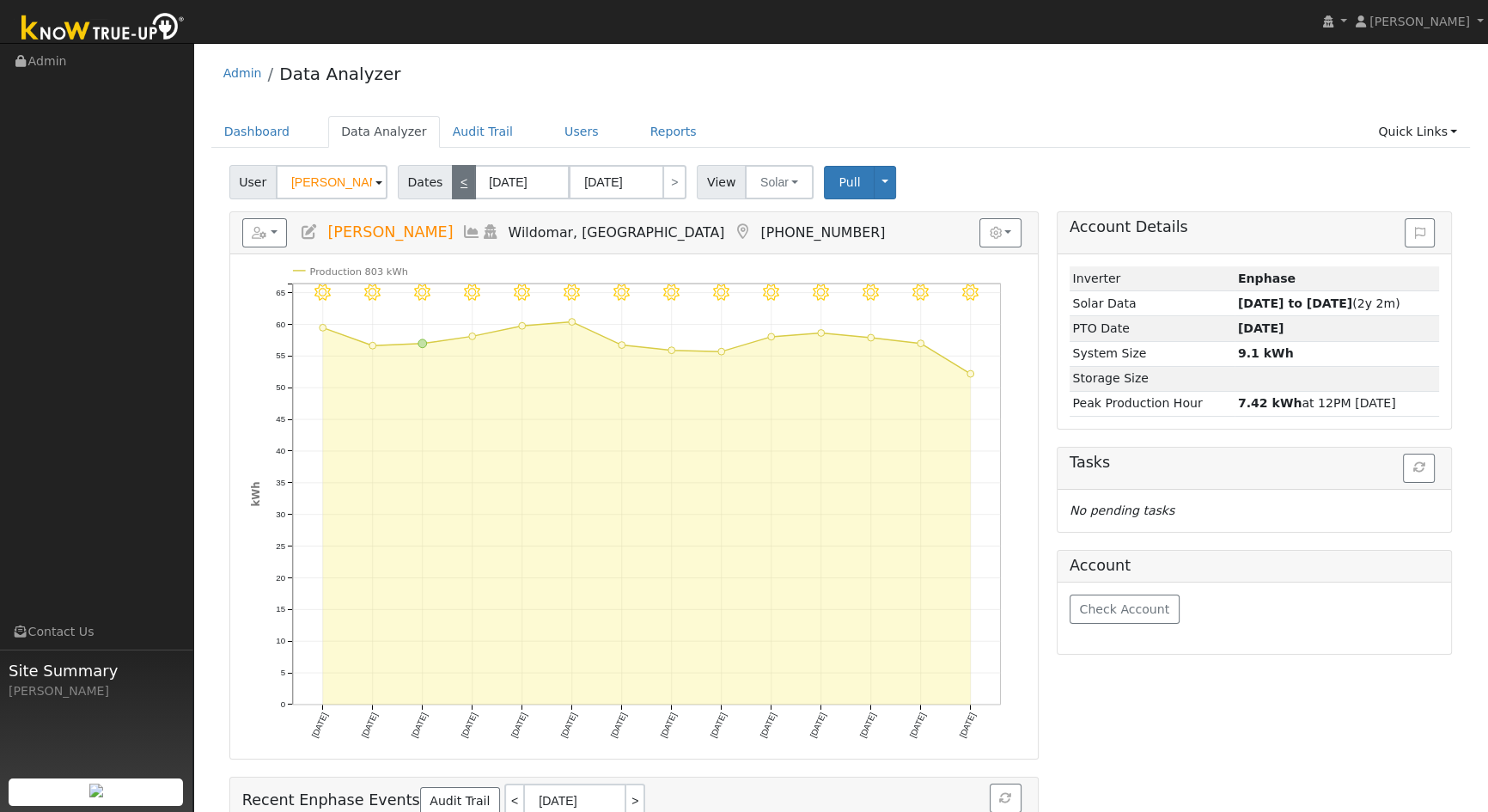
click at [460, 182] on link "<" at bounding box center [464, 182] width 24 height 34
type input "[DATE]"
click at [460, 182] on link "<" at bounding box center [464, 182] width 24 height 34
type input "[DATE]"
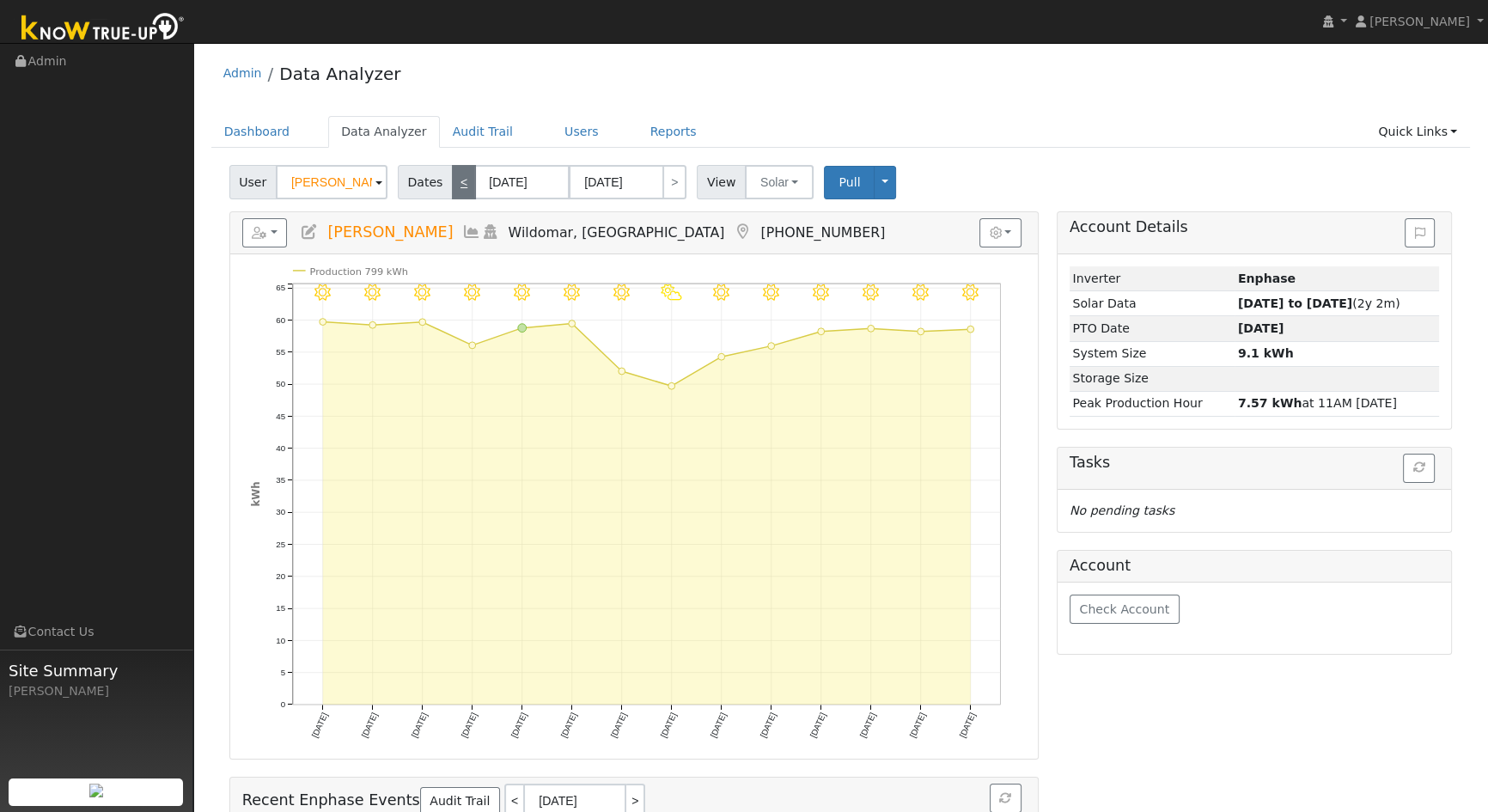
type input "[DATE]"
click at [460, 182] on link "<" at bounding box center [464, 182] width 24 height 34
type input "[DATE]"
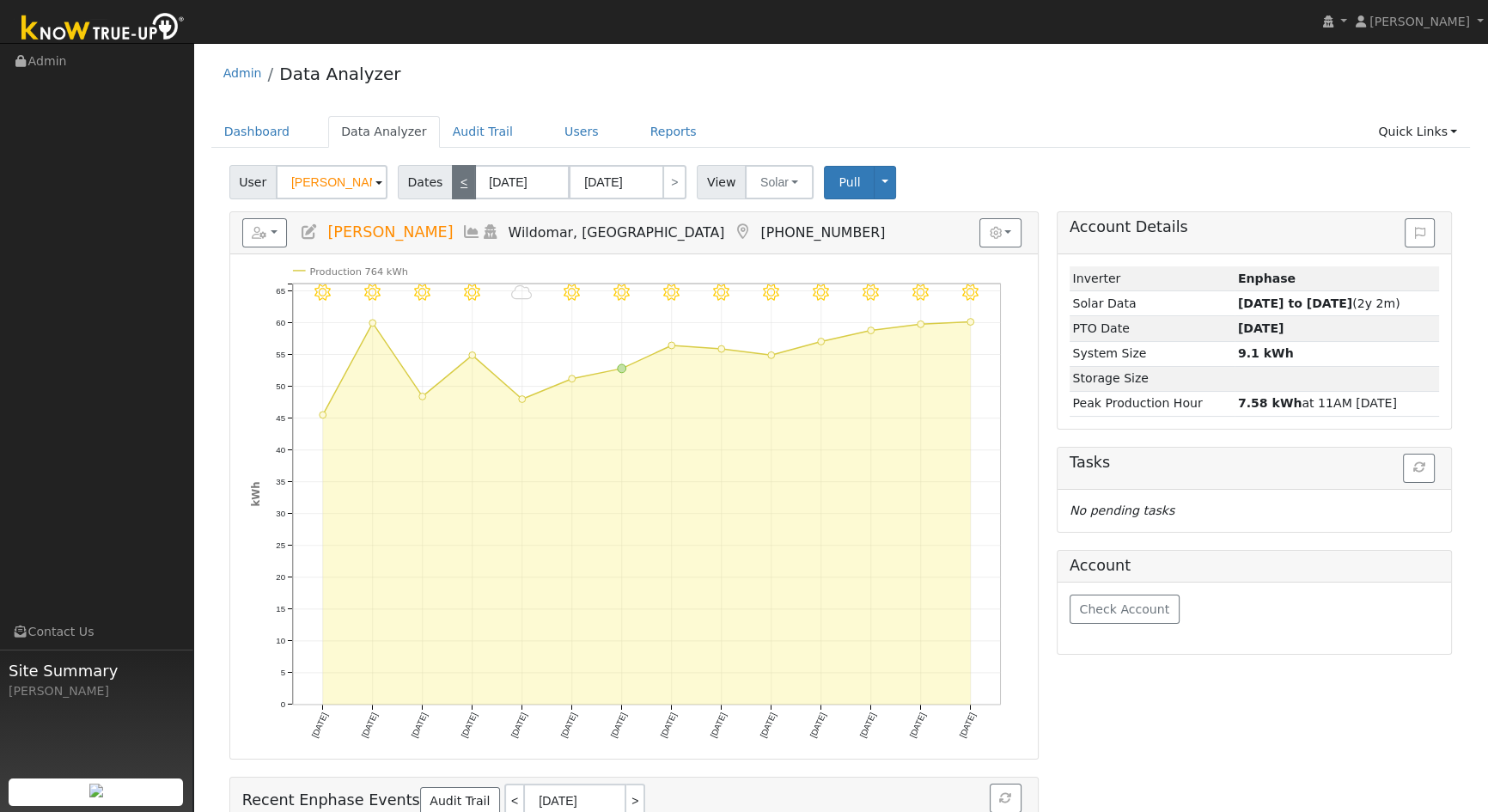
click at [460, 182] on link "<" at bounding box center [464, 182] width 24 height 34
type input "[DATE]"
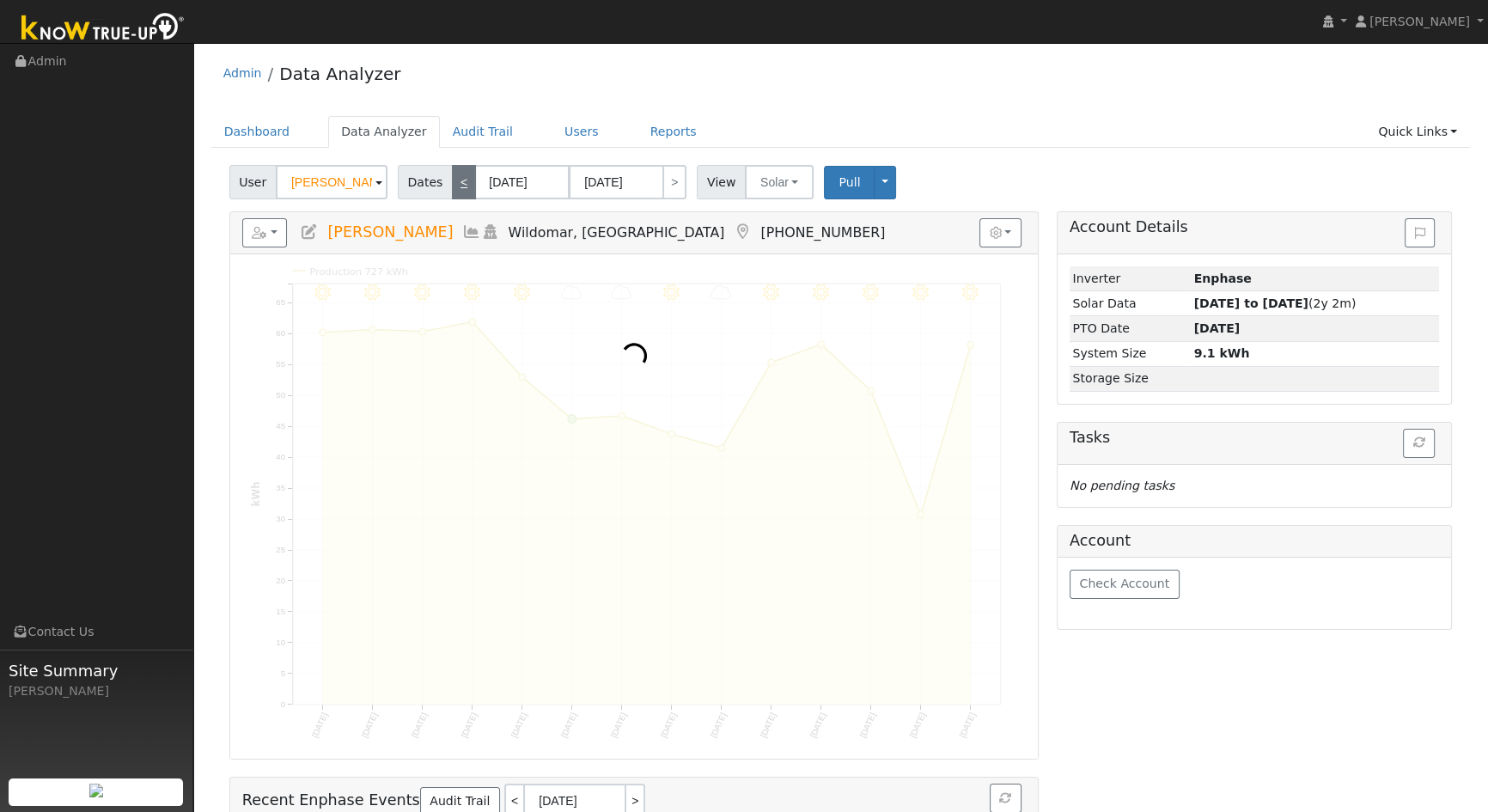
click at [460, 182] on link "<" at bounding box center [464, 182] width 24 height 34
type input "[DATE]"
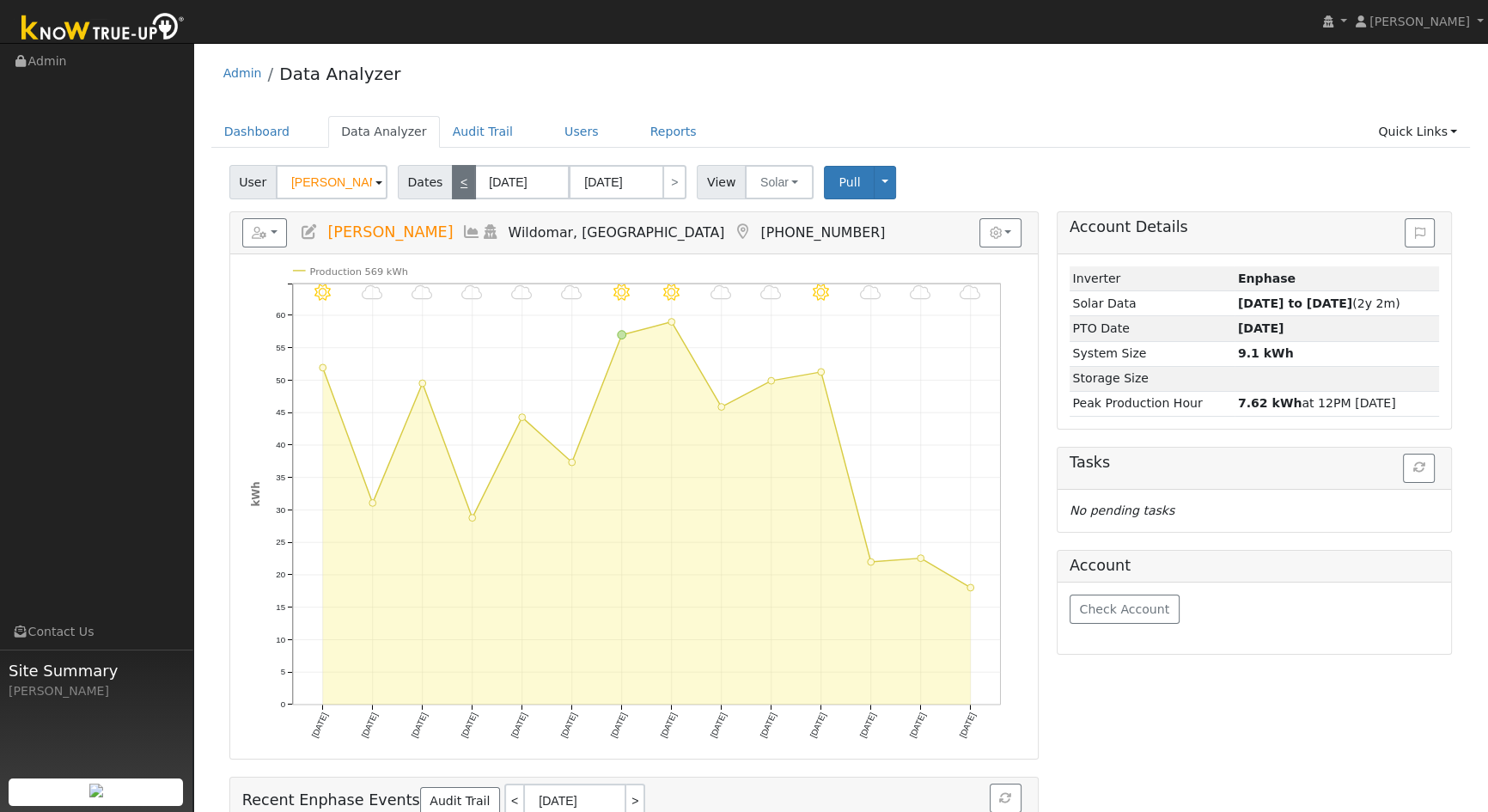
click at [460, 182] on link "<" at bounding box center [464, 182] width 24 height 34
type input "[DATE]"
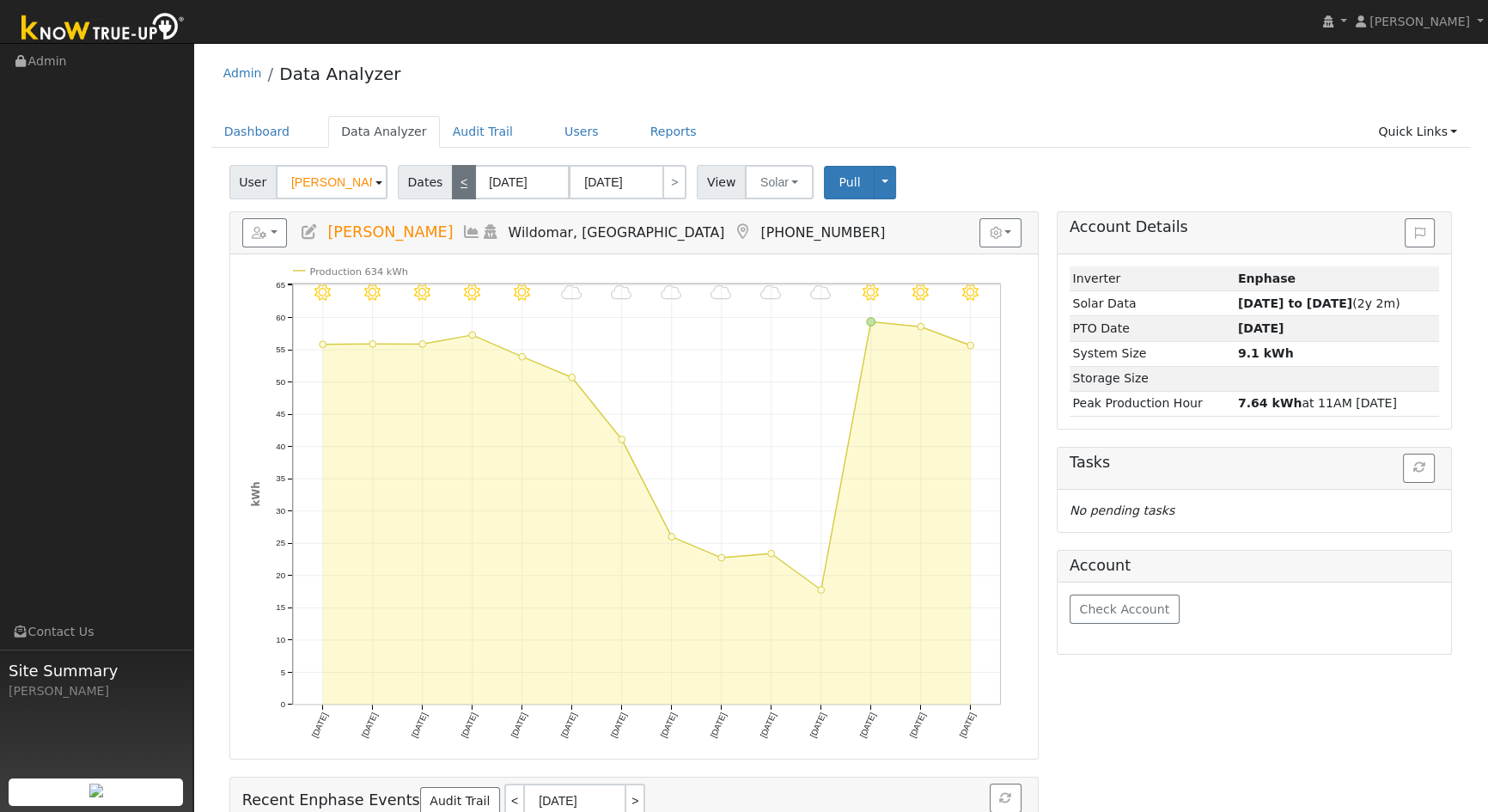
click at [460, 182] on link "<" at bounding box center [464, 182] width 24 height 34
type input "[DATE]"
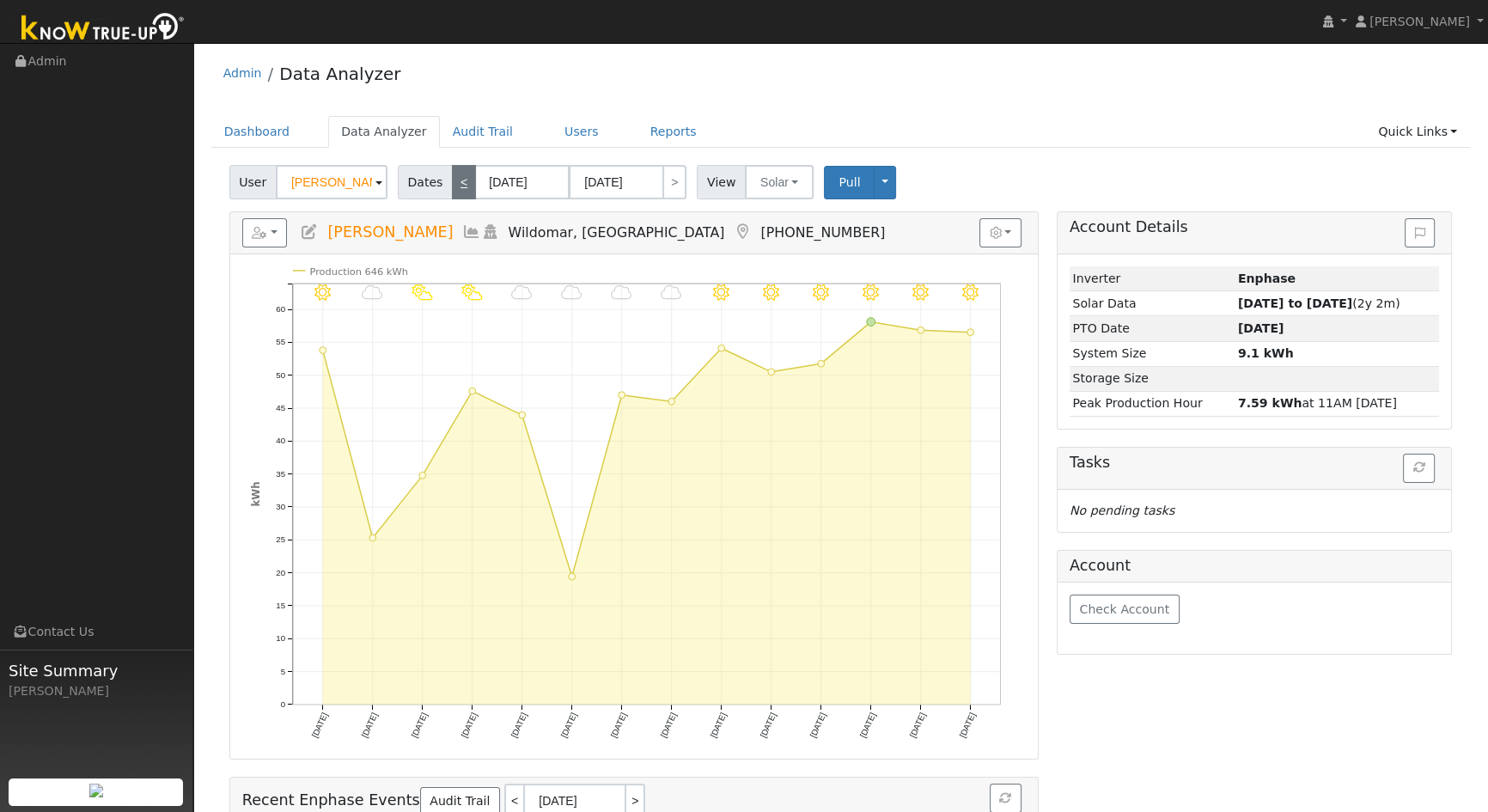
click at [460, 182] on link "<" at bounding box center [464, 182] width 24 height 34
type input "[DATE]"
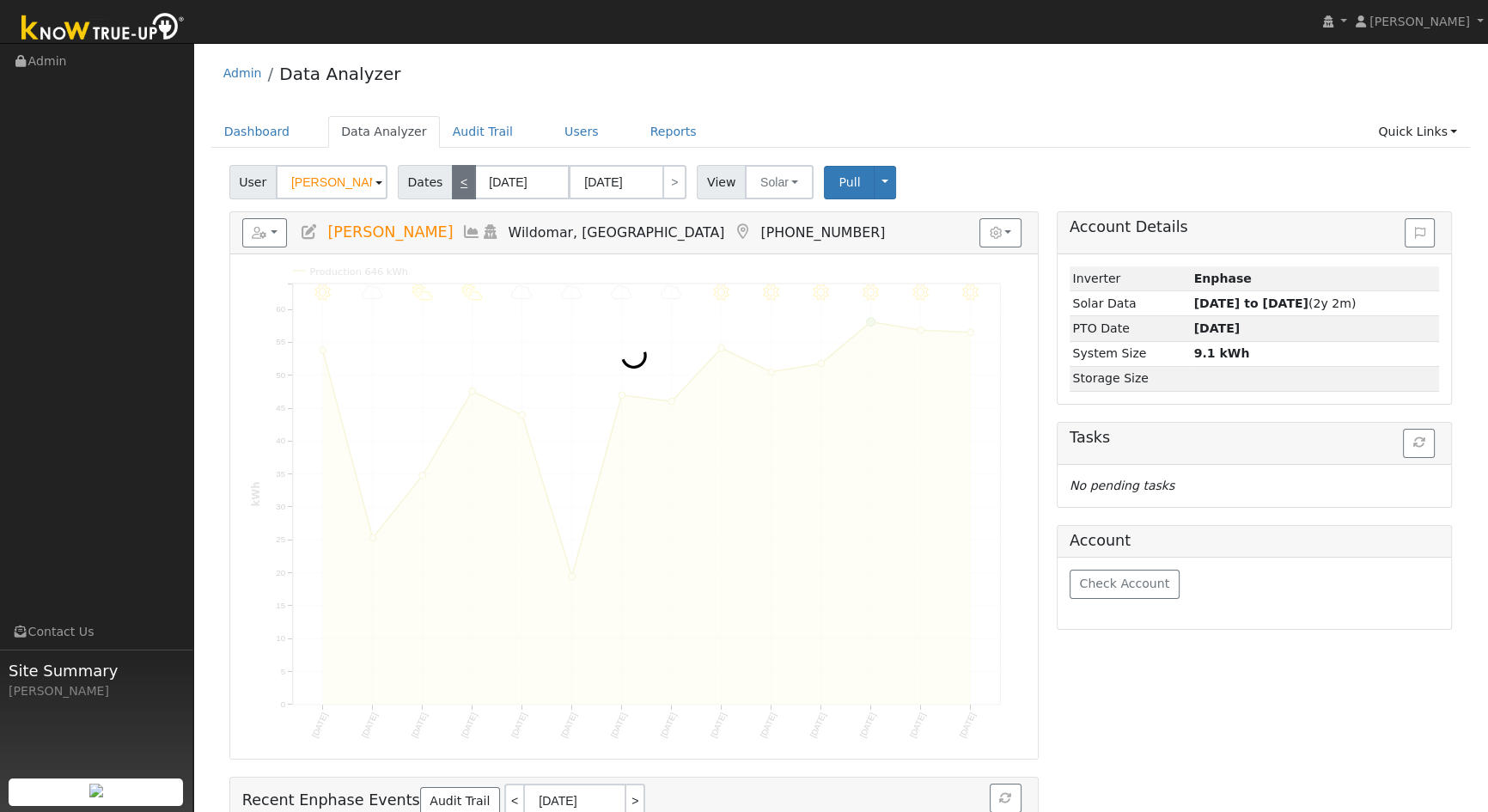
click at [460, 182] on link "<" at bounding box center [464, 182] width 24 height 34
type input "[DATE]"
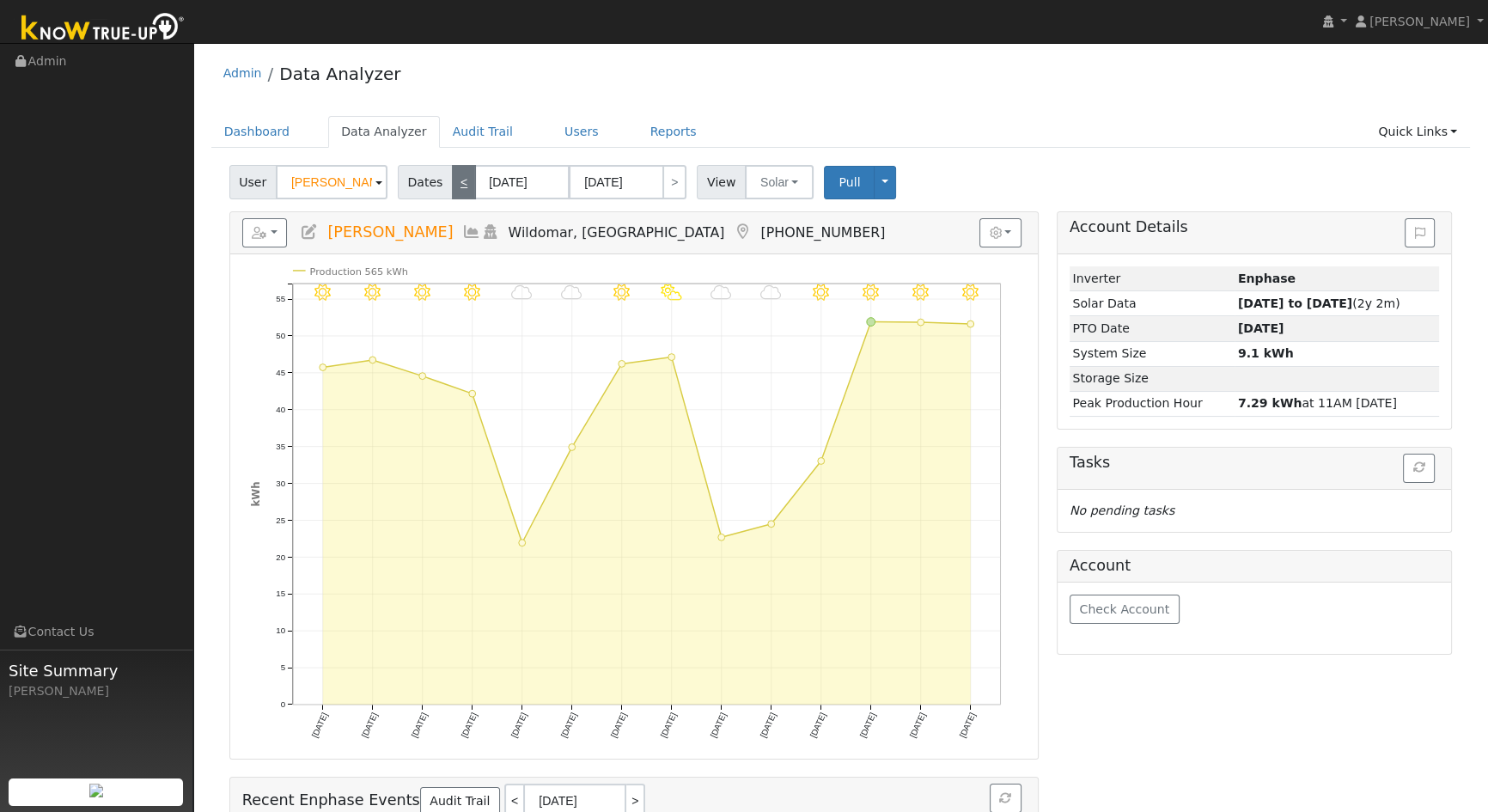
click at [460, 182] on link "<" at bounding box center [464, 182] width 24 height 34
type input "[DATE]"
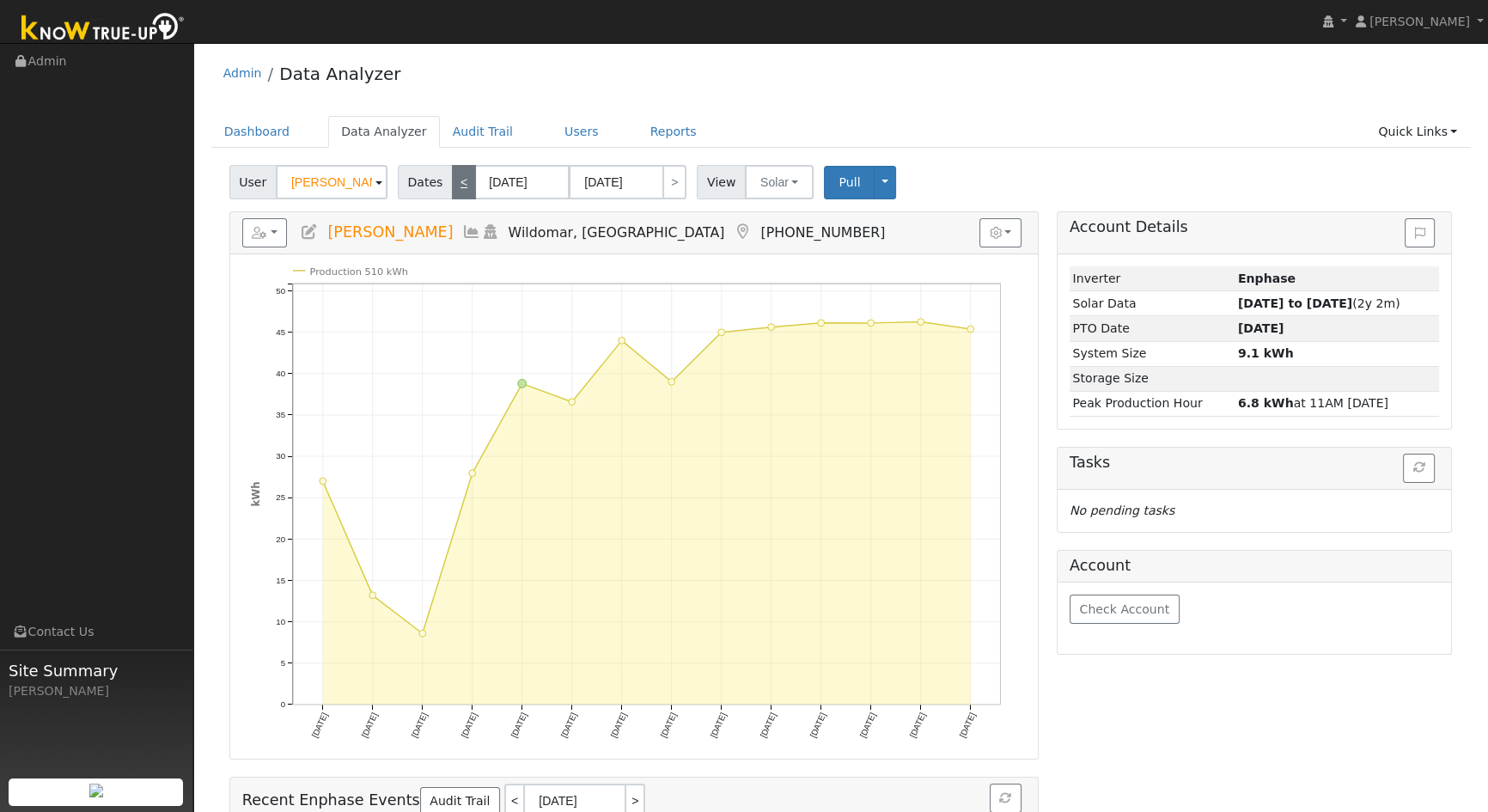
click at [460, 182] on link "<" at bounding box center [464, 182] width 24 height 34
type input "[DATE]"
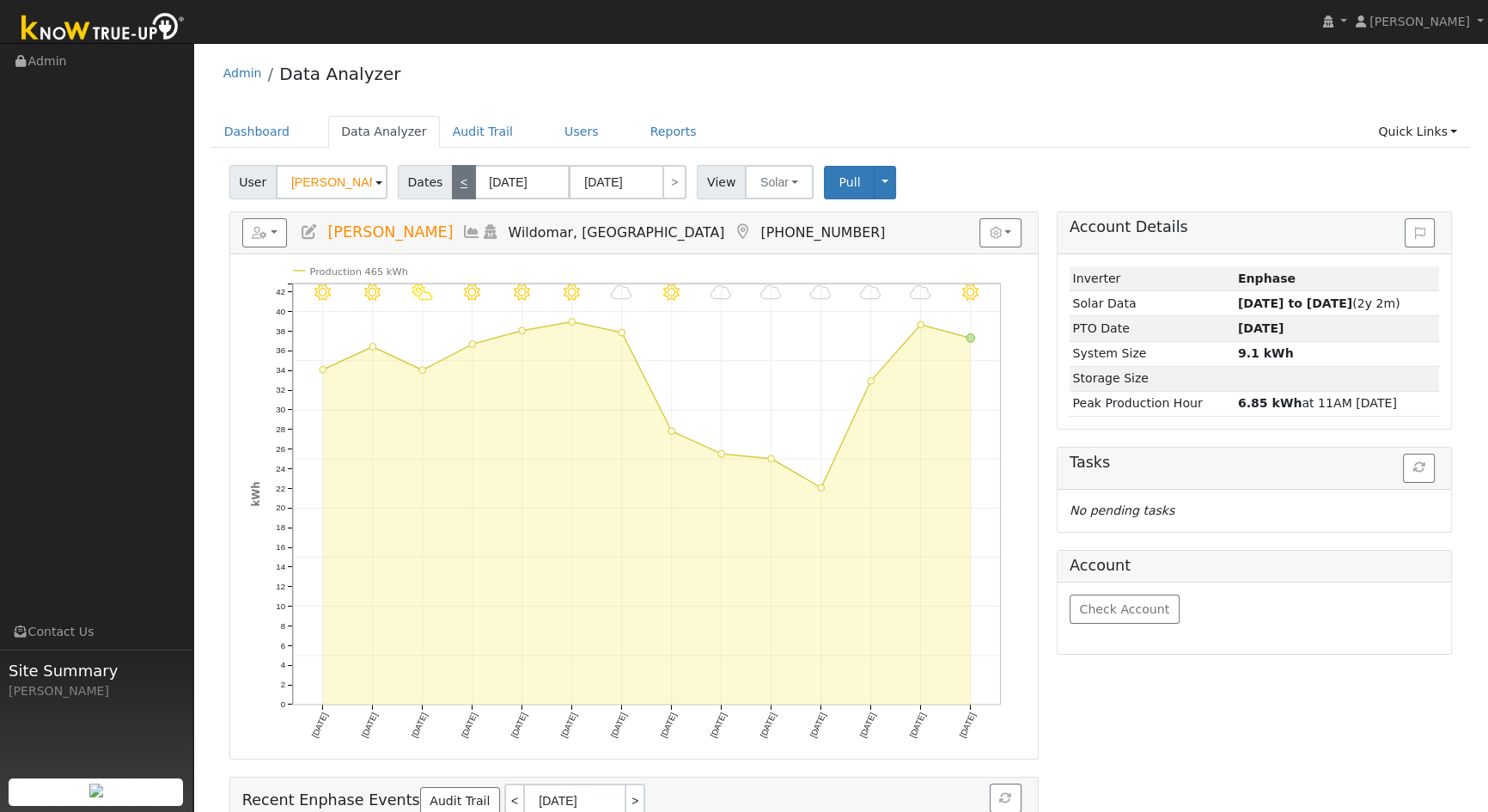
click at [460, 182] on link "<" at bounding box center [464, 182] width 24 height 34
type input "[DATE]"
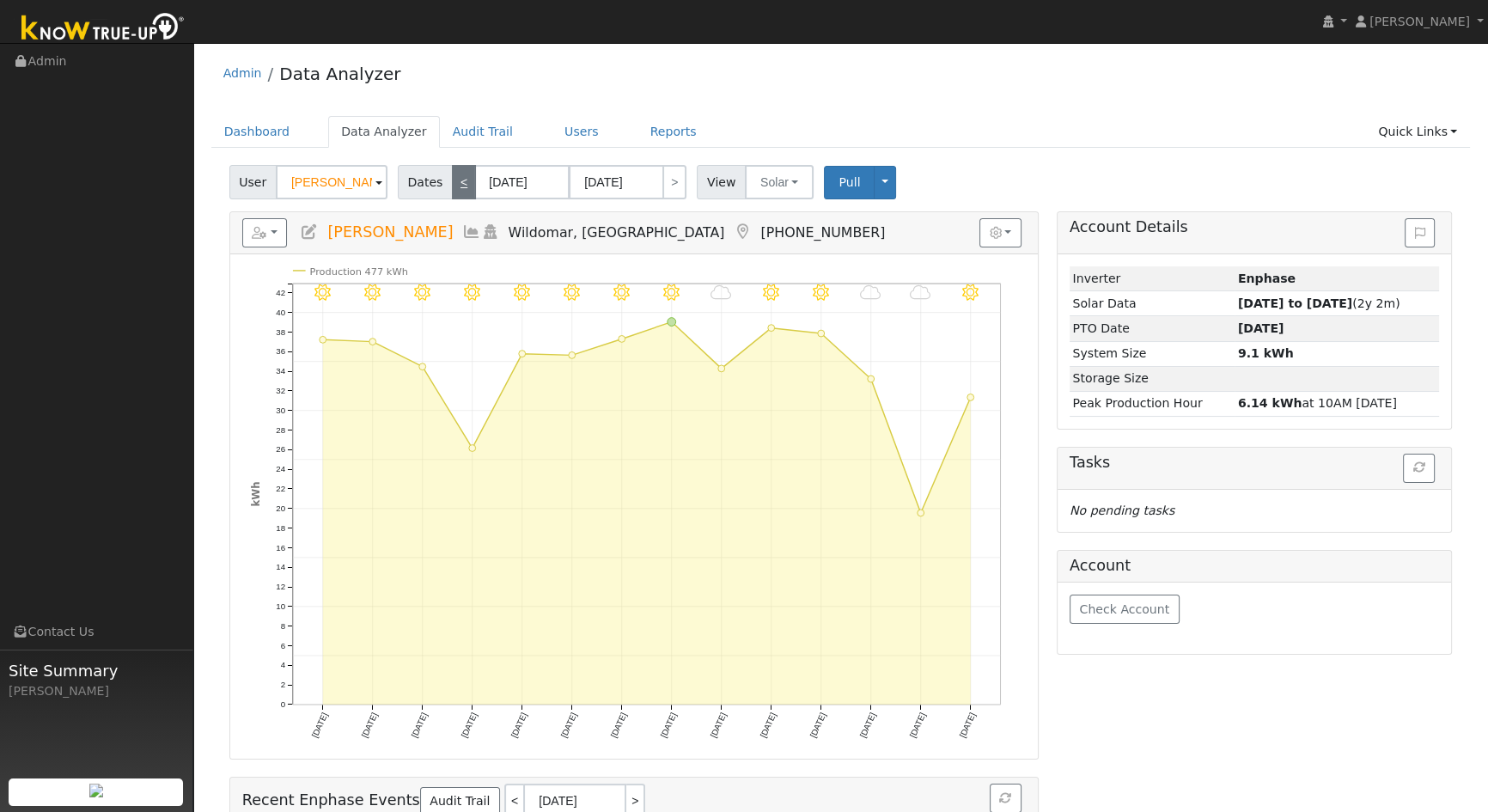
click at [460, 182] on link "<" at bounding box center [464, 182] width 24 height 34
type input "[DATE]"
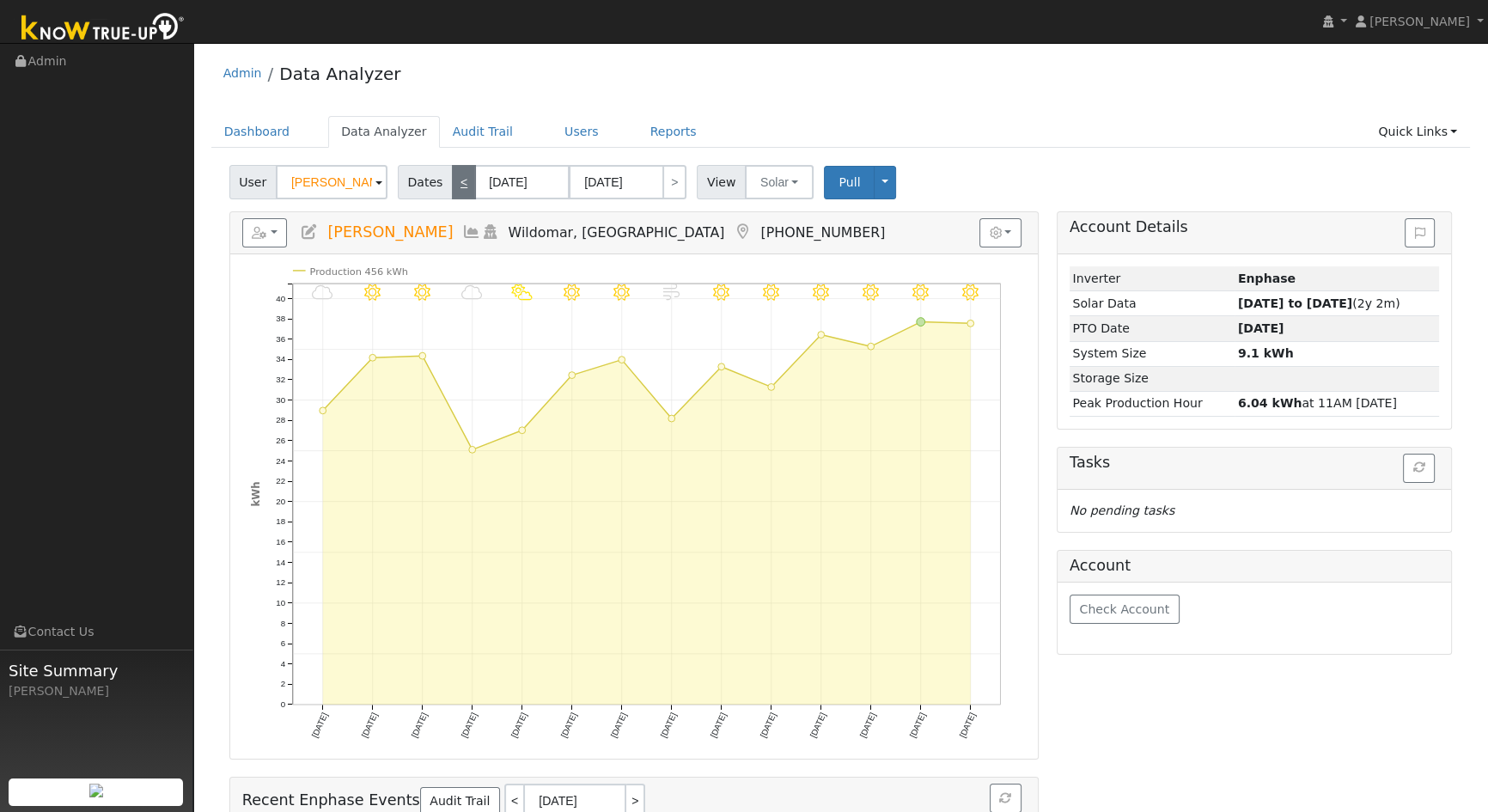
click at [460, 182] on link "<" at bounding box center [464, 182] width 24 height 34
type input "[DATE]"
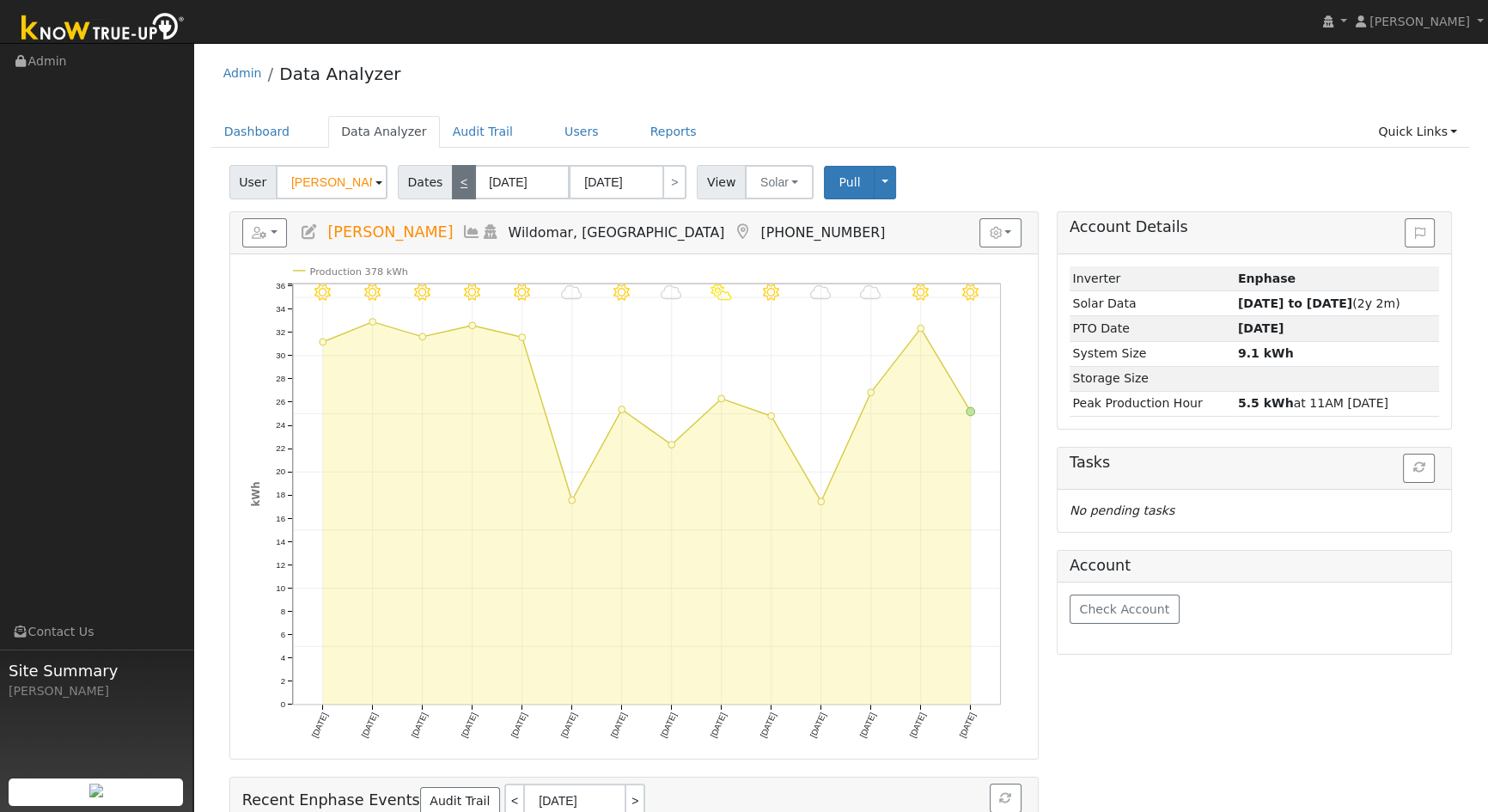
click at [460, 182] on link "<" at bounding box center [464, 182] width 24 height 34
type input "[DATE]"
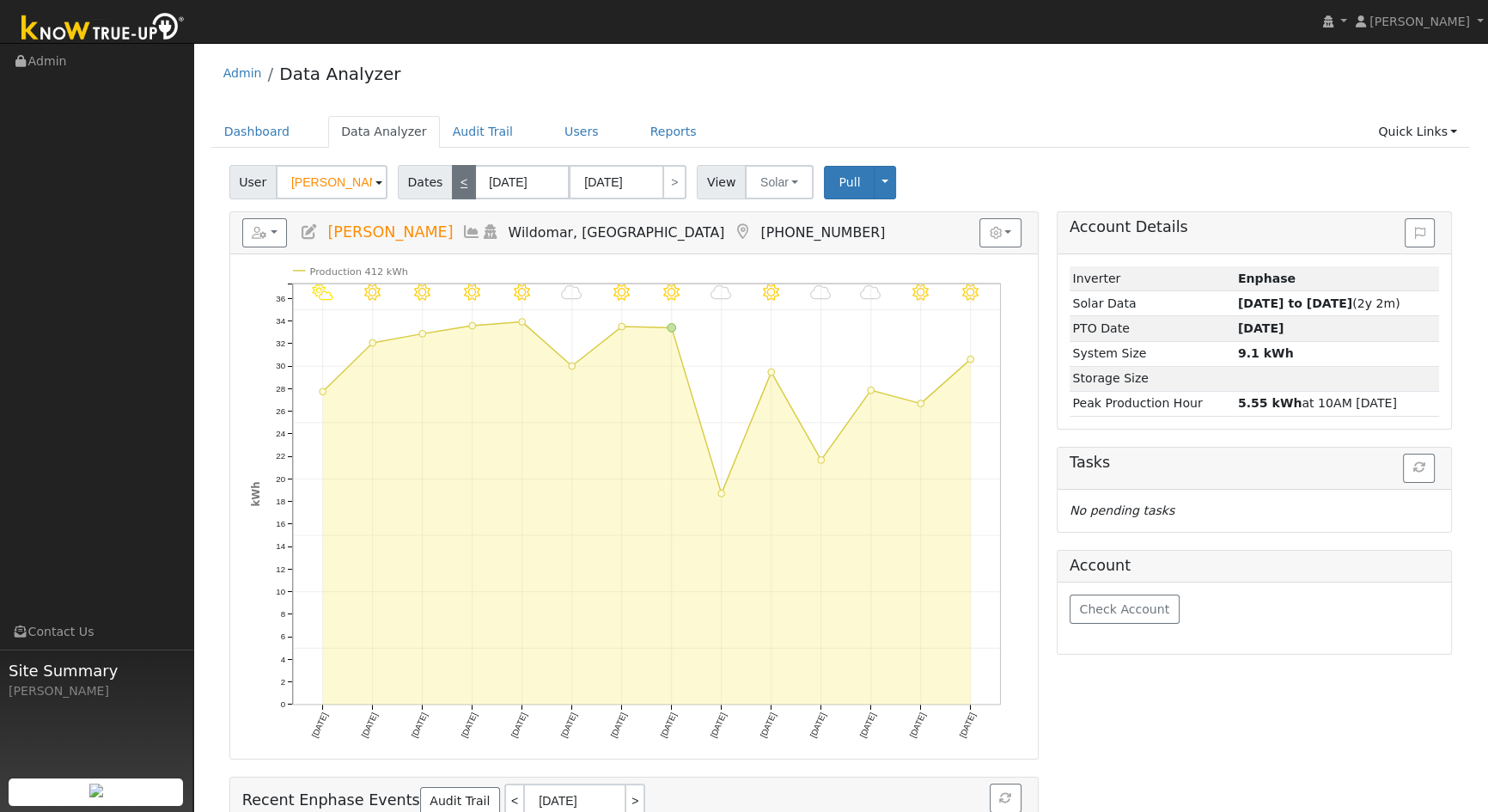
click at [460, 182] on link "<" at bounding box center [464, 182] width 24 height 34
type input "[DATE]"
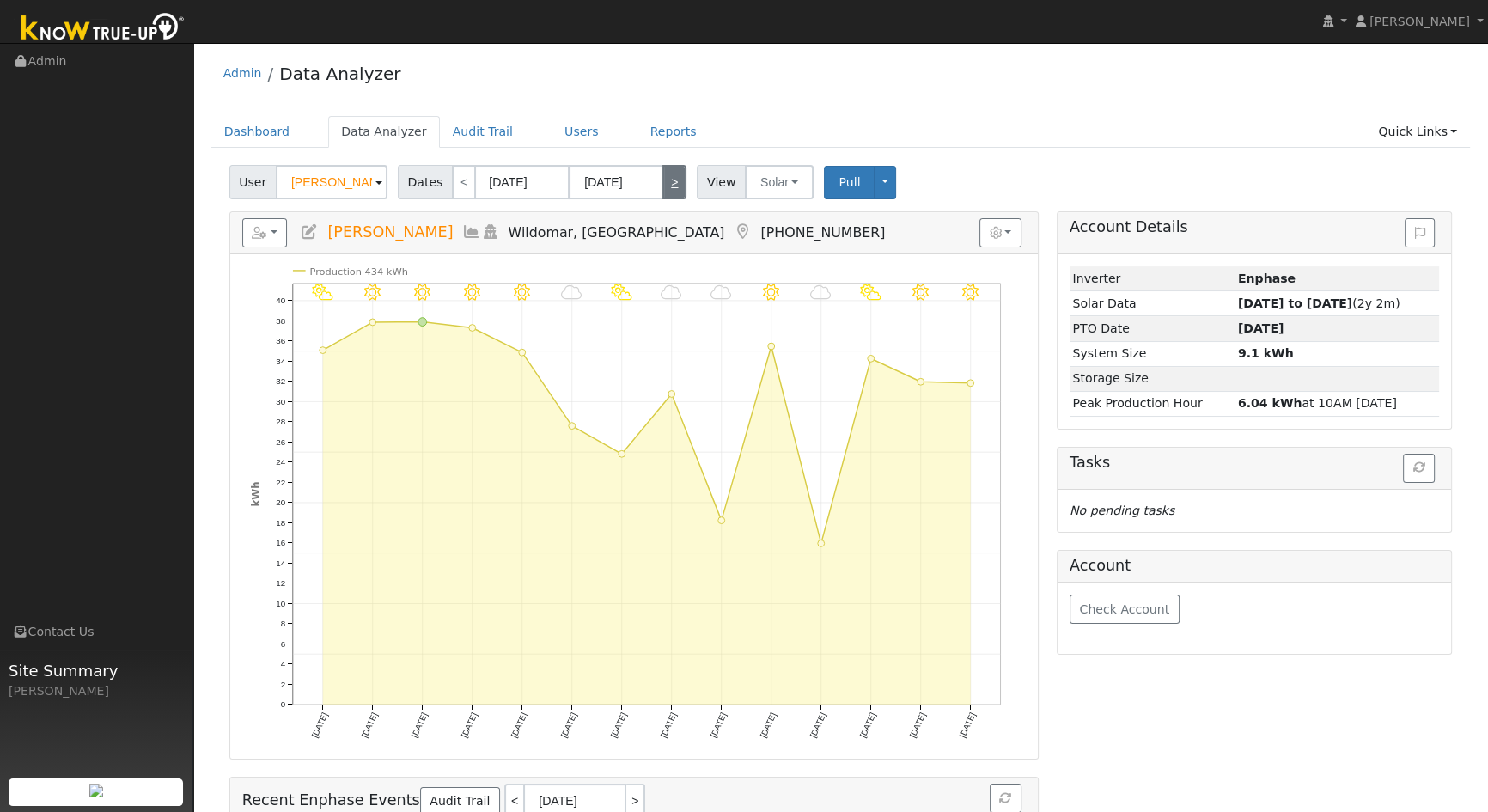
click at [666, 184] on link ">" at bounding box center [674, 182] width 24 height 34
type input "[DATE]"
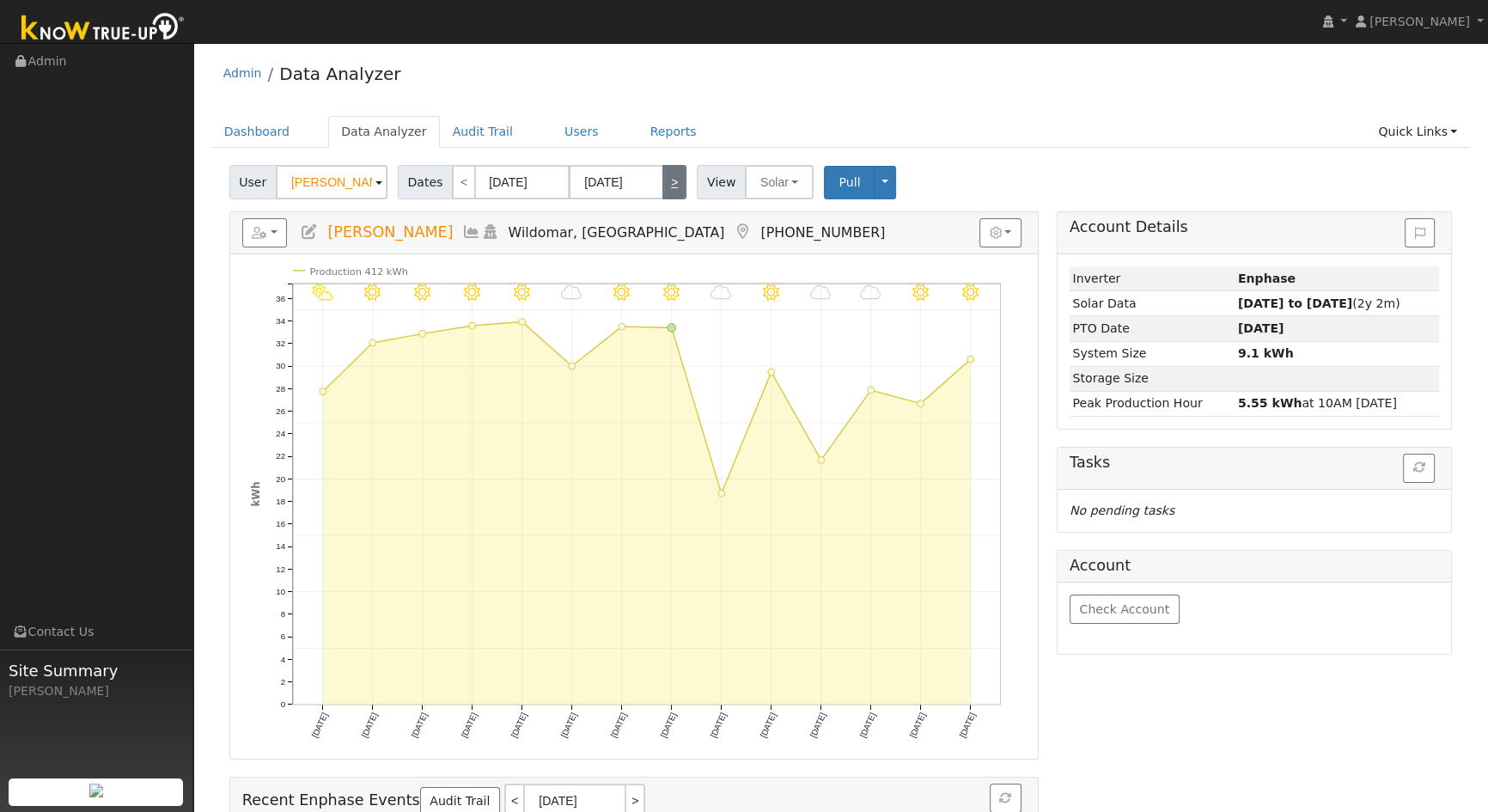
click at [665, 184] on link ">" at bounding box center [674, 182] width 24 height 34
type input "[DATE]"
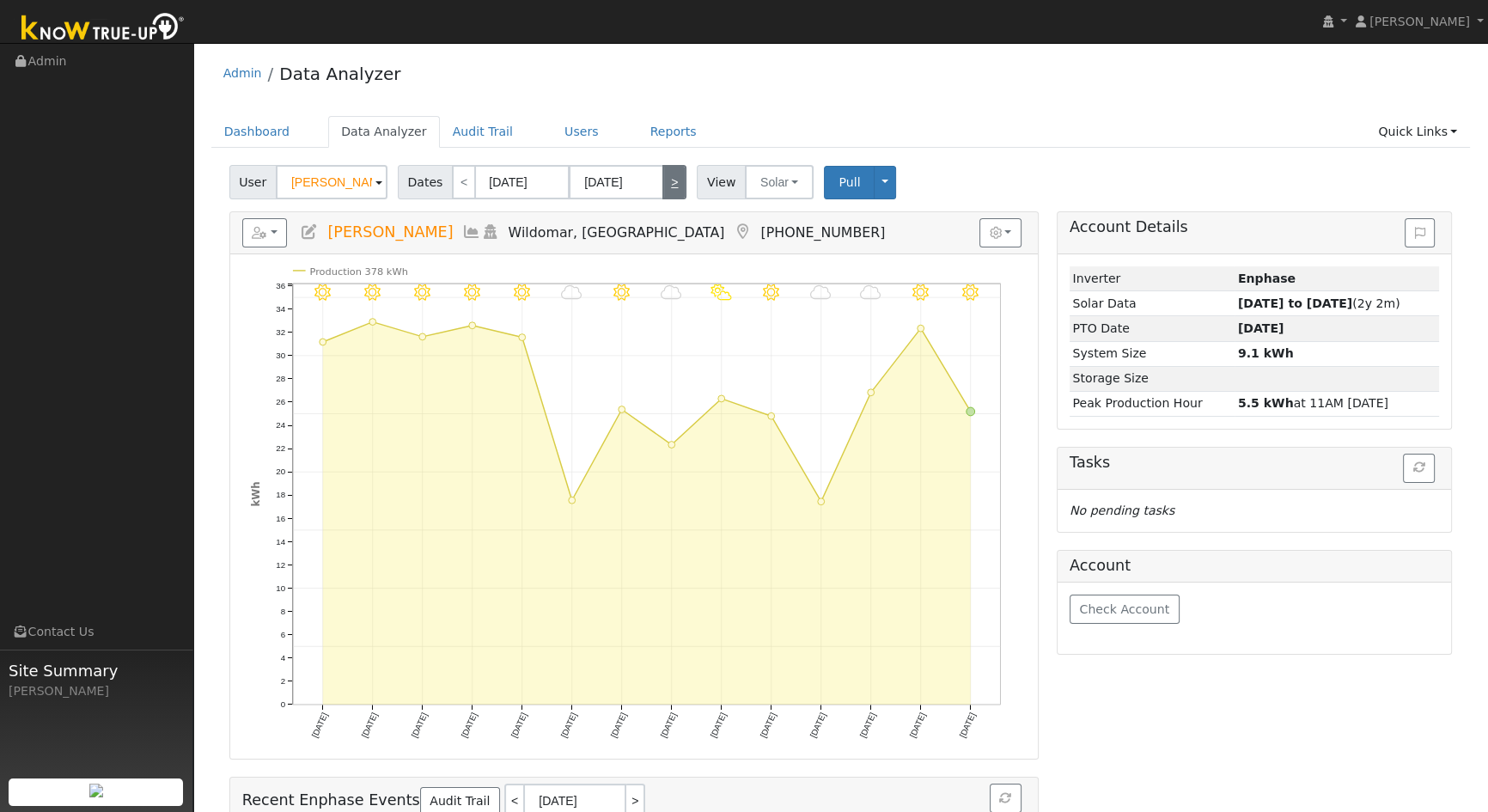
click at [665, 184] on link ">" at bounding box center [674, 182] width 24 height 34
type input "[DATE]"
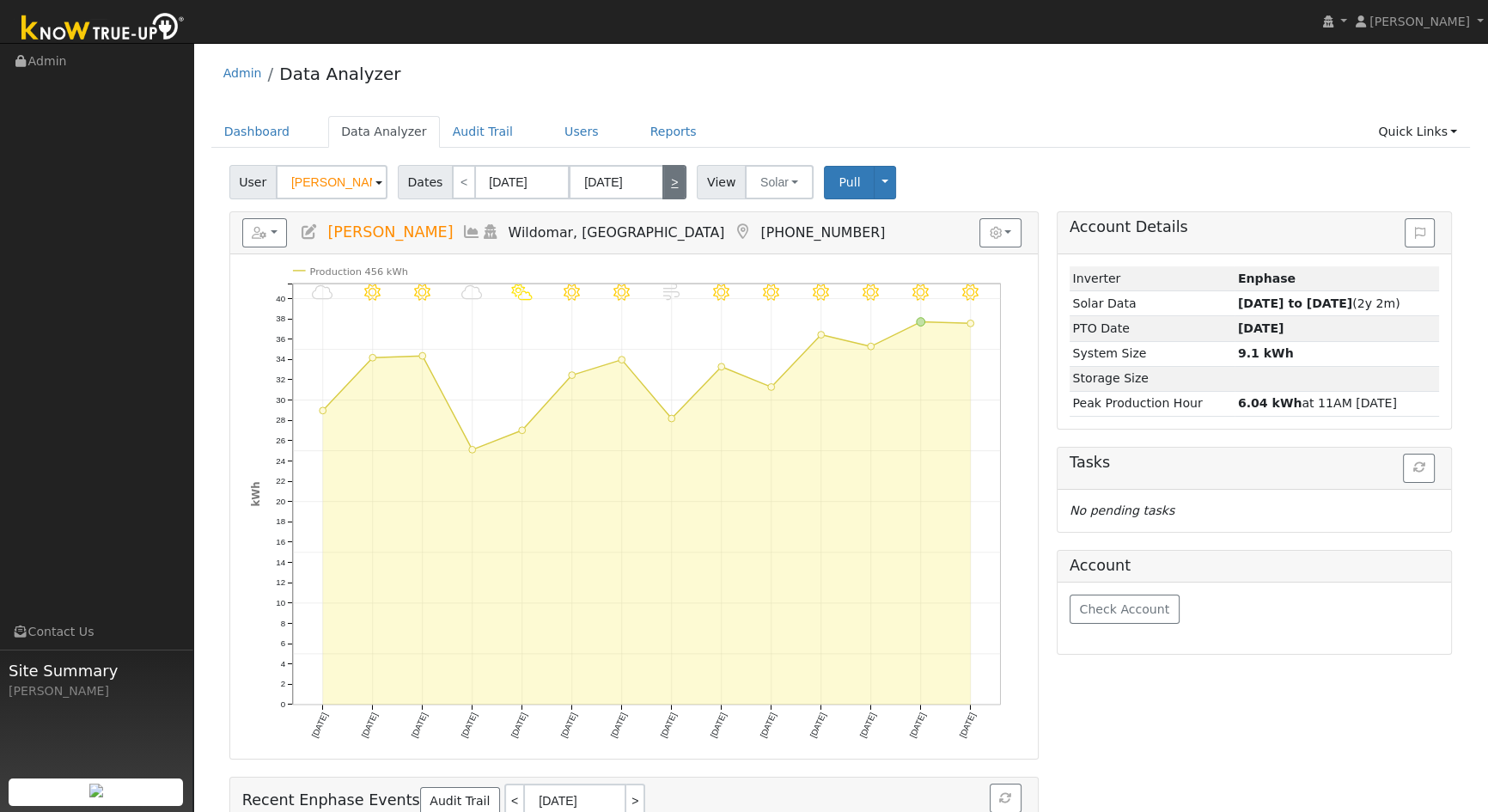
click at [665, 184] on link ">" at bounding box center [674, 182] width 24 height 34
type input "[DATE]"
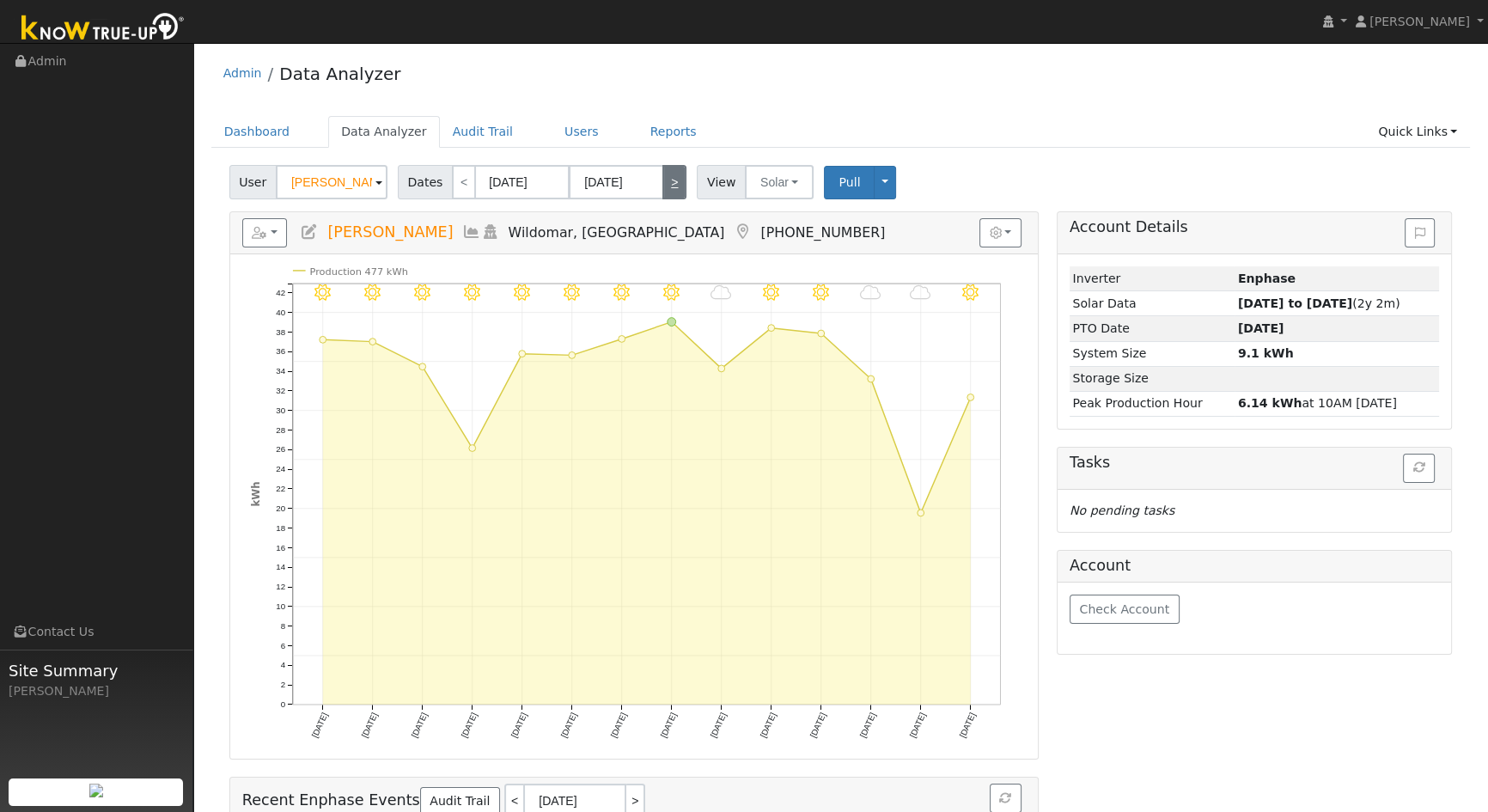
click at [665, 184] on link ">" at bounding box center [674, 182] width 24 height 34
type input "[DATE]"
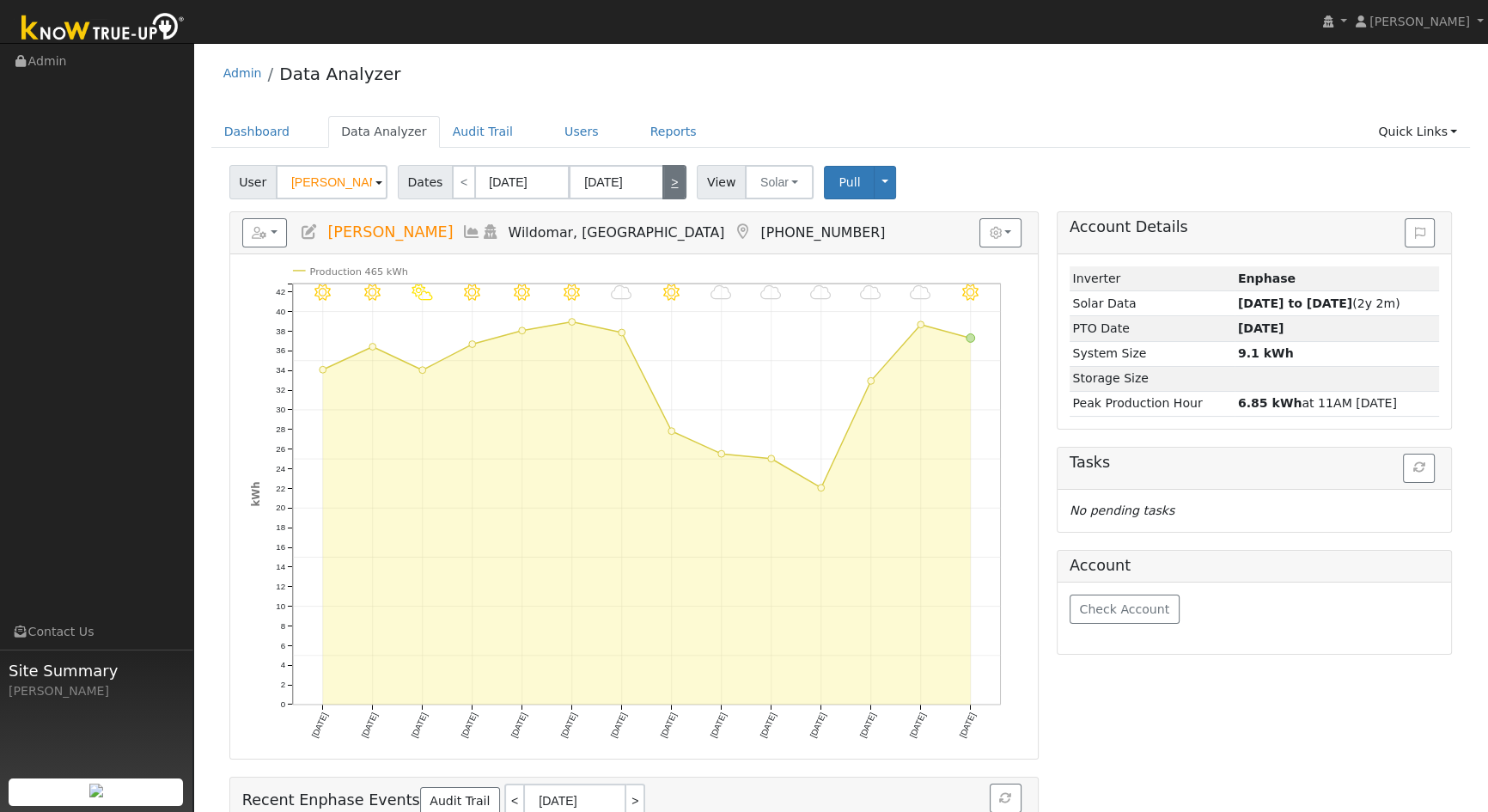
click at [665, 184] on link ">" at bounding box center [674, 182] width 24 height 34
type input "[DATE]"
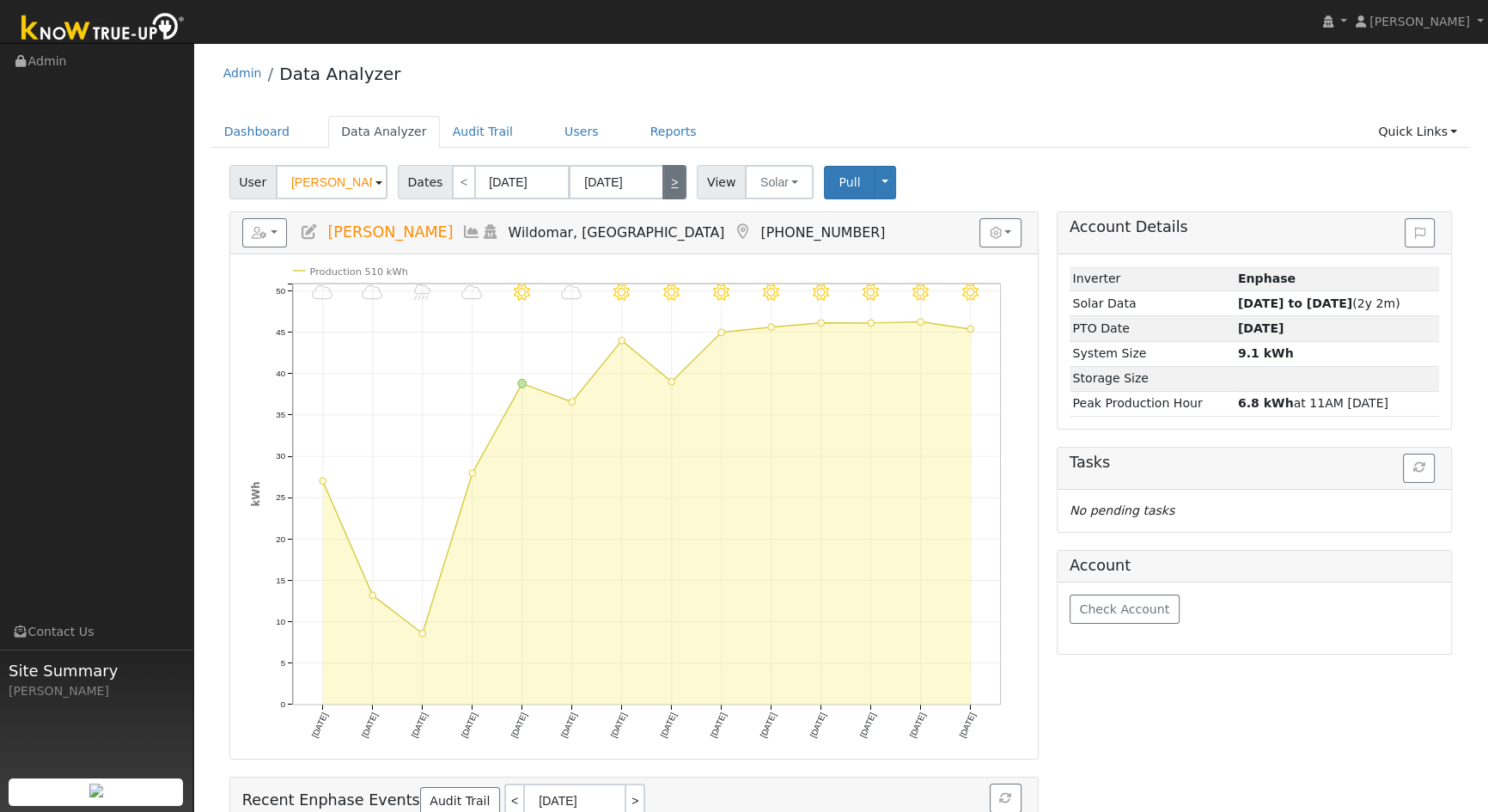
click at [665, 184] on link ">" at bounding box center [674, 182] width 24 height 34
type input "[DATE]"
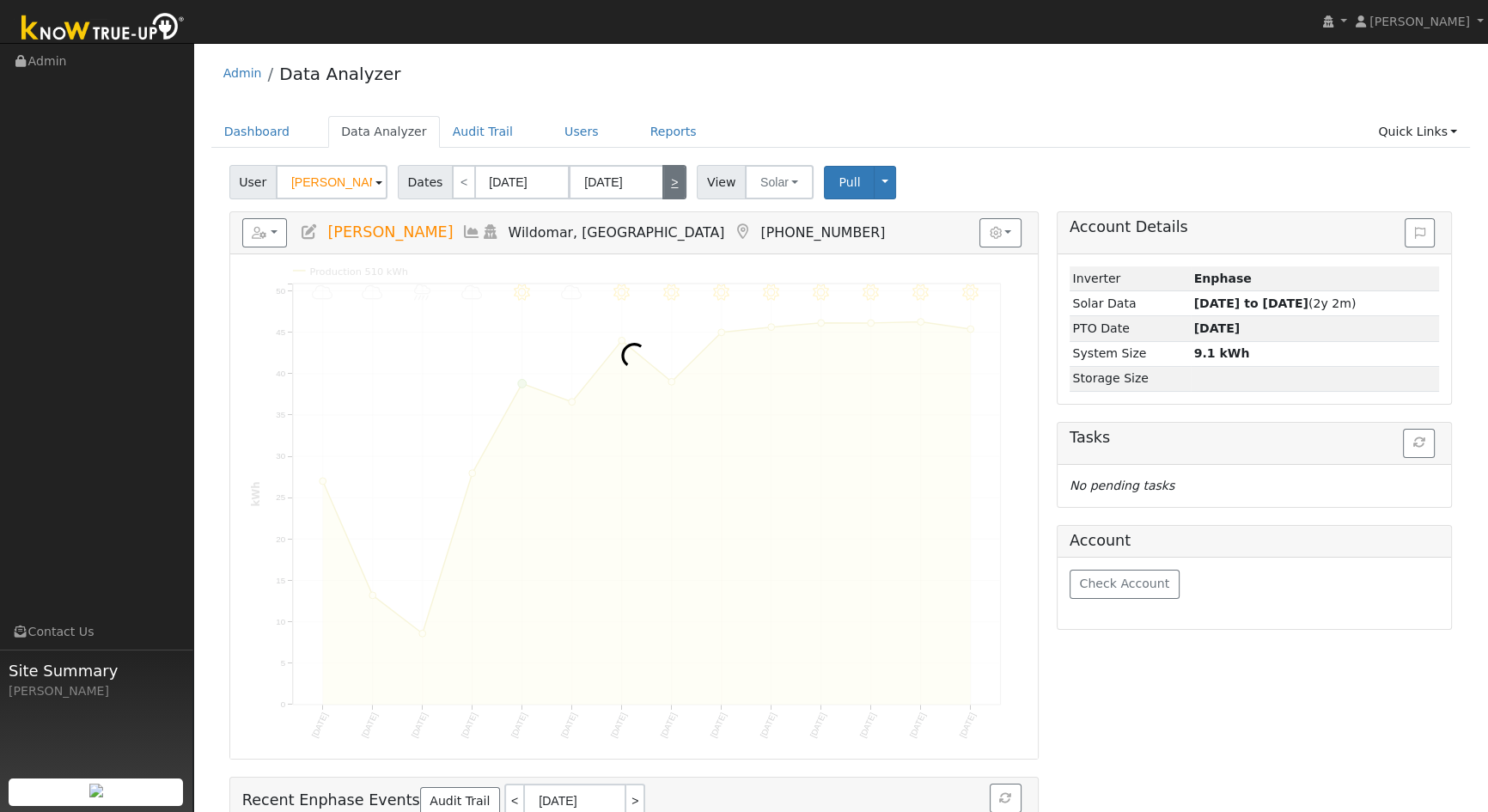
click at [665, 184] on link ">" at bounding box center [674, 182] width 24 height 34
type input "[DATE]"
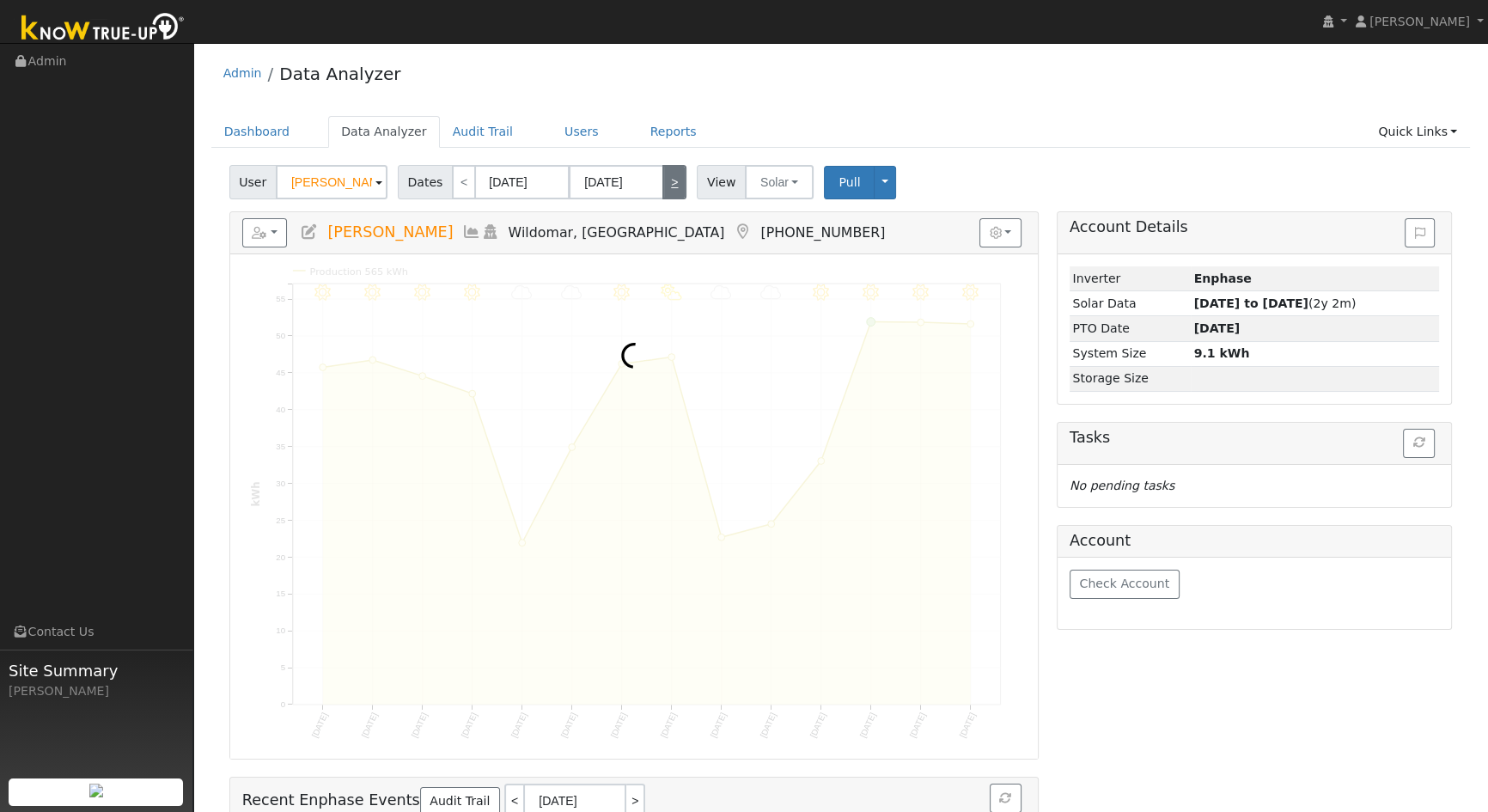
click at [665, 184] on link ">" at bounding box center [674, 182] width 24 height 34
type input "[DATE]"
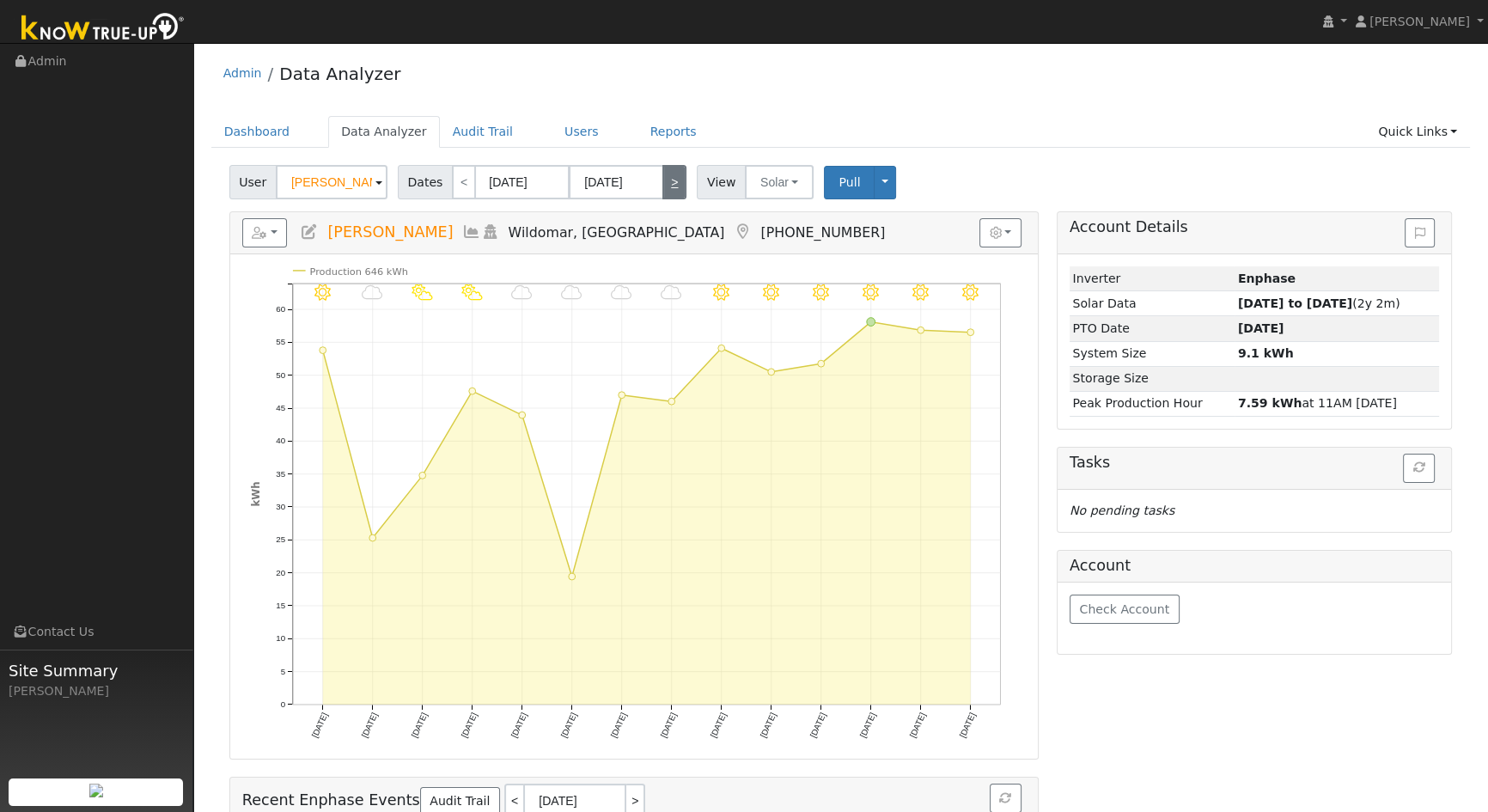
click at [665, 184] on link ">" at bounding box center [674, 182] width 24 height 34
type input "[DATE]"
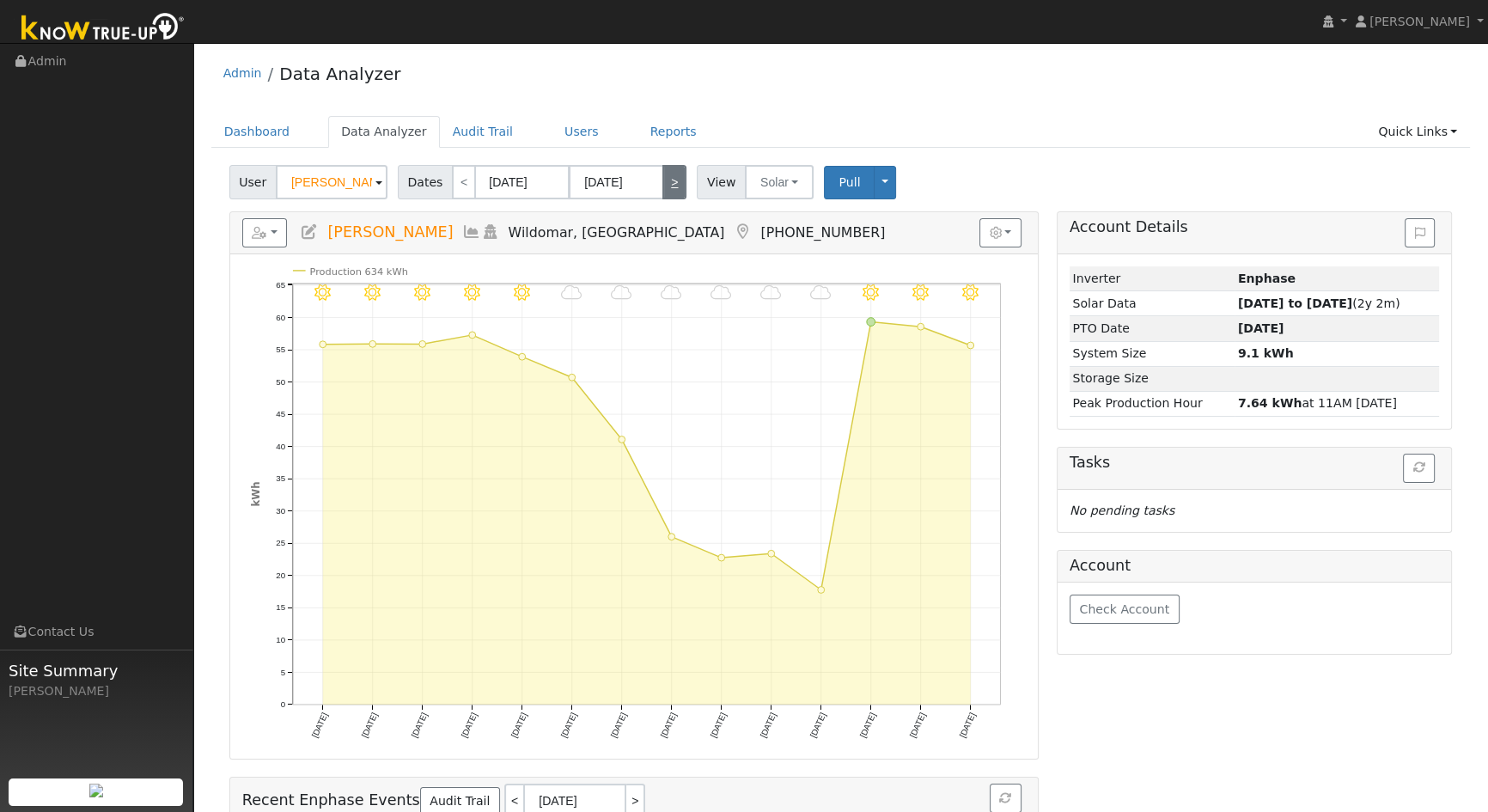
click at [665, 184] on link ">" at bounding box center [674, 182] width 24 height 34
type input "[DATE]"
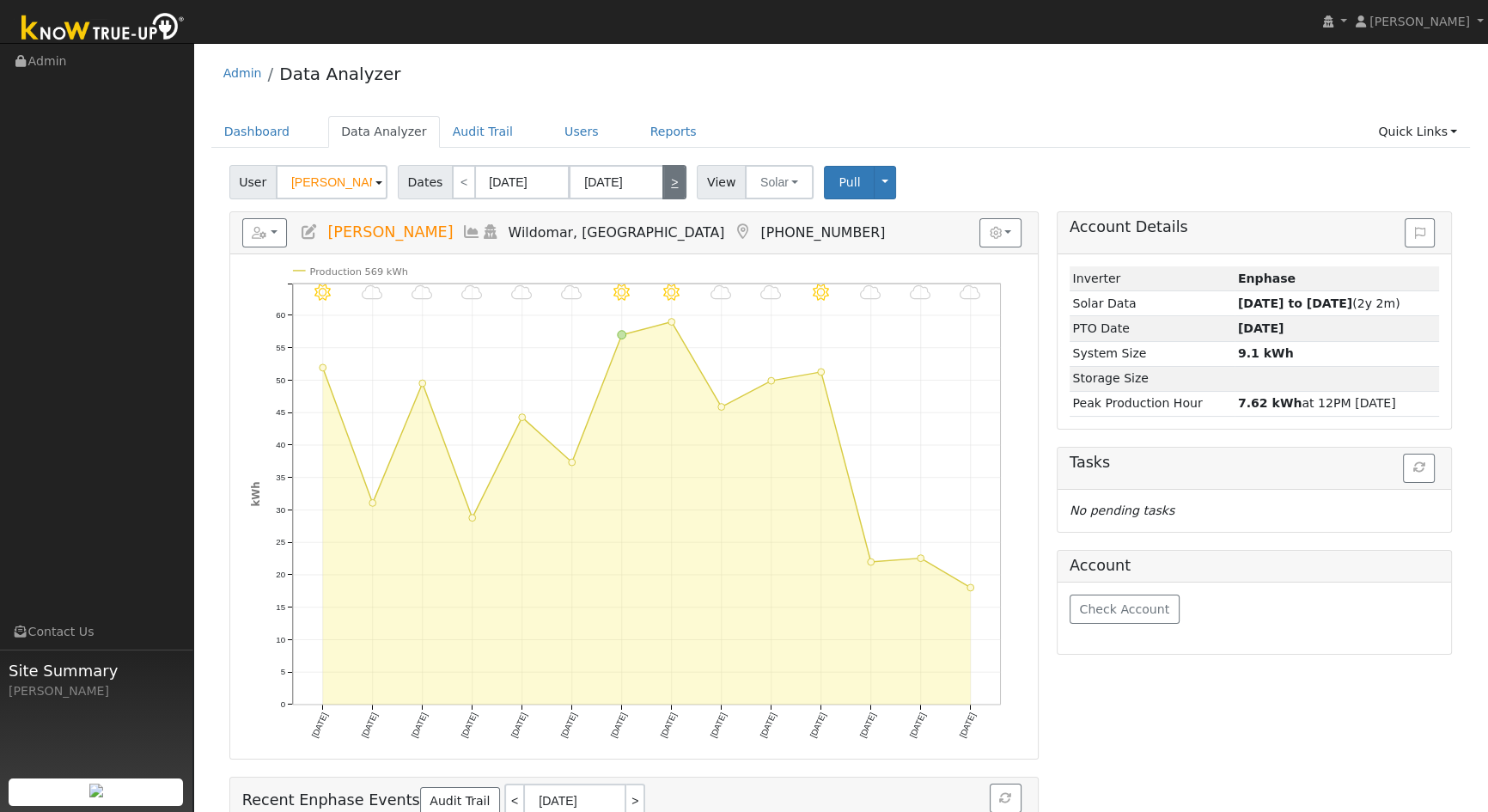
click at [665, 184] on link ">" at bounding box center [674, 182] width 24 height 34
type input "[DATE]"
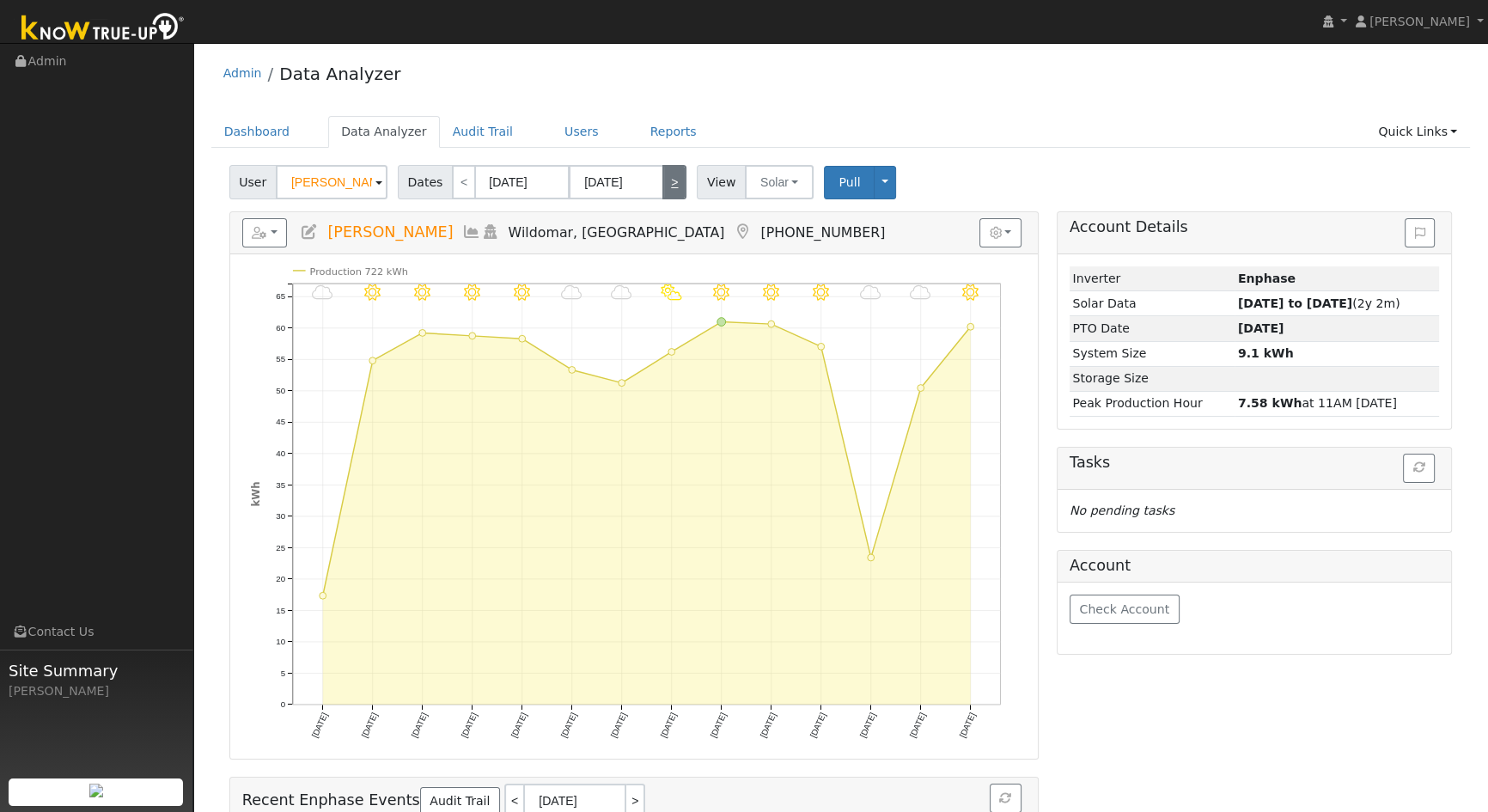
click at [665, 184] on link ">" at bounding box center [674, 182] width 24 height 34
type input "[DATE]"
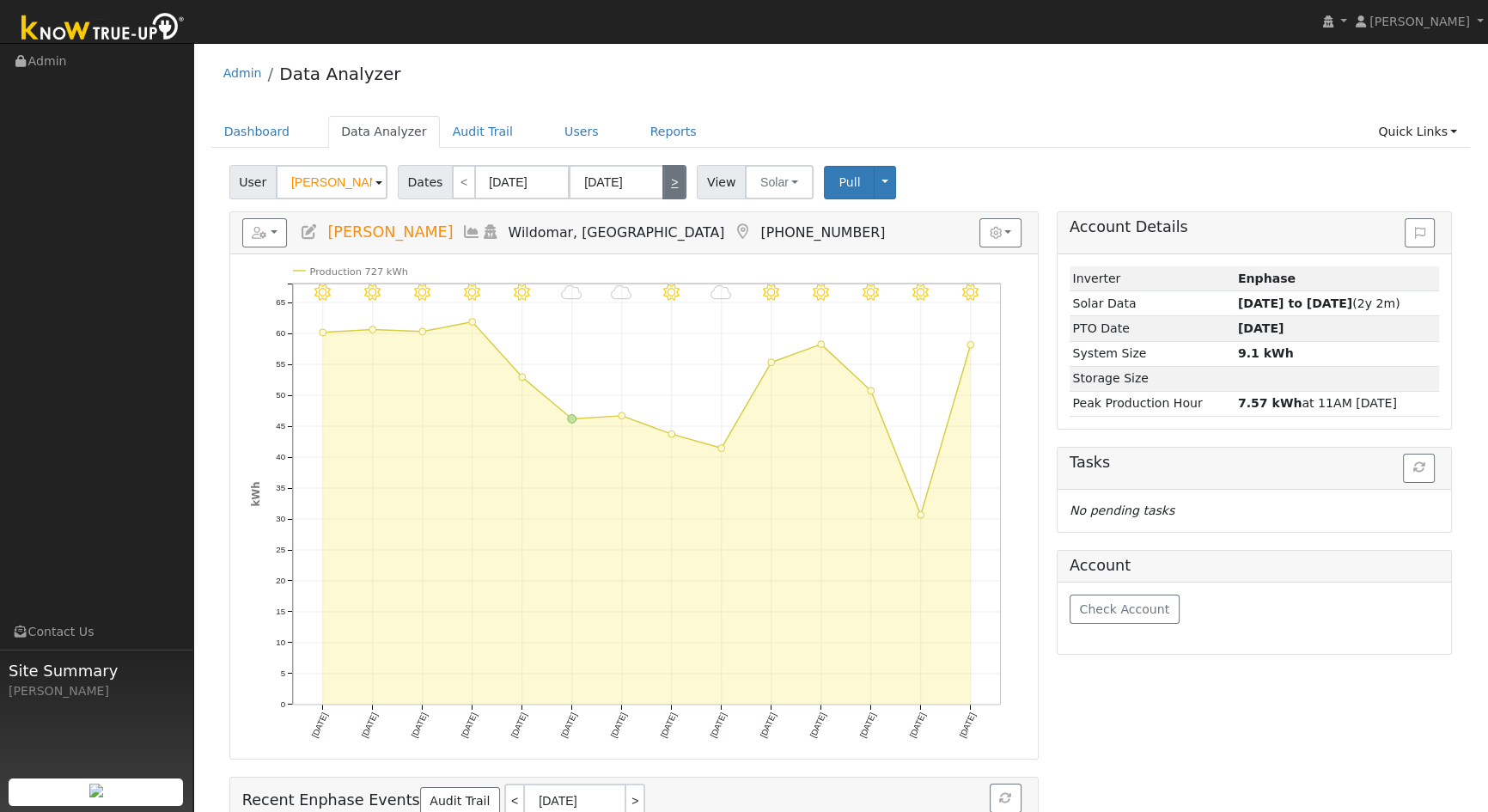
click at [665, 184] on link ">" at bounding box center [674, 182] width 24 height 34
type input "[DATE]"
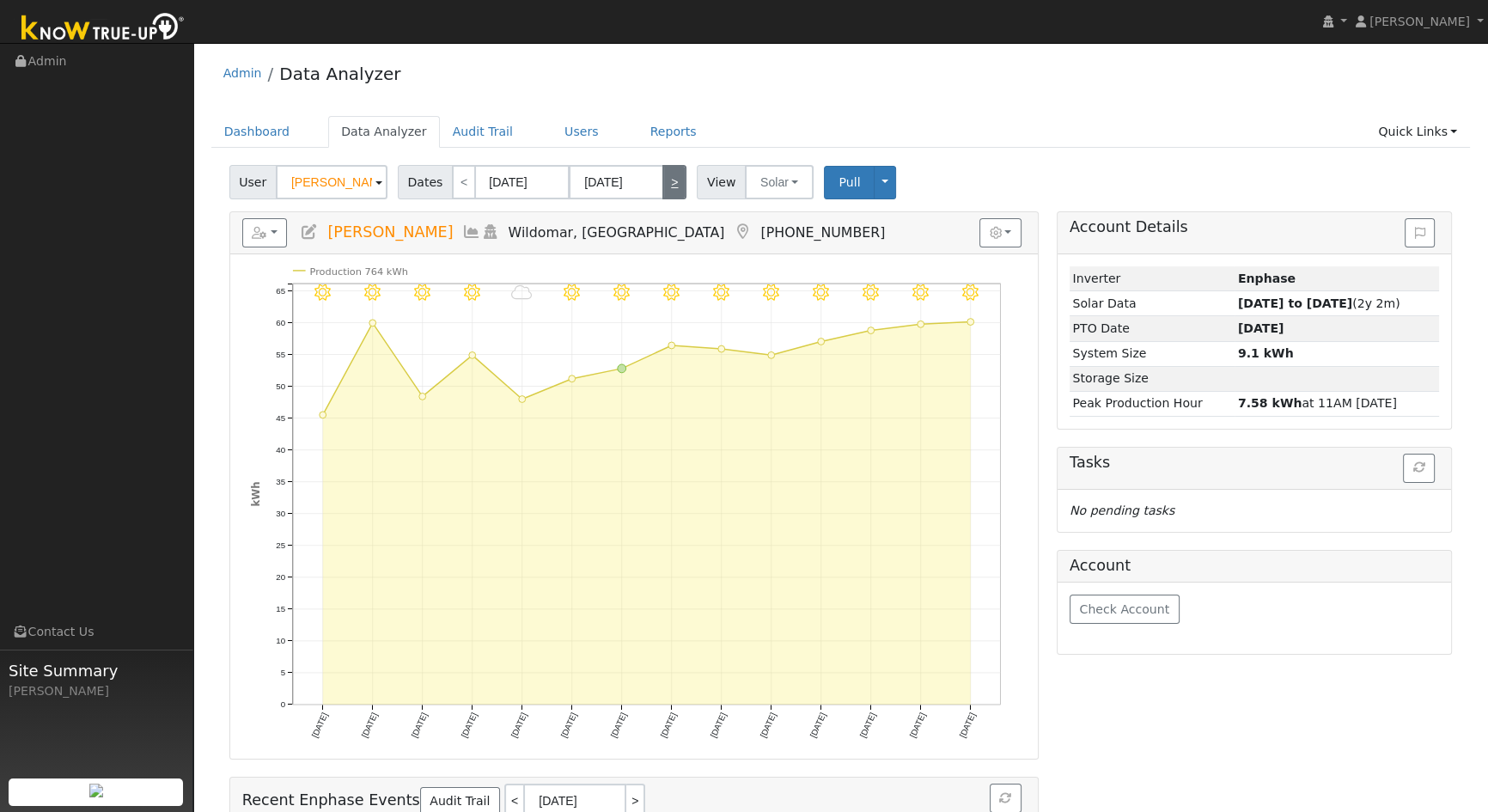
click at [665, 184] on link ">" at bounding box center [674, 182] width 24 height 34
type input "[DATE]"
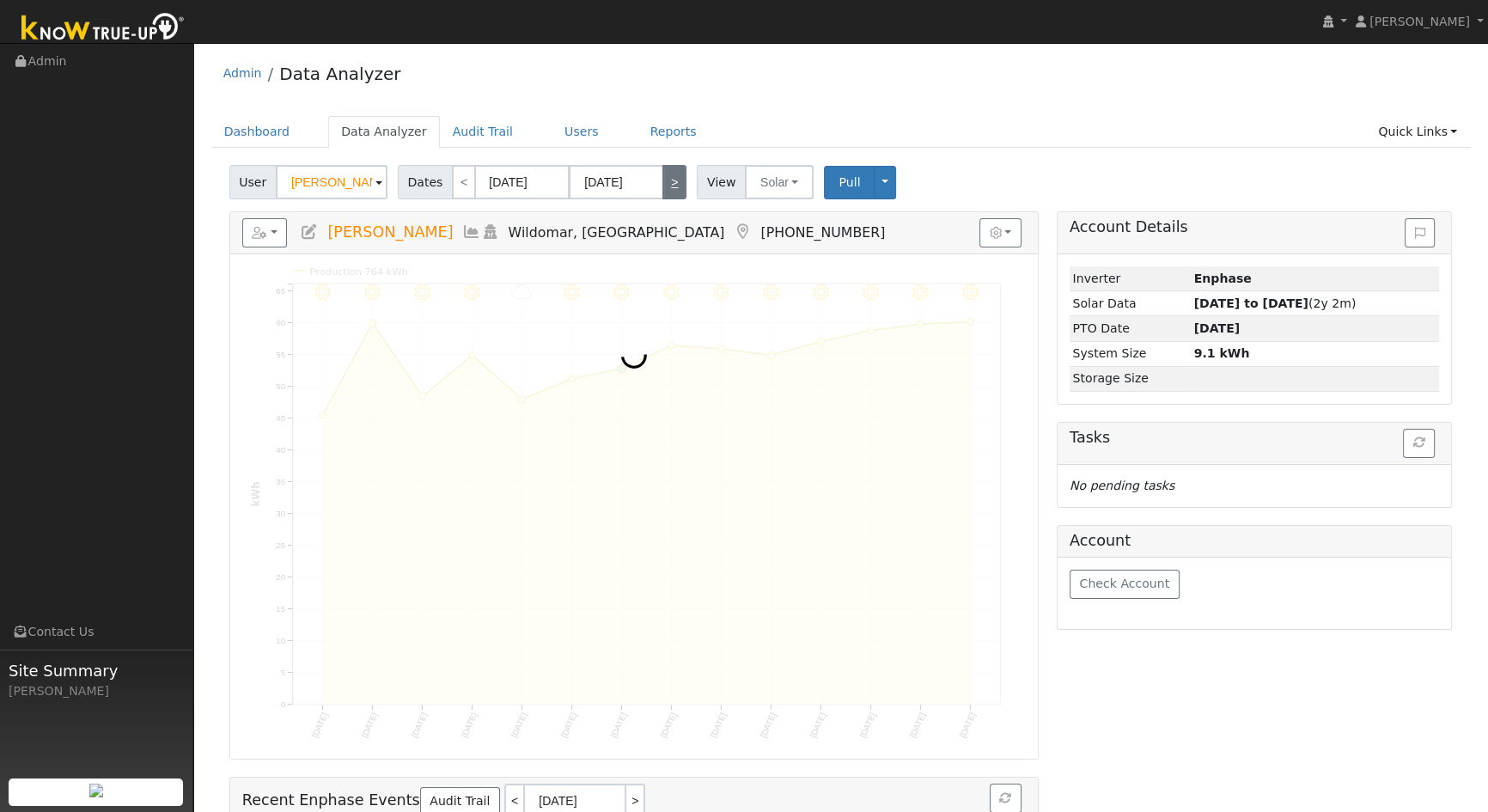
click at [665, 184] on link ">" at bounding box center [674, 182] width 24 height 34
type input "[DATE]"
click at [665, 184] on link ">" at bounding box center [674, 182] width 24 height 34
type input "[DATE]"
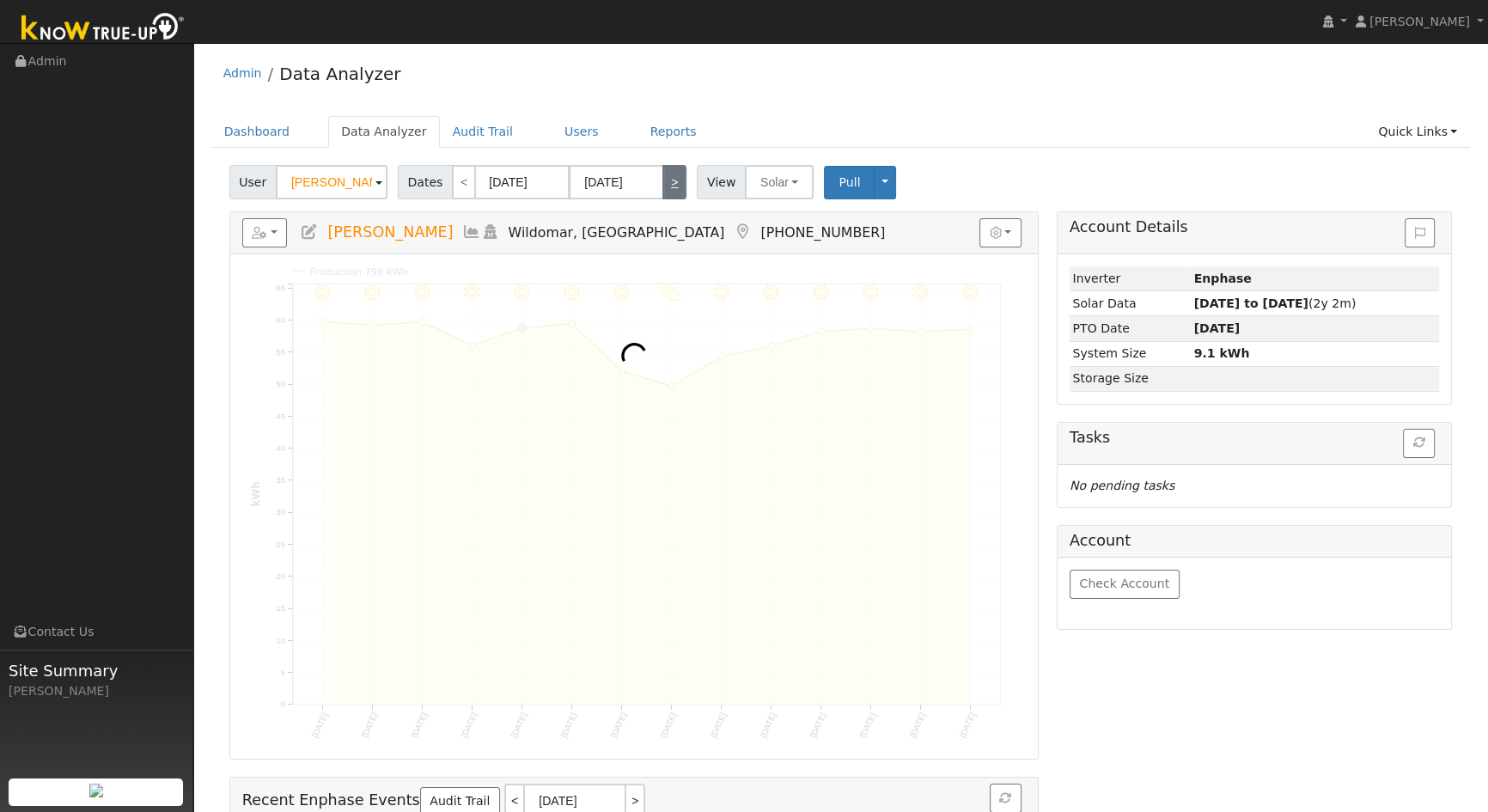
type input "[DATE]"
click at [665, 184] on link ">" at bounding box center [674, 182] width 24 height 34
type input "[DATE]"
click at [665, 184] on link ">" at bounding box center [674, 182] width 24 height 34
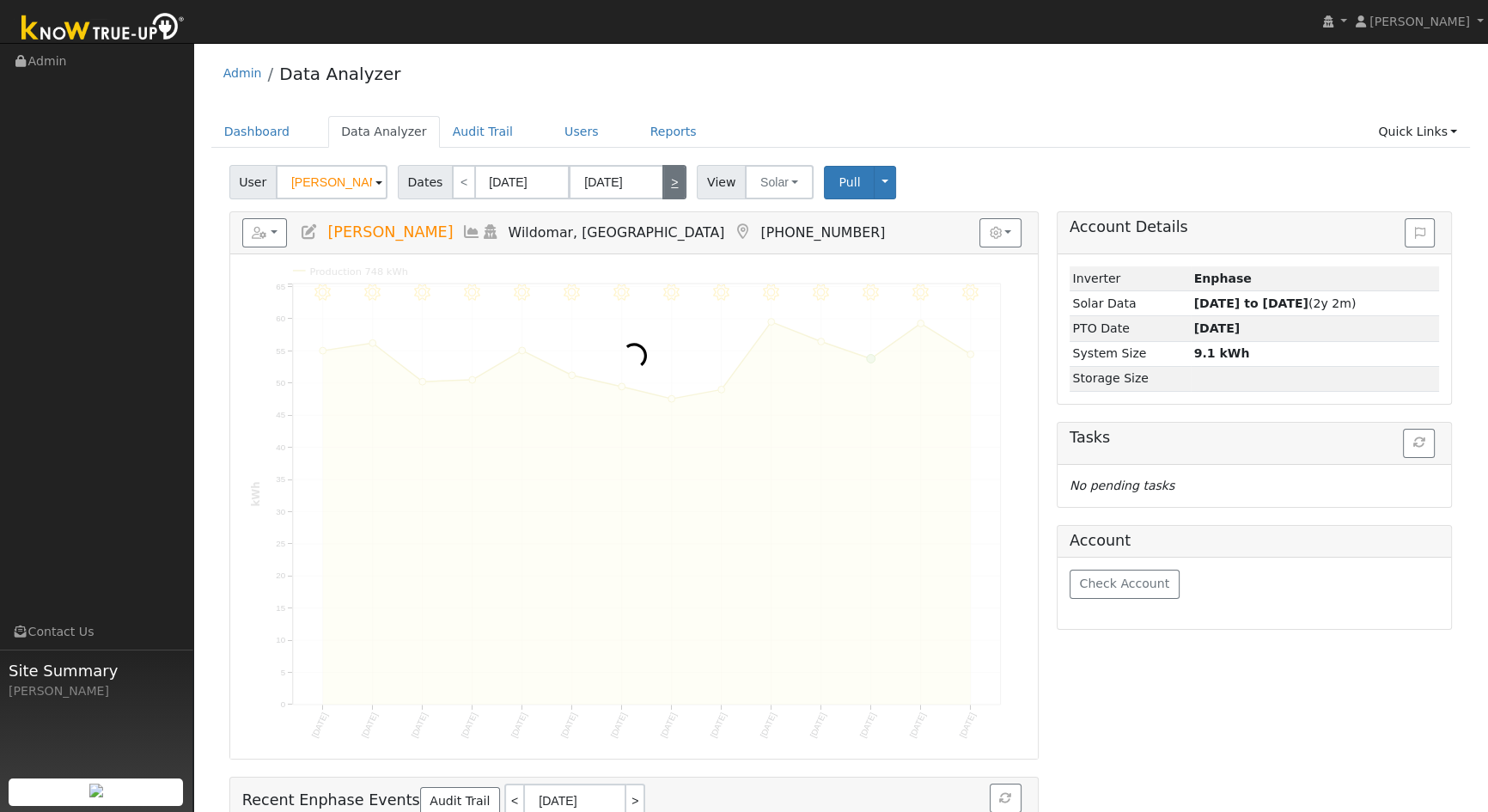
type input "[DATE]"
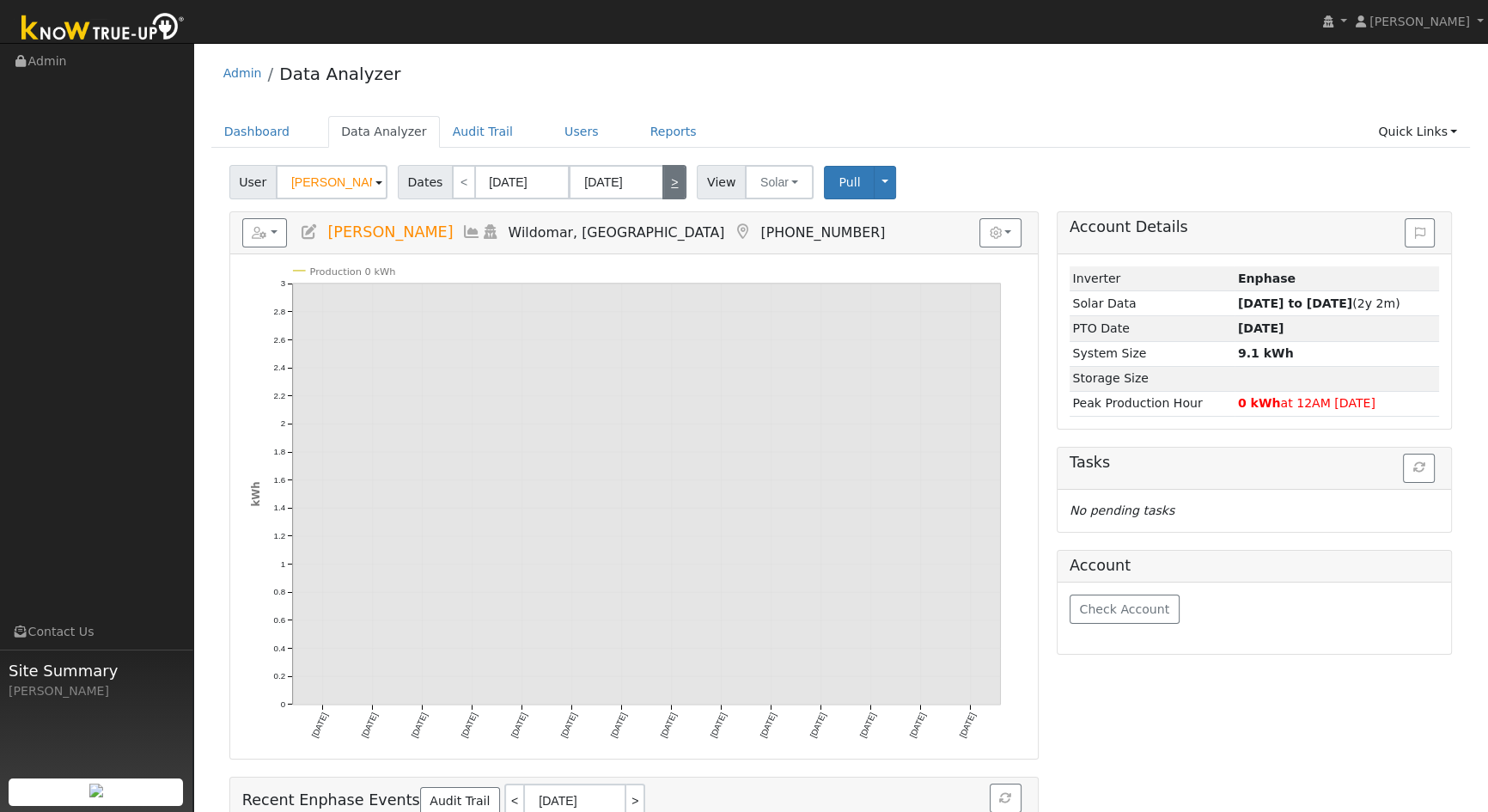
click at [665, 184] on link ">" at bounding box center [674, 182] width 24 height 34
type input "[DATE]"
click at [665, 183] on link ">" at bounding box center [674, 182] width 24 height 34
type input "[DATE]"
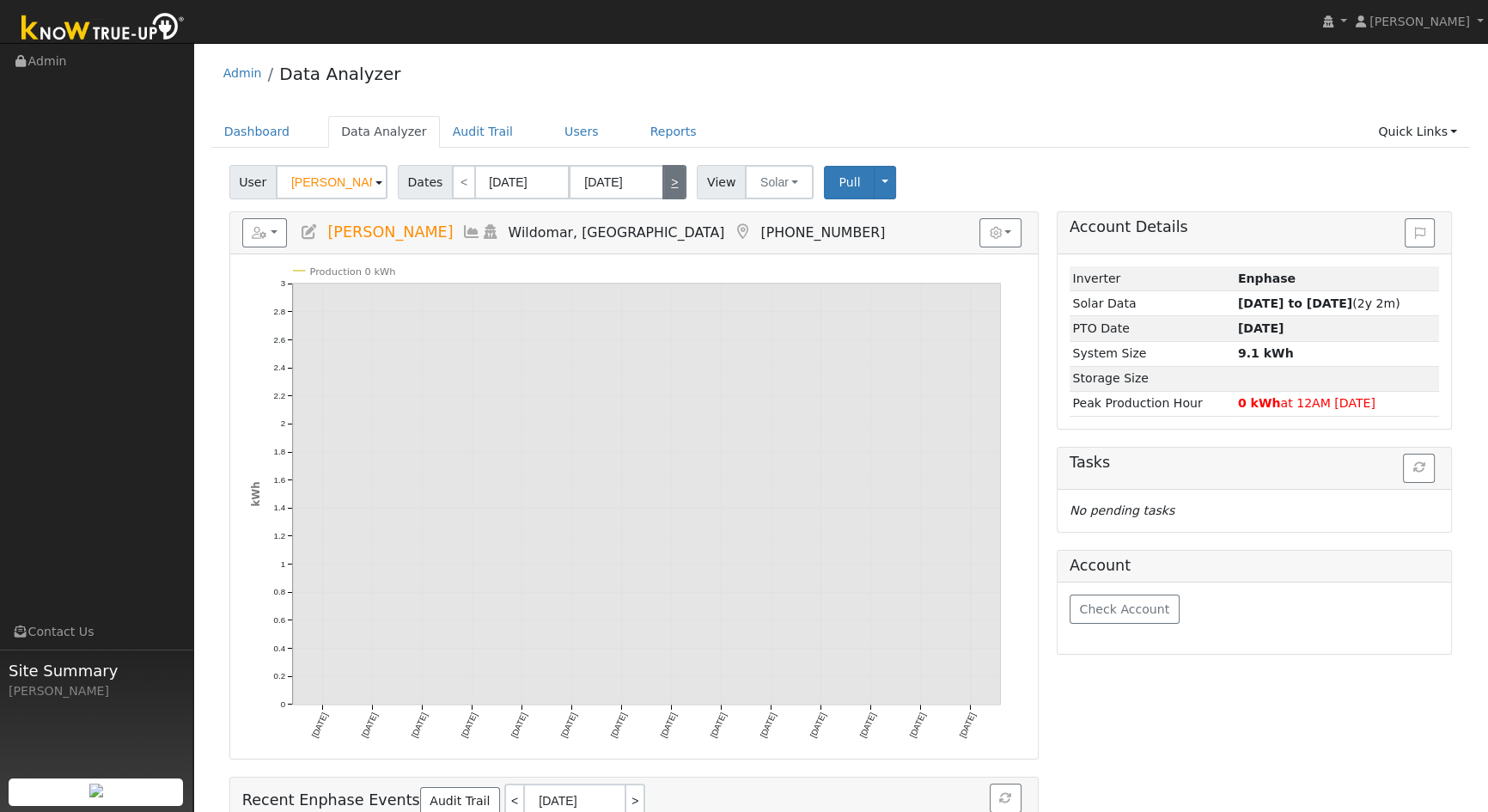
type input "[DATE]"
click at [452, 180] on link "<" at bounding box center [464, 182] width 24 height 34
type input "[DATE]"
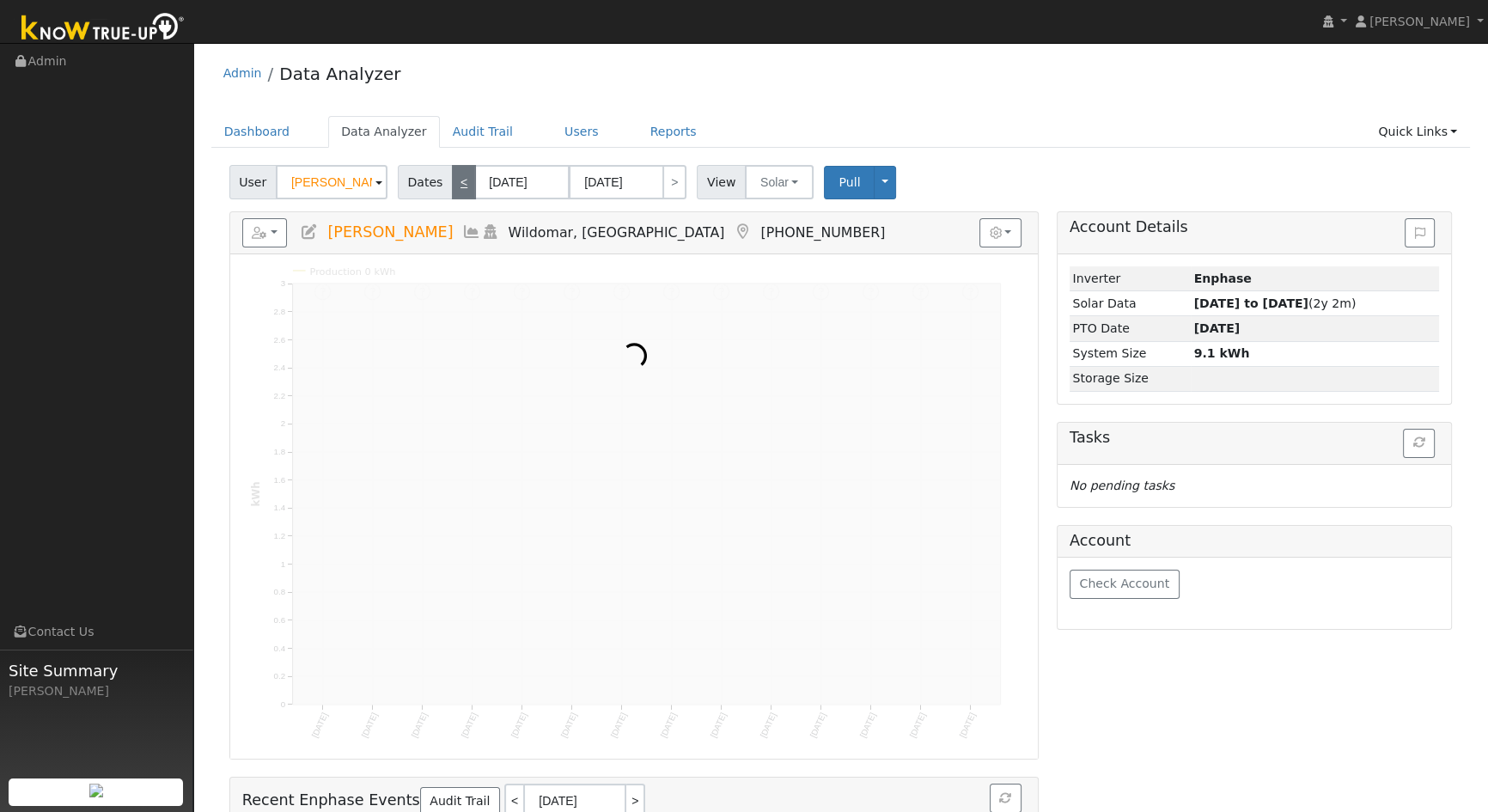
click at [452, 180] on link "<" at bounding box center [464, 182] width 24 height 34
type input "[DATE]"
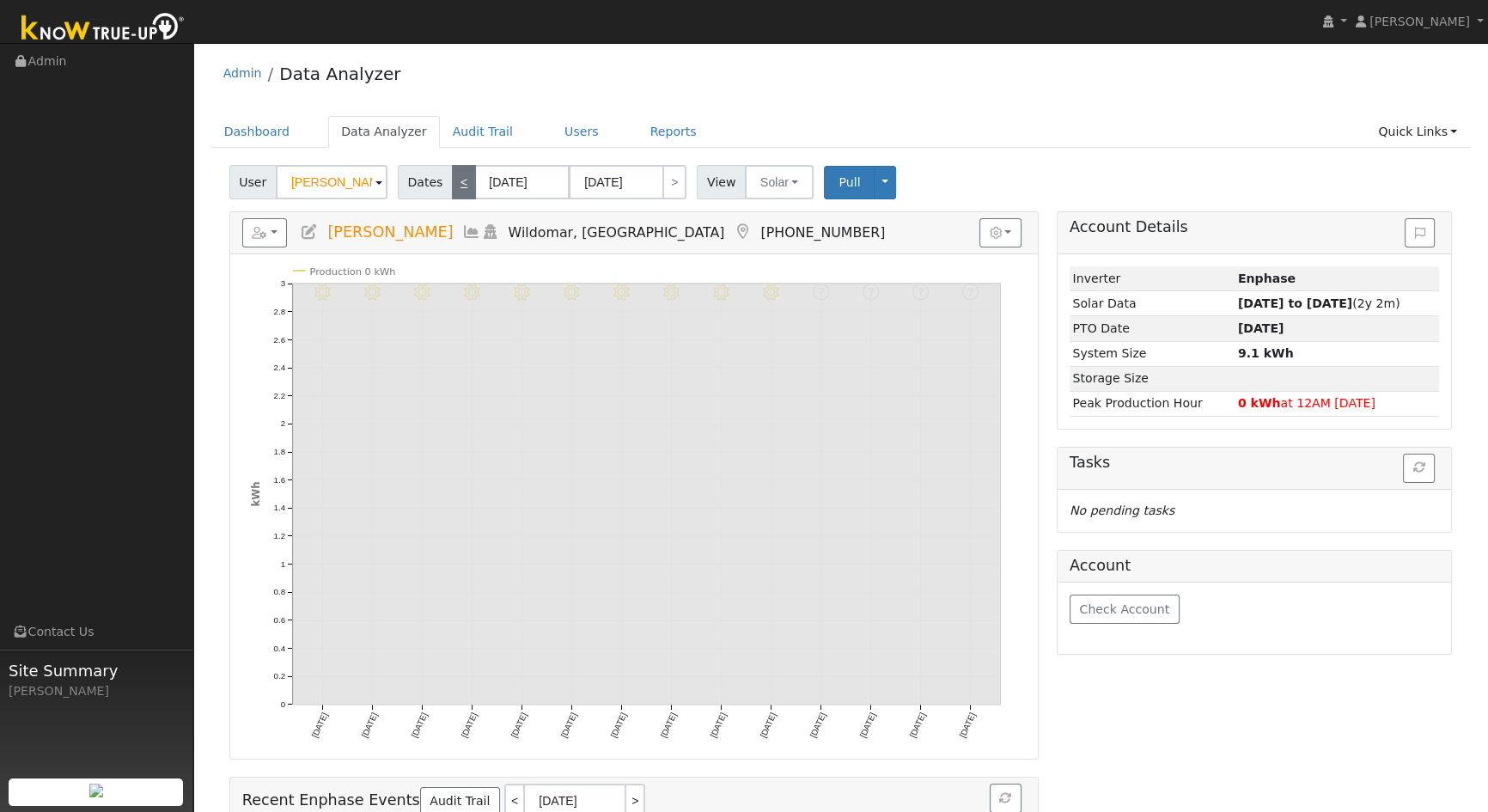
click at [452, 180] on link "<" at bounding box center [464, 182] width 24 height 34
type input "[DATE]"
